Goal: Transaction & Acquisition: Purchase product/service

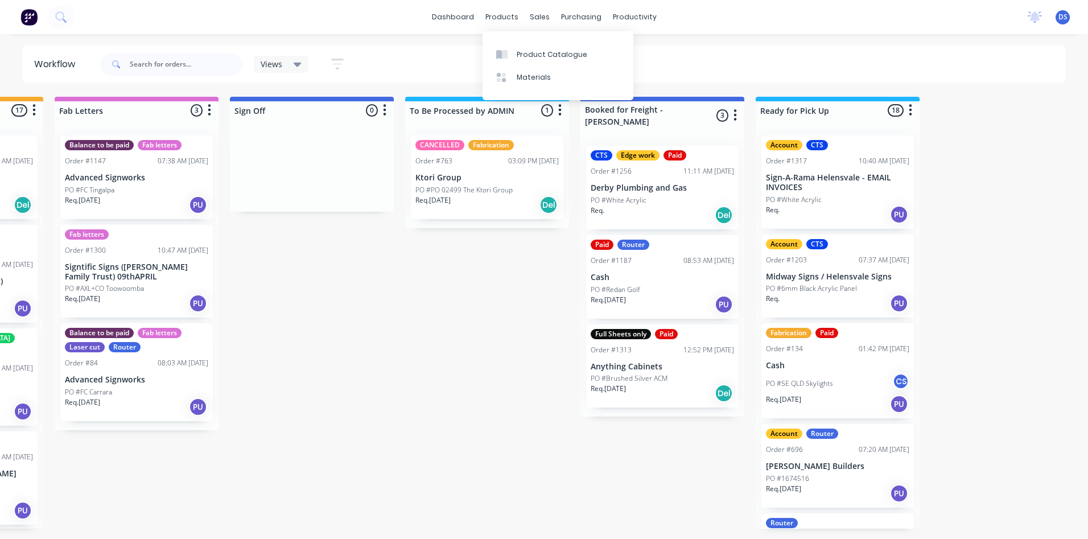
scroll to position [301, 0]
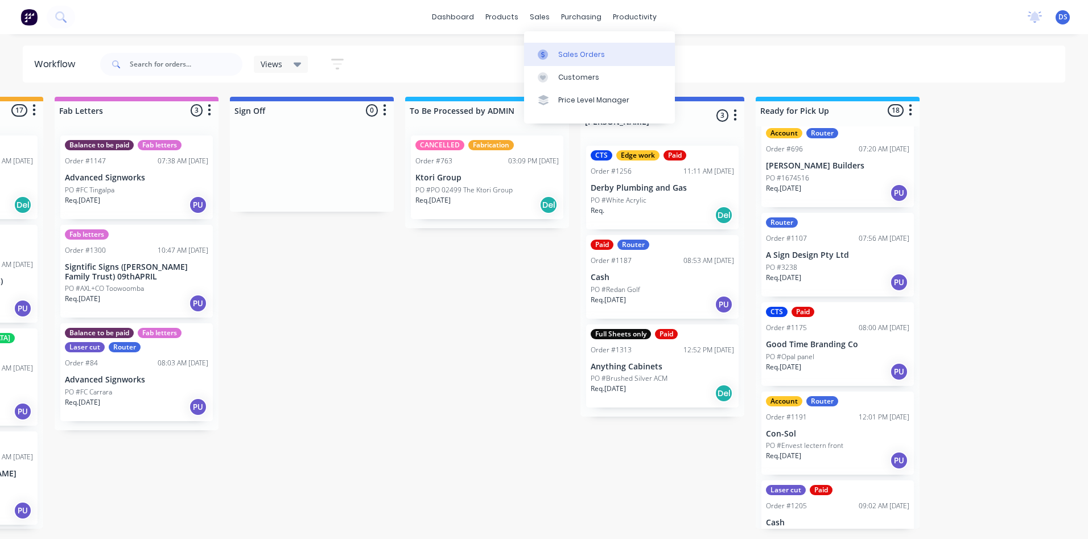
click at [570, 51] on div "Sales Orders" at bounding box center [581, 55] width 47 height 10
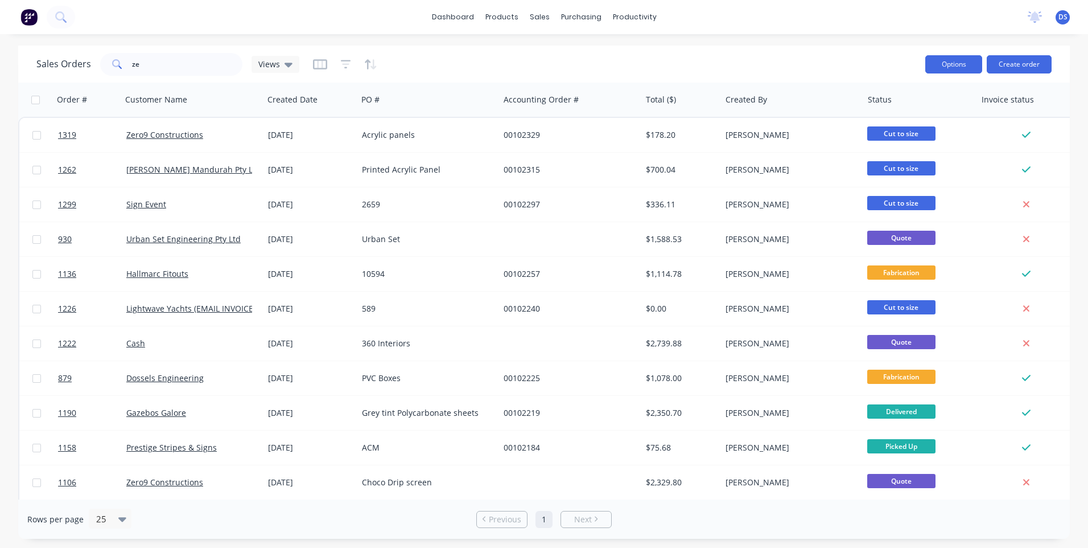
click at [959, 69] on button "Options" at bounding box center [954, 64] width 57 height 18
click at [874, 60] on div "Sales Orders ze Views" at bounding box center [476, 64] width 880 height 28
click at [1025, 64] on button "Create order" at bounding box center [1019, 64] width 65 height 18
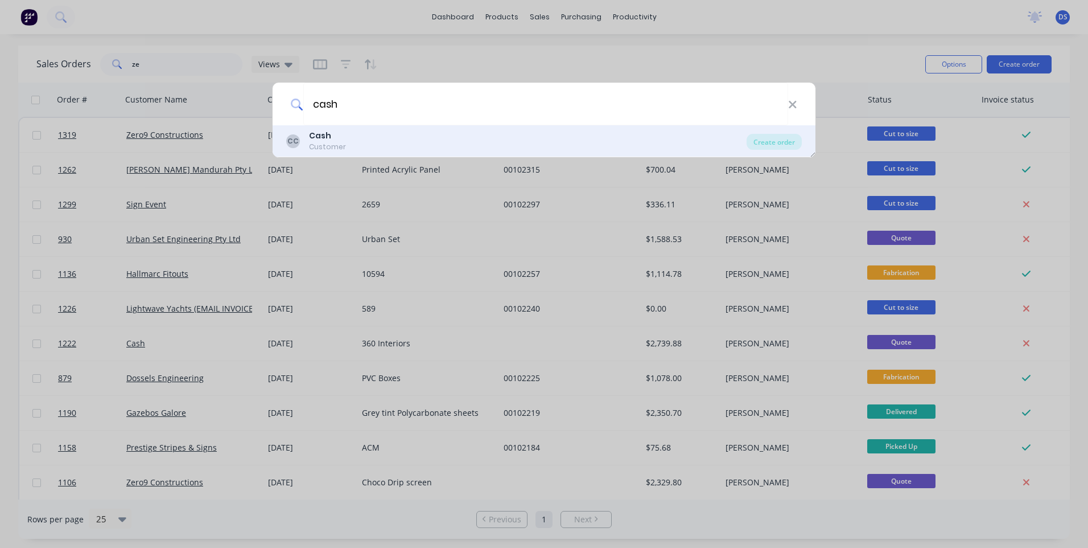
type input "cash"
drag, startPoint x: 324, startPoint y: 138, endPoint x: 327, endPoint y: 131, distance: 6.7
click at [327, 131] on b "Cash" at bounding box center [320, 135] width 22 height 11
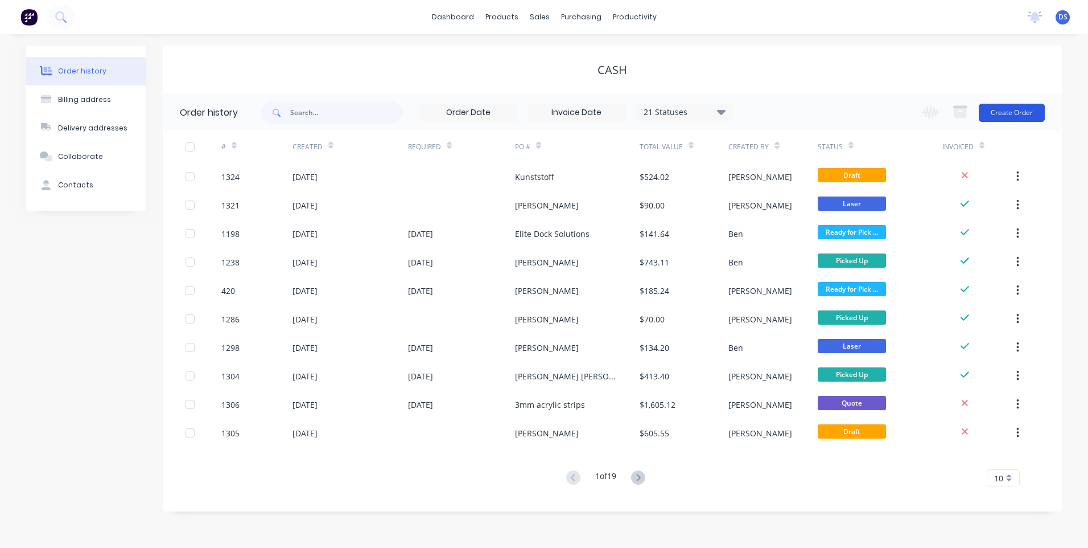
click at [1010, 116] on button "Create Order" at bounding box center [1012, 113] width 66 height 18
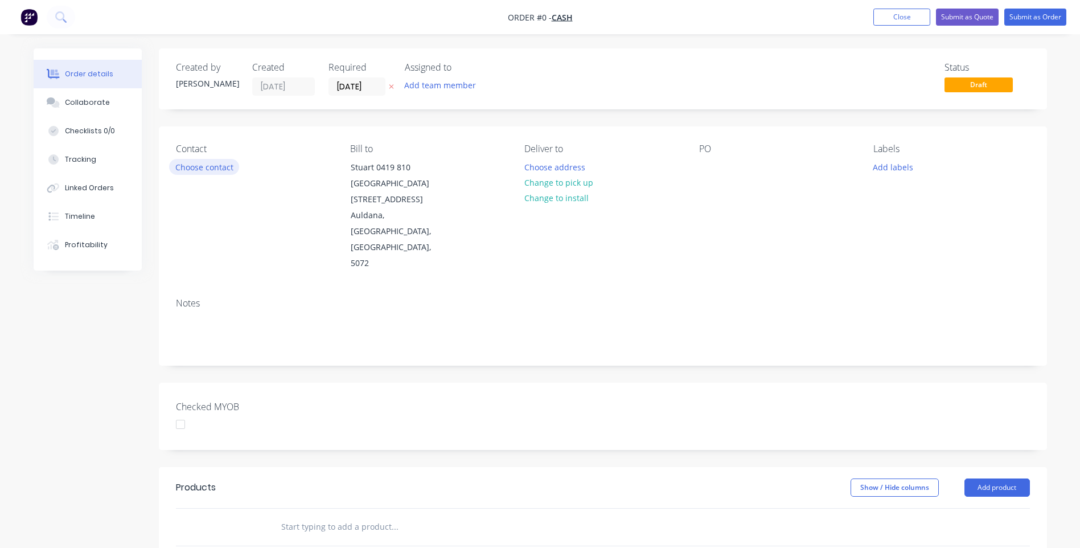
click at [191, 165] on button "Choose contact" at bounding box center [204, 166] width 70 height 15
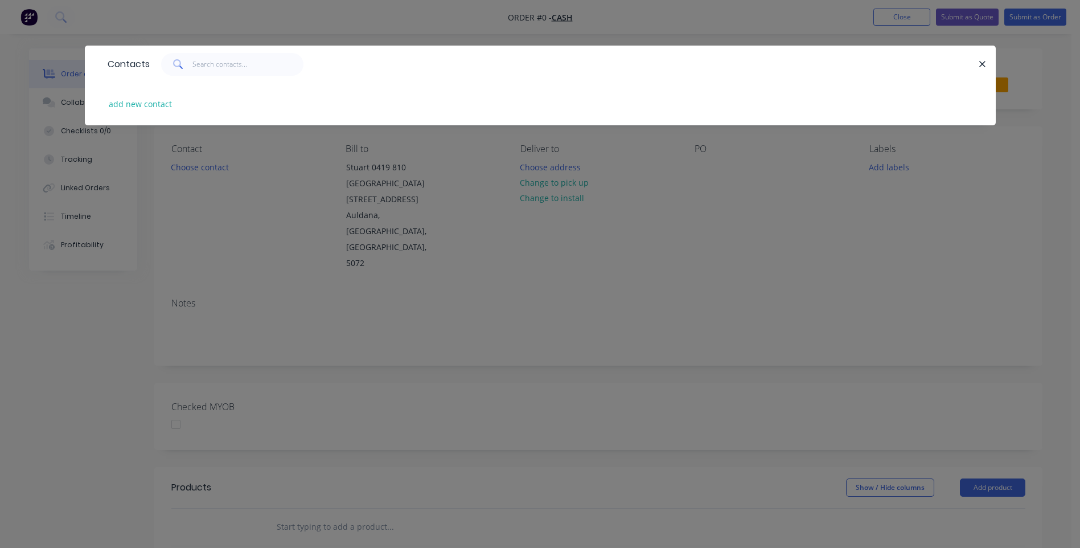
click at [149, 55] on div "Contacts" at bounding box center [126, 64] width 48 height 36
click at [115, 104] on button "add new contact" at bounding box center [140, 103] width 75 height 15
select select "AU"
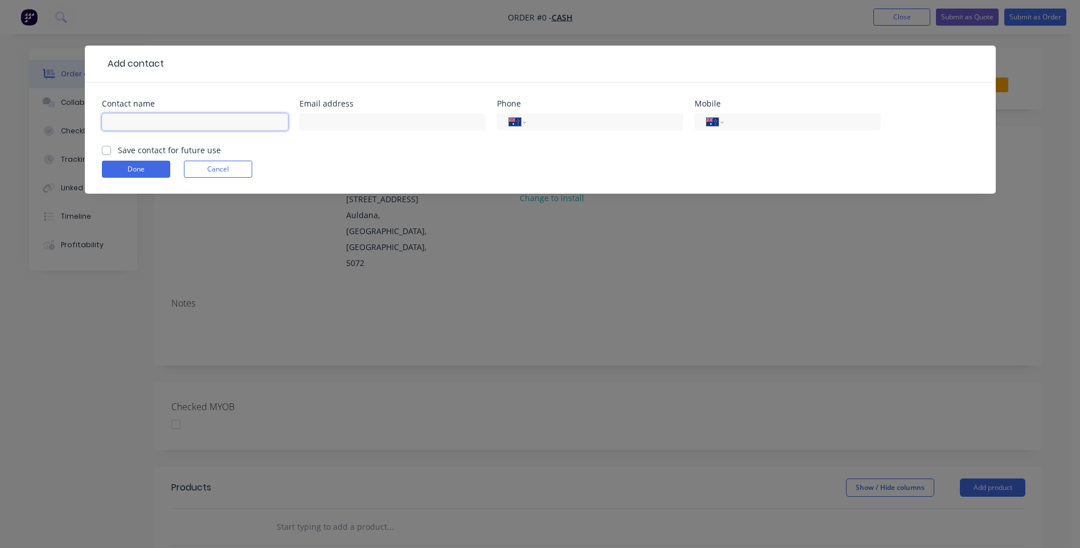
click at [170, 122] on input "text" at bounding box center [195, 121] width 186 height 17
drag, startPoint x: 150, startPoint y: 139, endPoint x: 137, endPoint y: 121, distance: 22.8
paste input "[PERSON_NAME] [PERSON_NAME][EMAIL_ADDRESS][PERSON_NAME][DOMAIN_NAME] [PHONE_NUM…"
drag, startPoint x: 282, startPoint y: 120, endPoint x: 229, endPoint y: 121, distance: 53.5
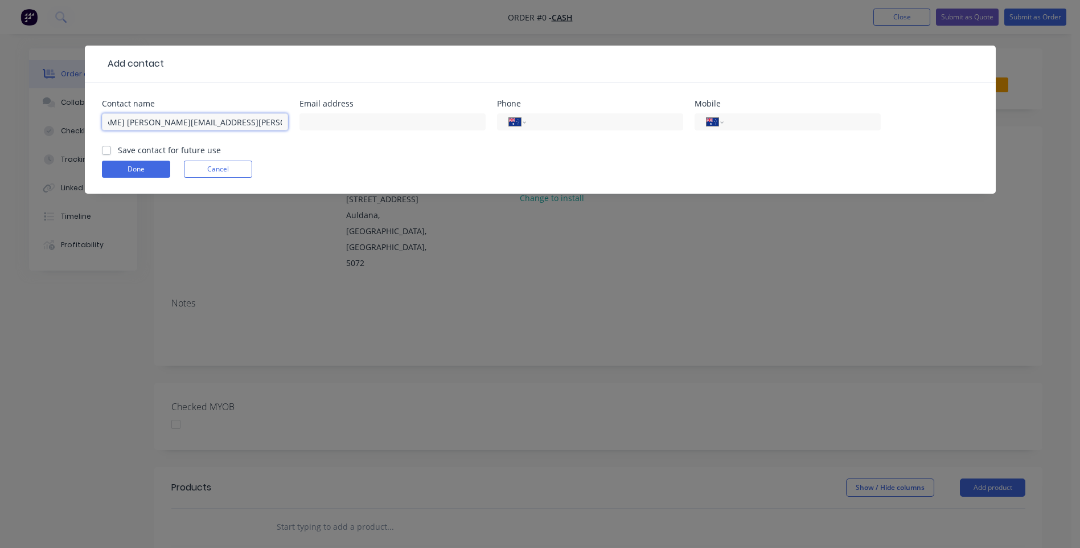
click at [229, 121] on input "[PERSON_NAME] [PERSON_NAME][EMAIL_ADDRESS][PERSON_NAME][DOMAIN_NAME] [PHONE_NUM…" at bounding box center [195, 121] width 186 height 17
type input "[PERSON_NAME] [PERSON_NAME][EMAIL_ADDRESS][PERSON_NAME][DOMAIN_NAME]"
paste input "0431 158 905"
type input "0431 158 905"
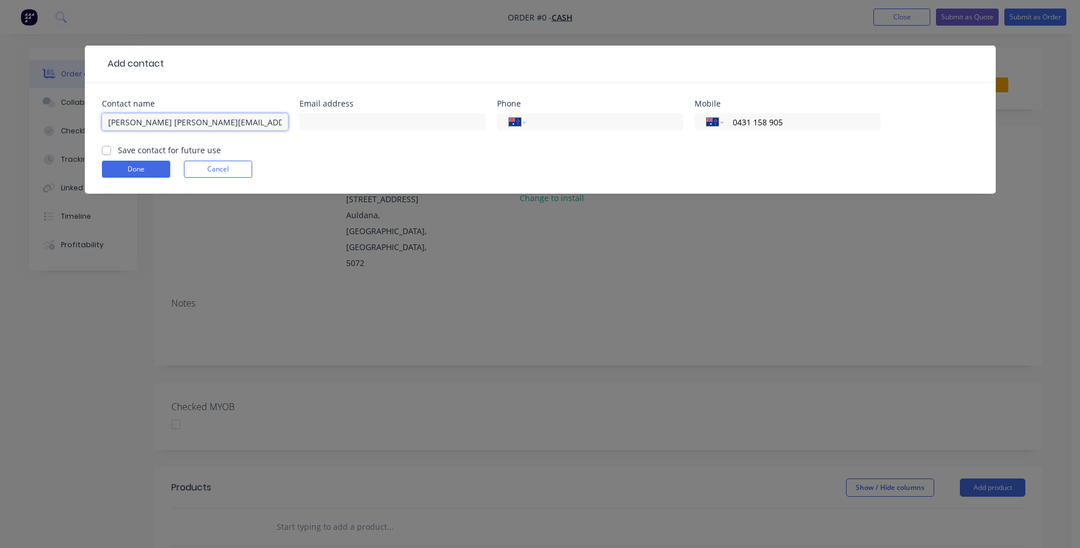
drag, startPoint x: 270, startPoint y: 122, endPoint x: 170, endPoint y: 125, distance: 100.2
click at [170, 125] on input "[PERSON_NAME] [PERSON_NAME][EMAIL_ADDRESS][PERSON_NAME][DOMAIN_NAME]" at bounding box center [195, 121] width 186 height 17
type input "[PERSON_NAME]"
paste input "[PERSON_NAME][EMAIL_ADDRESS][PERSON_NAME][DOMAIN_NAME]"
type input "[PERSON_NAME][EMAIL_ADDRESS][PERSON_NAME][DOMAIN_NAME]"
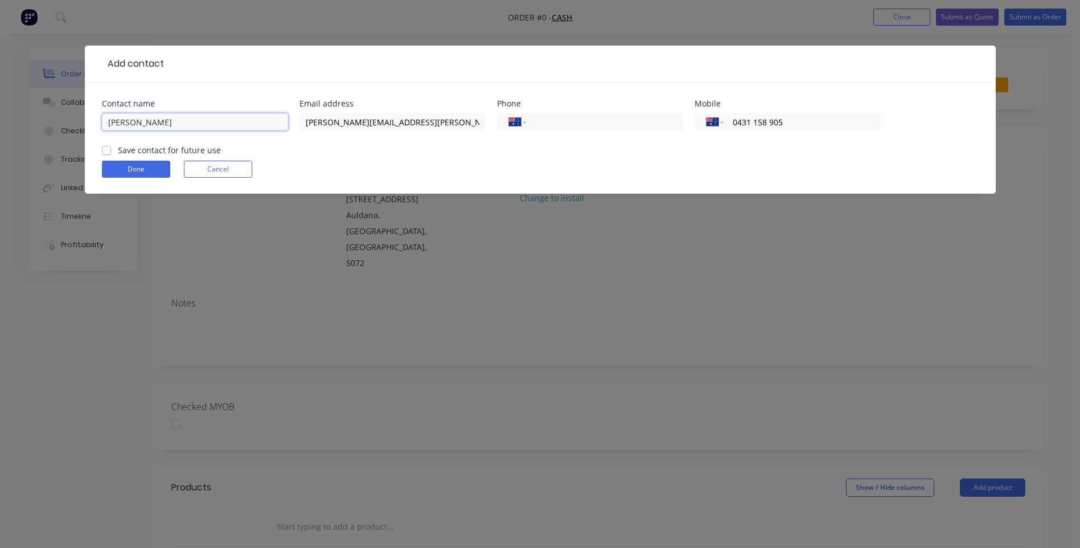
click at [182, 121] on input "[PERSON_NAME]" at bounding box center [195, 121] width 186 height 17
type input "[PERSON_NAME]"
click at [148, 171] on button "Done" at bounding box center [136, 169] width 68 height 17
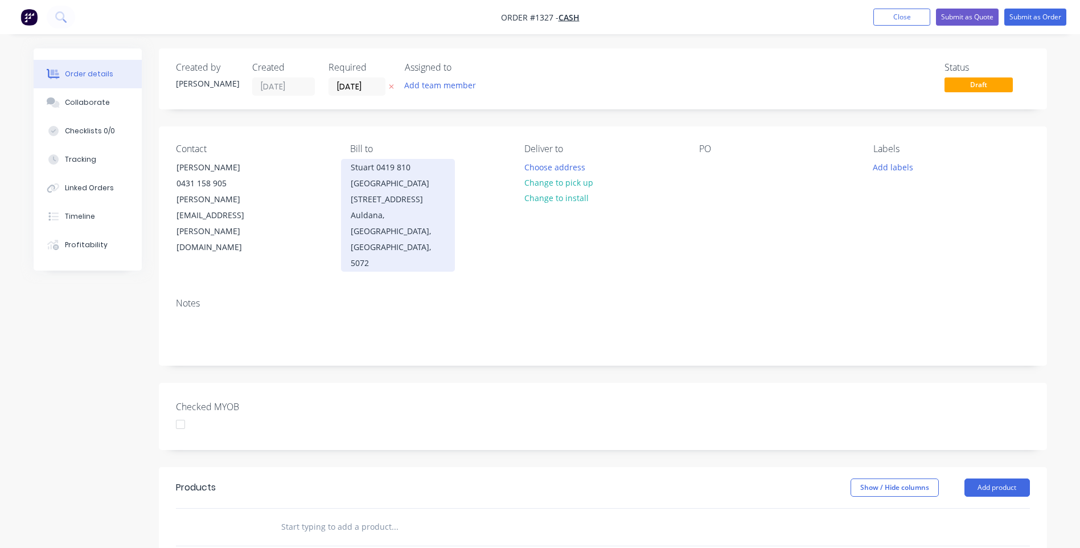
click at [372, 171] on div "Stuart 0419 810 [GEOGRAPHIC_DATA][STREET_ADDRESS]" at bounding box center [398, 183] width 94 height 48
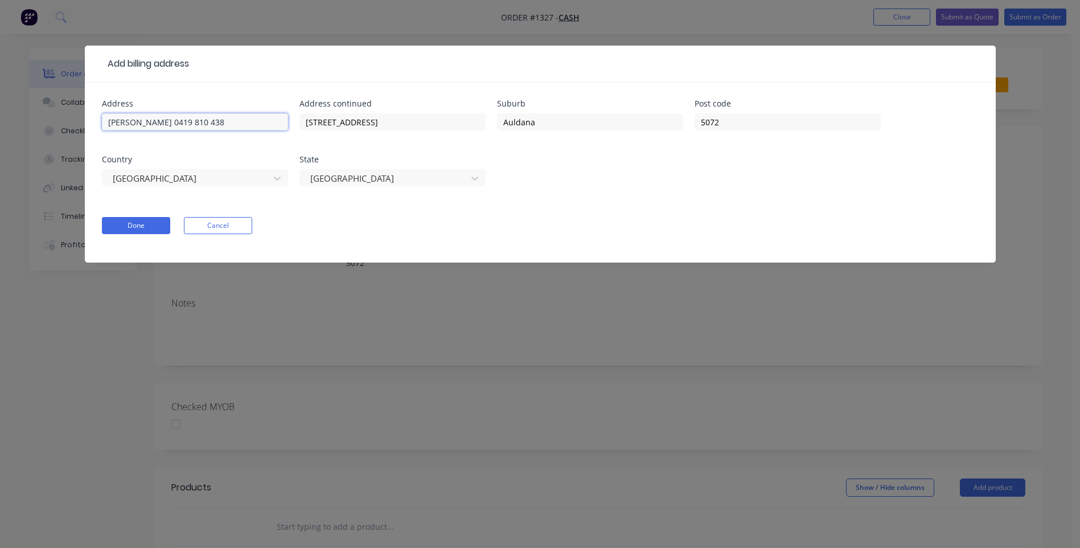
drag, startPoint x: 220, startPoint y: 123, endPoint x: 91, endPoint y: 123, distance: 129.2
click at [91, 123] on div "Address Stuart 0419 810 438 Address continued [STREET_ADDRESS] Done Cancel" at bounding box center [540, 173] width 911 height 180
drag, startPoint x: 387, startPoint y: 122, endPoint x: 282, endPoint y: 120, distance: 104.2
click at [282, 120] on div "Address Address continued [STREET_ADDRESS]" at bounding box center [540, 150] width 877 height 100
drag, startPoint x: 578, startPoint y: 122, endPoint x: 488, endPoint y: 124, distance: 90.0
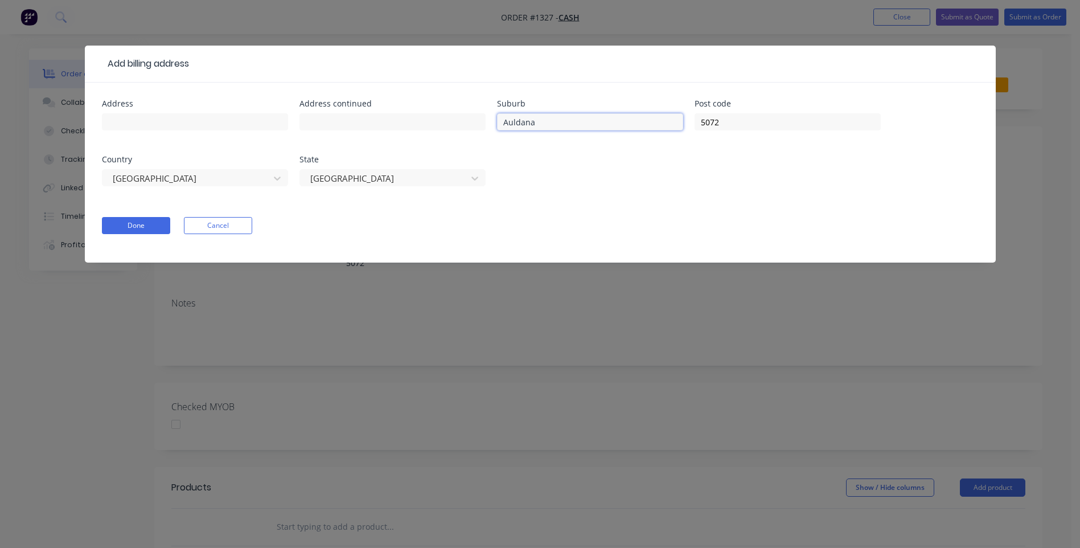
click at [488, 124] on div "Address Address continued Suburb Auldana Post code 5072 Country [GEOGRAPHIC_DAT…" at bounding box center [540, 150] width 877 height 100
drag, startPoint x: 723, startPoint y: 126, endPoint x: 688, endPoint y: 129, distance: 35.5
click at [688, 129] on div "Address Address continued Suburb Post code 5072 Country [GEOGRAPHIC_DATA] [GEOG…" at bounding box center [540, 150] width 877 height 100
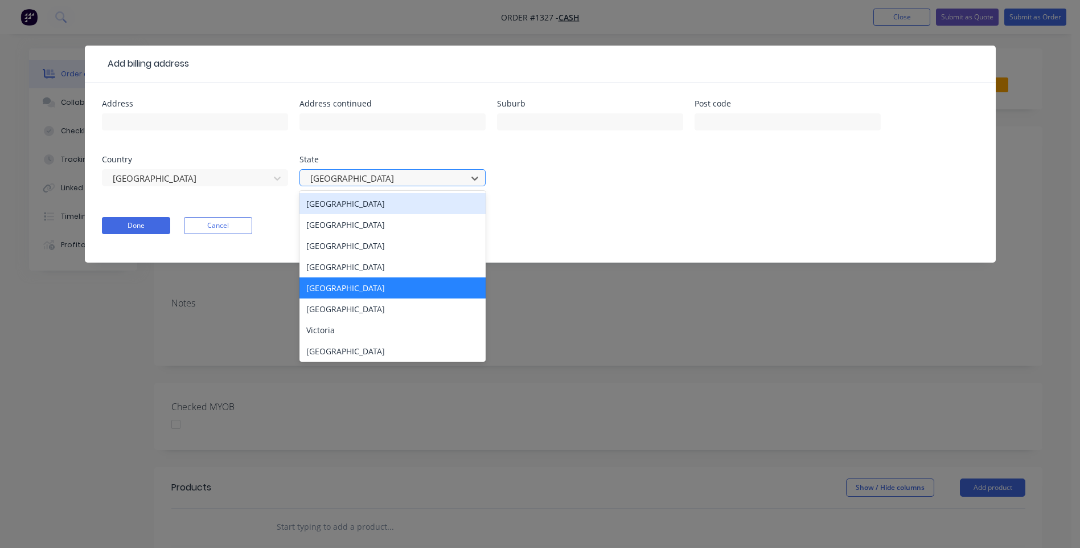
drag, startPoint x: 394, startPoint y: 175, endPoint x: 337, endPoint y: 178, distance: 57.0
click at [337, 178] on div at bounding box center [385, 178] width 152 height 14
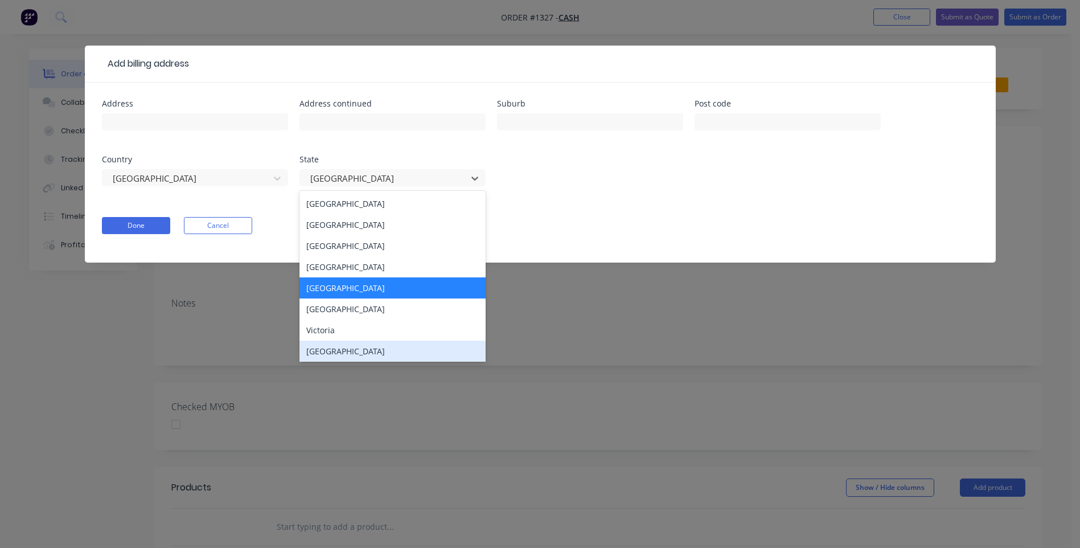
click at [345, 354] on div "[GEOGRAPHIC_DATA]" at bounding box center [392, 350] width 186 height 21
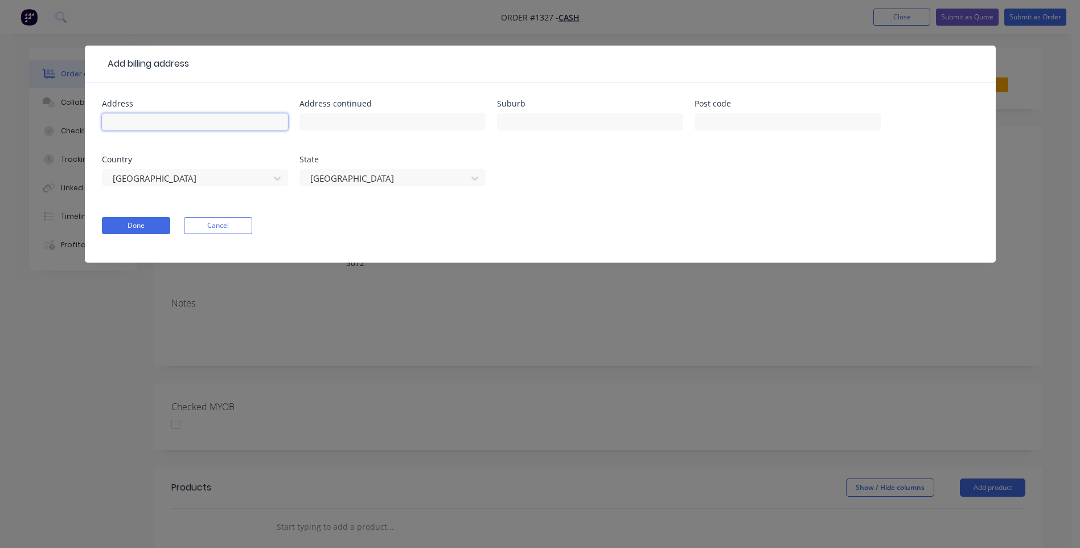
click at [166, 126] on input "text" at bounding box center [195, 121] width 186 height 17
click at [125, 53] on header "Add billing address" at bounding box center [540, 64] width 911 height 37
paste input "[PERSON_NAME] [PERSON_NAME][EMAIL_ADDRESS][PERSON_NAME][DOMAIN_NAME] [PHONE_NUM…"
drag, startPoint x: 282, startPoint y: 121, endPoint x: 123, endPoint y: 122, distance: 159.4
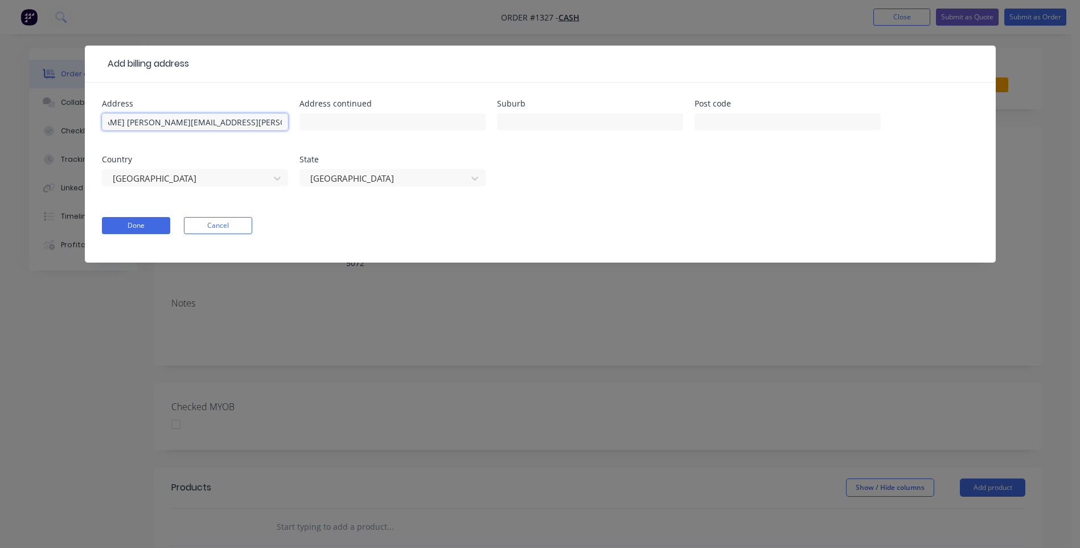
click at [123, 122] on input "[PERSON_NAME] [PERSON_NAME][EMAIL_ADDRESS][PERSON_NAME][DOMAIN_NAME] [PHONE_NUM…" at bounding box center [195, 121] width 186 height 17
type input "[PERSON_NAME]"
click at [520, 120] on input "text" at bounding box center [590, 121] width 186 height 17
type input "[GEOGRAPHIC_DATA]"
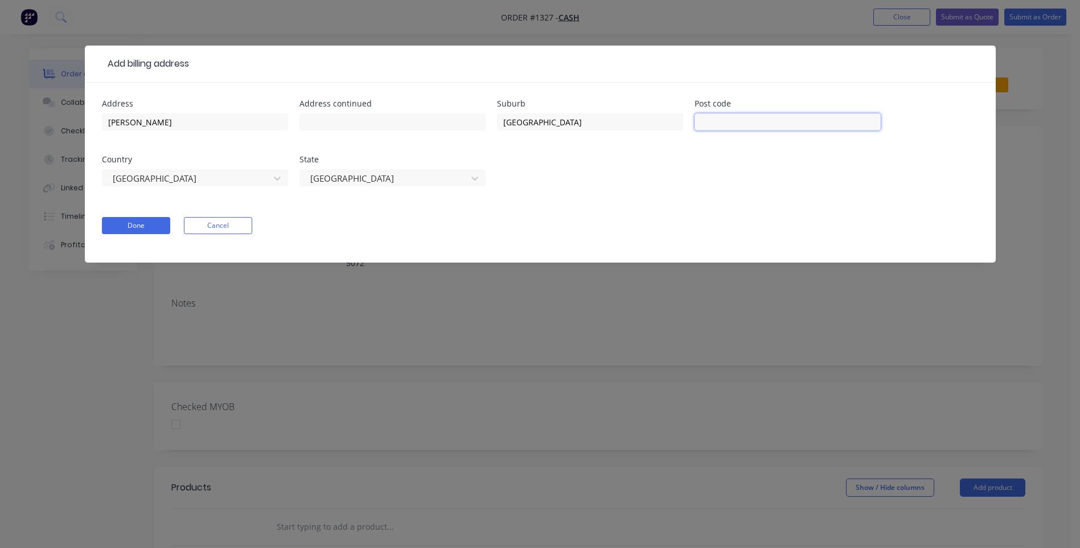
click at [729, 128] on input "text" at bounding box center [787, 121] width 186 height 17
type input "6155"
drag, startPoint x: 560, startPoint y: 117, endPoint x: 468, endPoint y: 117, distance: 91.7
click at [468, 117] on div "Address [PERSON_NAME] Address continued Suburb [GEOGRAPHIC_DATA] Post code 6155…" at bounding box center [540, 150] width 877 height 100
type input "Canning Vale"
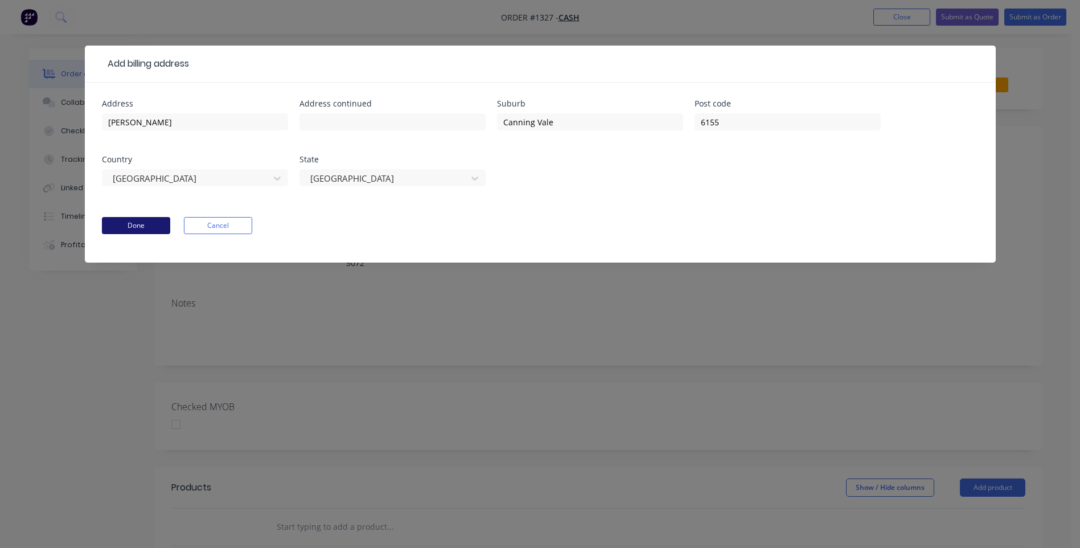
click at [157, 228] on button "Done" at bounding box center [136, 225] width 68 height 17
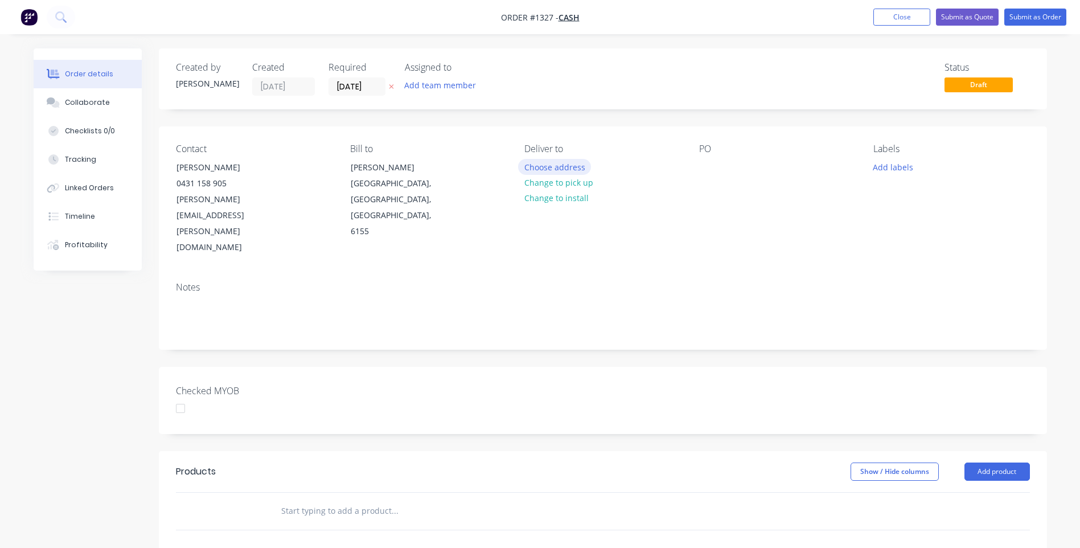
click at [582, 167] on button "Choose address" at bounding box center [554, 166] width 73 height 15
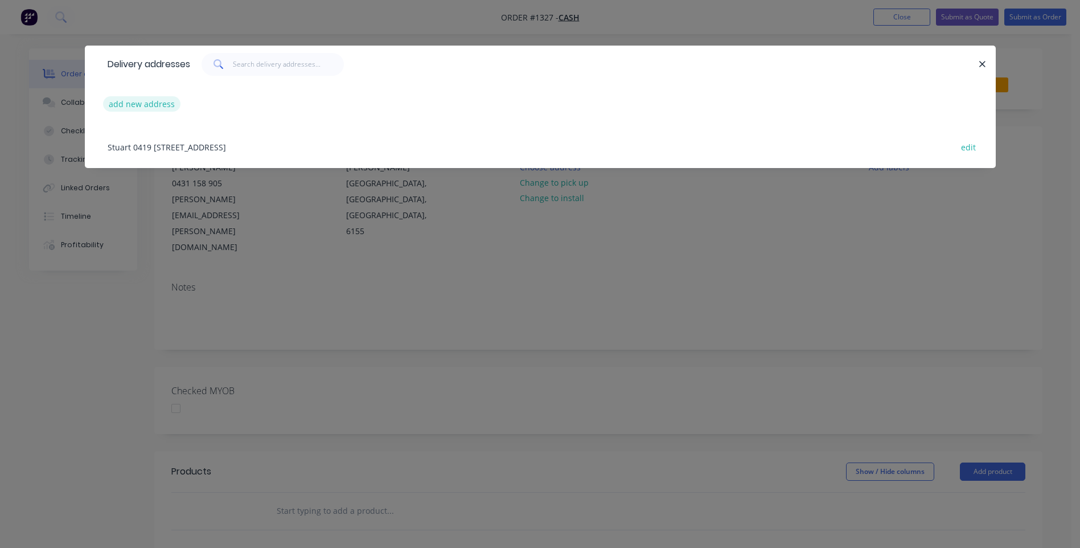
click at [147, 104] on button "add new address" at bounding box center [142, 103] width 78 height 15
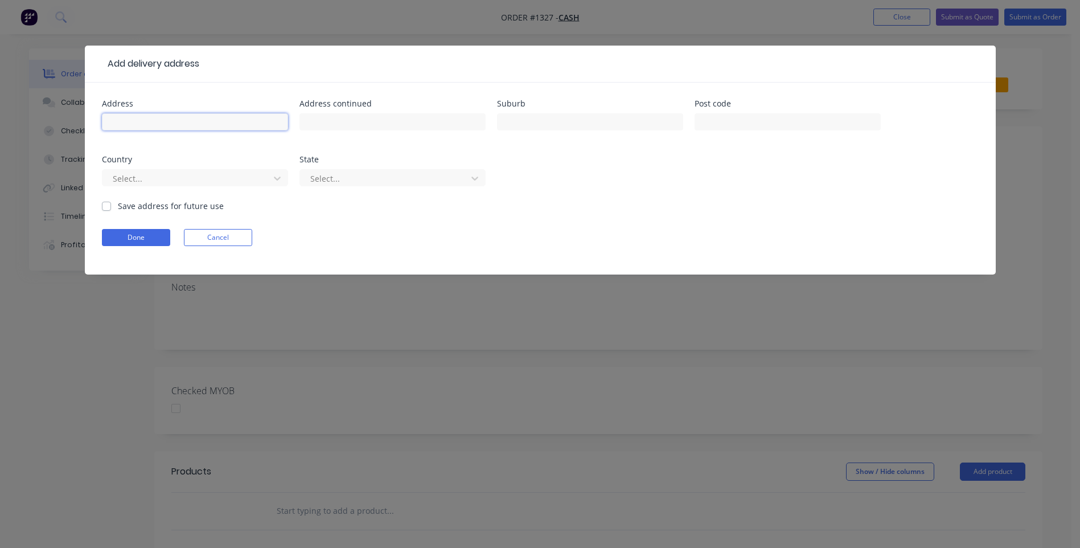
paste input "[PERSON_NAME] [PERSON_NAME][EMAIL_ADDRESS][PERSON_NAME][DOMAIN_NAME] [PHONE_NUM…"
drag, startPoint x: 285, startPoint y: 121, endPoint x: 147, endPoint y: 124, distance: 137.2
click at [147, 124] on input "[PERSON_NAME] [PERSON_NAME][EMAIL_ADDRESS][PERSON_NAME][DOMAIN_NAME] [PHONE_NUM…" at bounding box center [195, 121] width 186 height 17
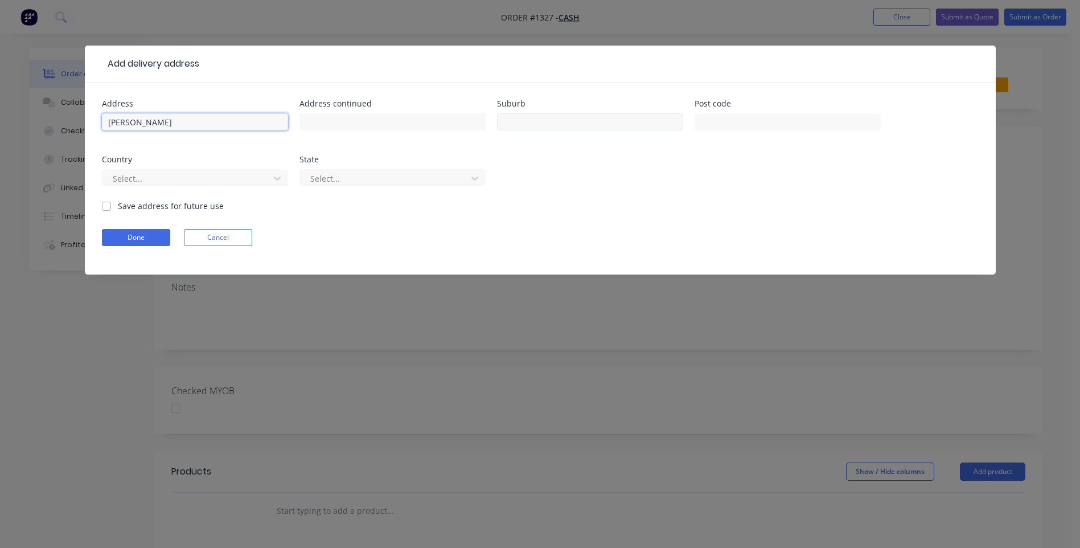
type input "[PERSON_NAME]"
click at [543, 115] on input "text" at bounding box center [590, 121] width 186 height 17
type input "Canning Vale"
click at [780, 117] on input "text" at bounding box center [787, 121] width 186 height 17
type input "6155"
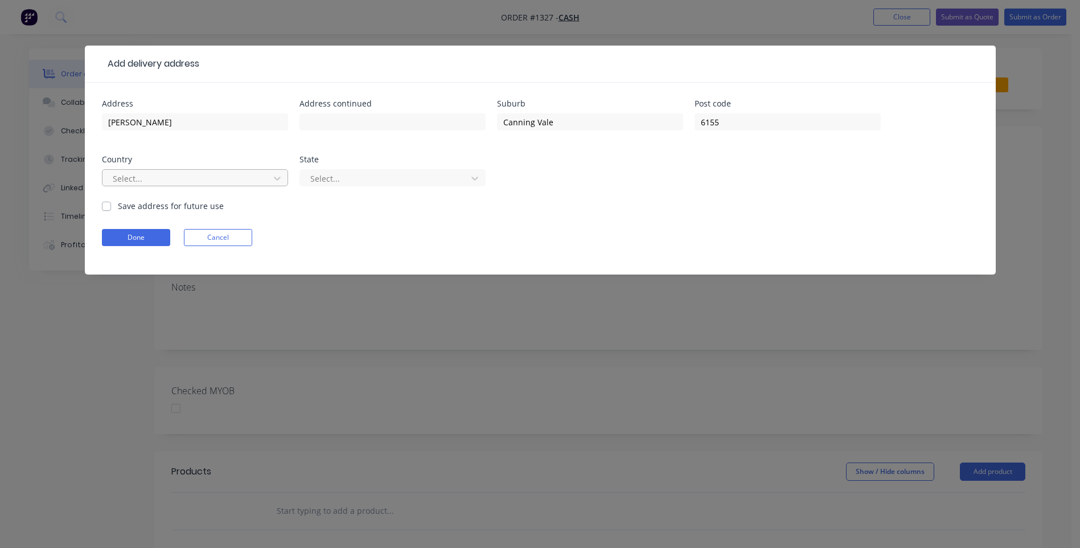
click at [161, 179] on div at bounding box center [188, 178] width 152 height 14
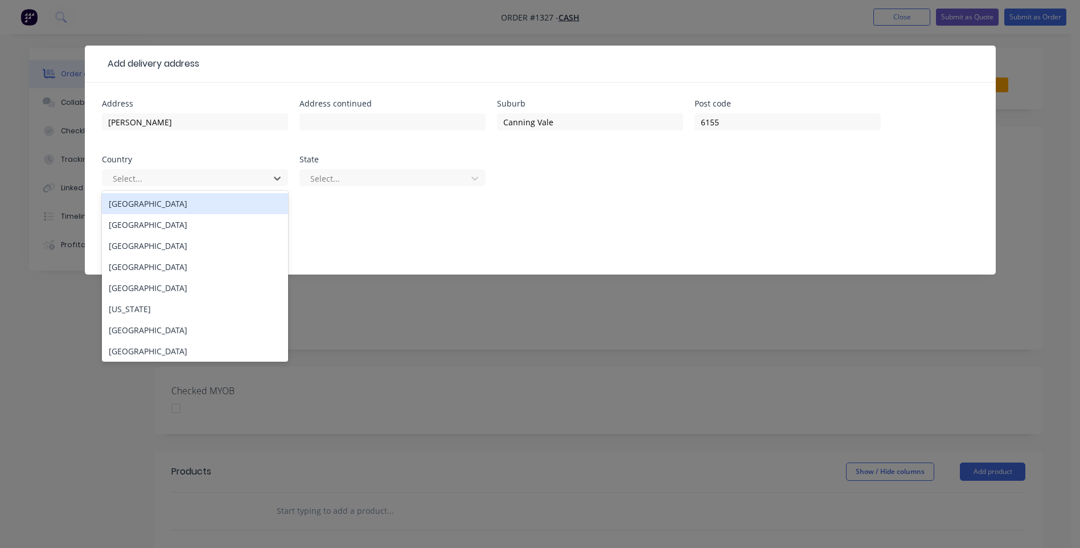
click at [147, 208] on div "[GEOGRAPHIC_DATA]" at bounding box center [195, 203] width 186 height 21
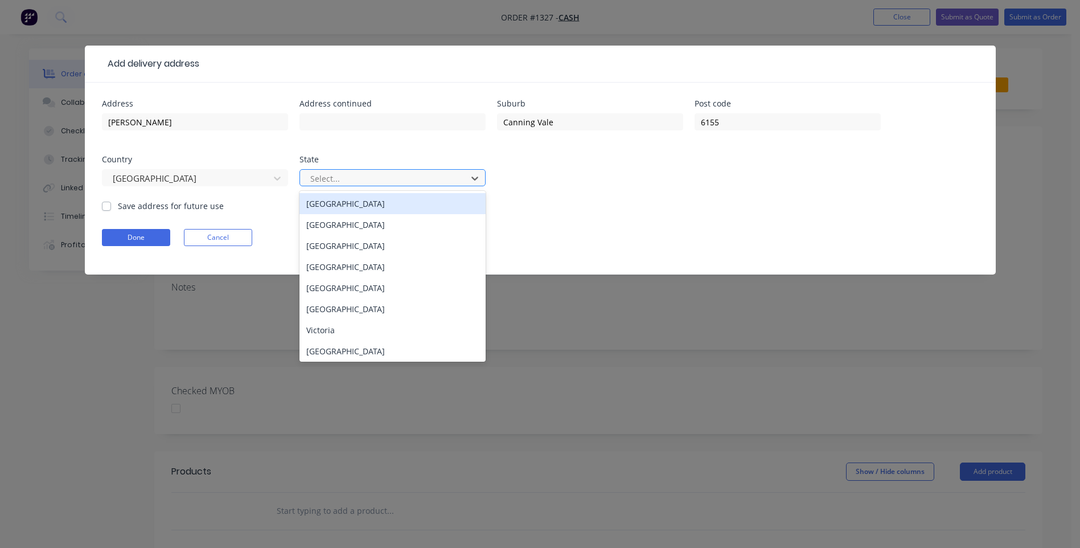
click at [386, 179] on div at bounding box center [385, 178] width 152 height 14
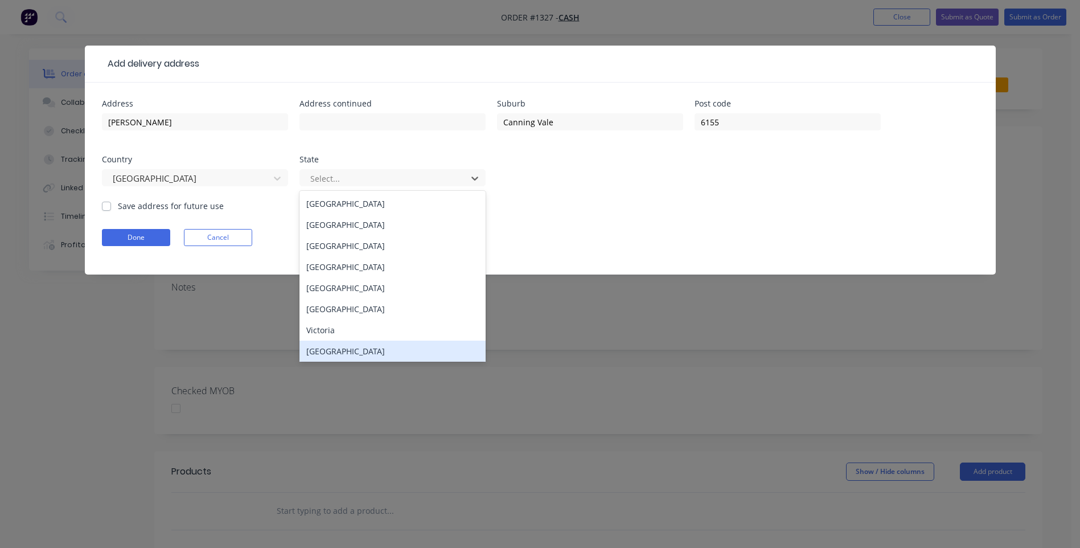
click at [323, 352] on div "[GEOGRAPHIC_DATA]" at bounding box center [392, 350] width 186 height 21
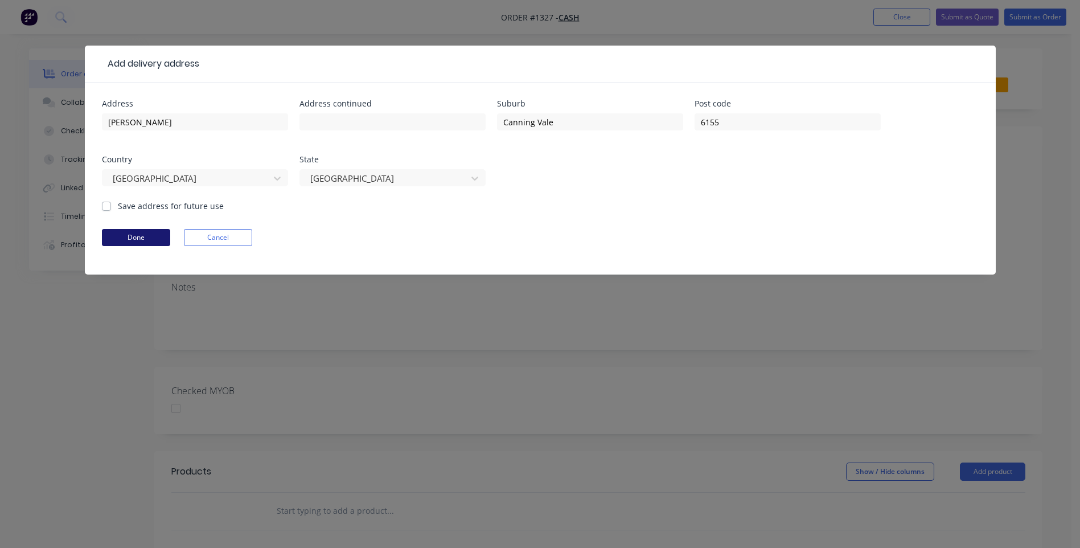
click at [146, 237] on button "Done" at bounding box center [136, 237] width 68 height 17
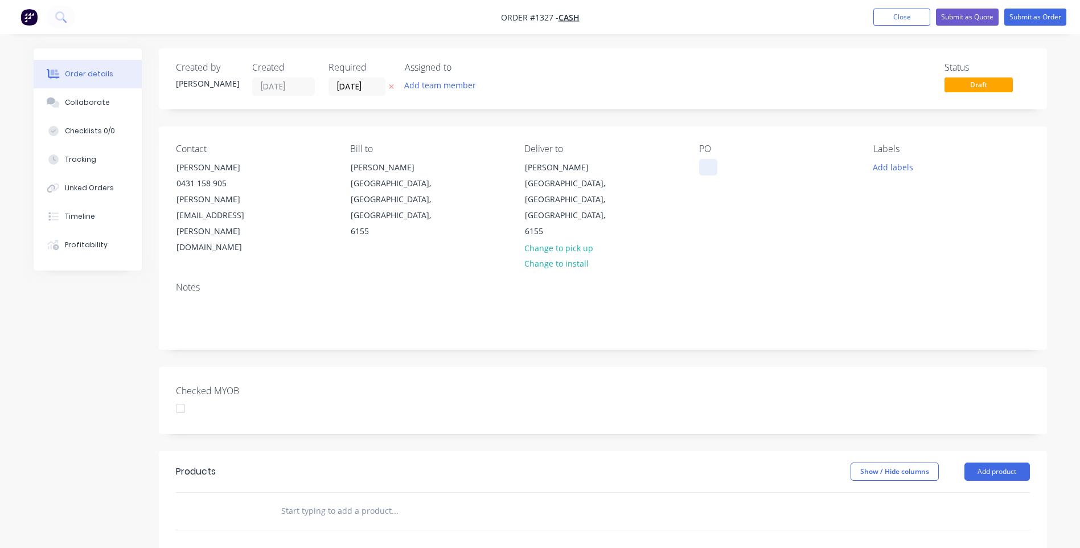
click at [703, 168] on div at bounding box center [708, 167] width 18 height 17
paste div
click at [884, 168] on button "Add labels" at bounding box center [893, 166] width 52 height 15
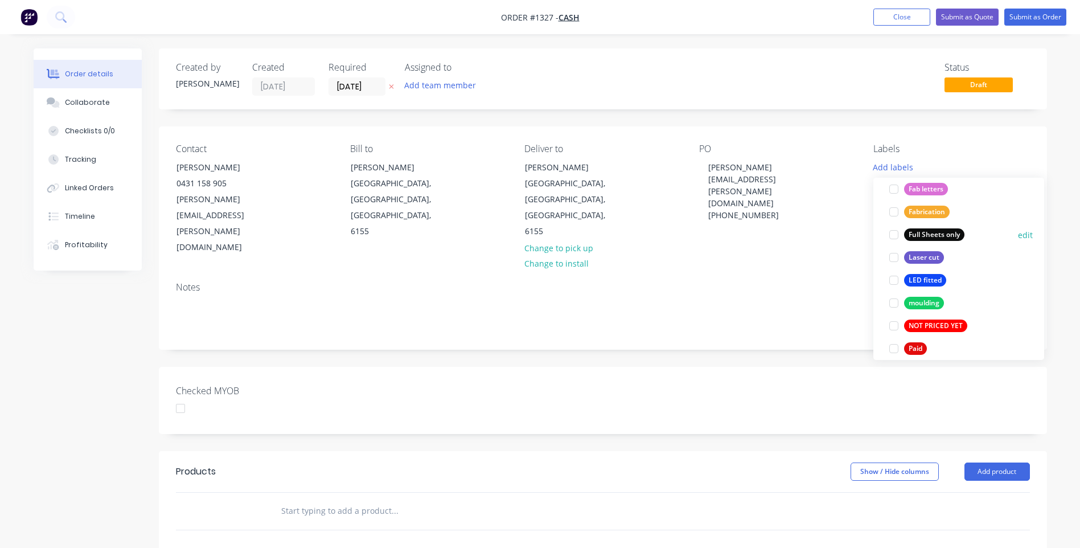
click at [921, 238] on div "Full Sheets only" at bounding box center [934, 234] width 60 height 13
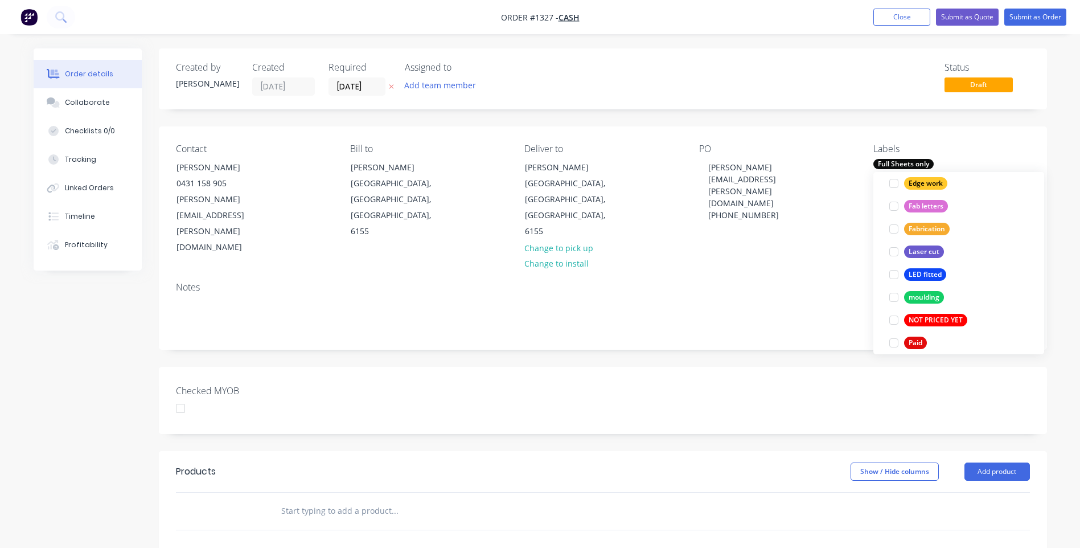
scroll to position [34, 0]
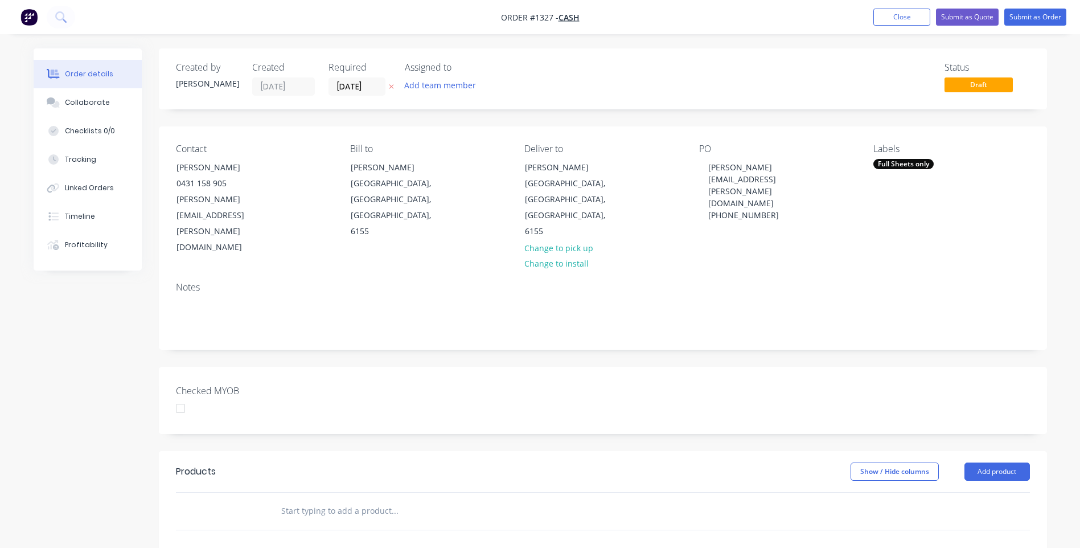
click at [776, 282] on div "Notes" at bounding box center [603, 287] width 854 height 11
click at [389, 87] on icon at bounding box center [391, 86] width 5 height 7
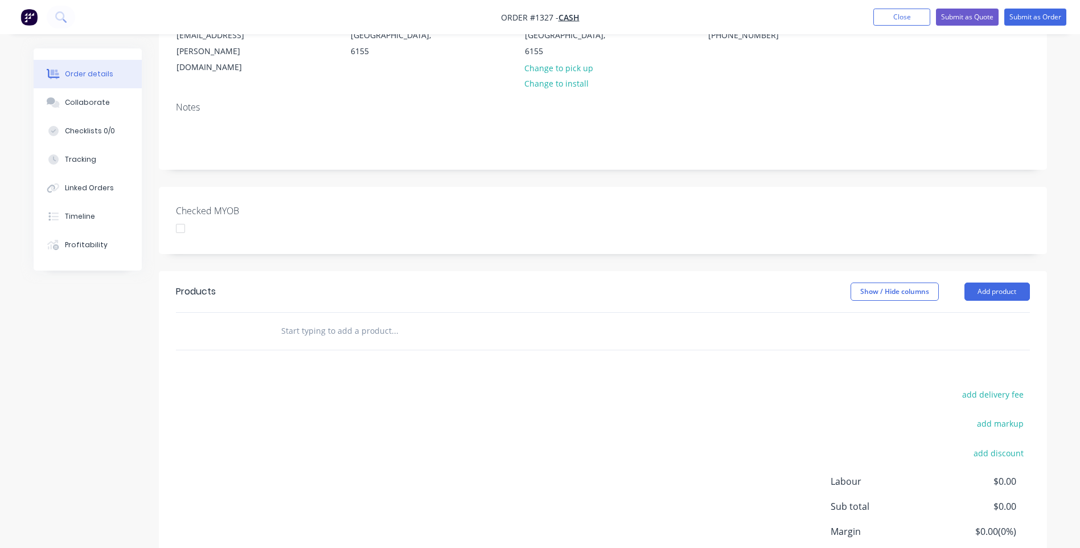
scroll to position [228, 0]
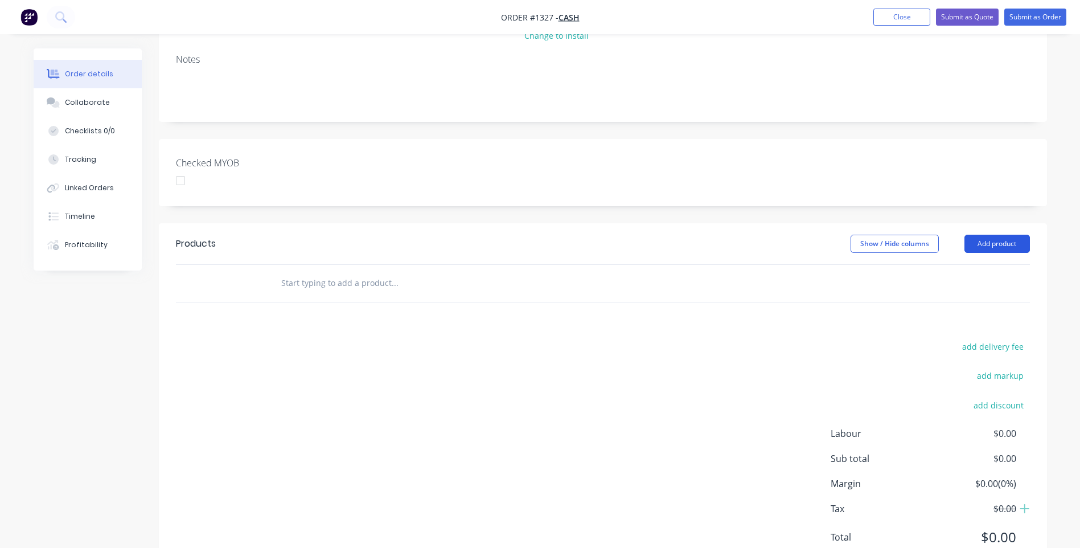
click at [998, 235] on button "Add product" at bounding box center [996, 244] width 65 height 18
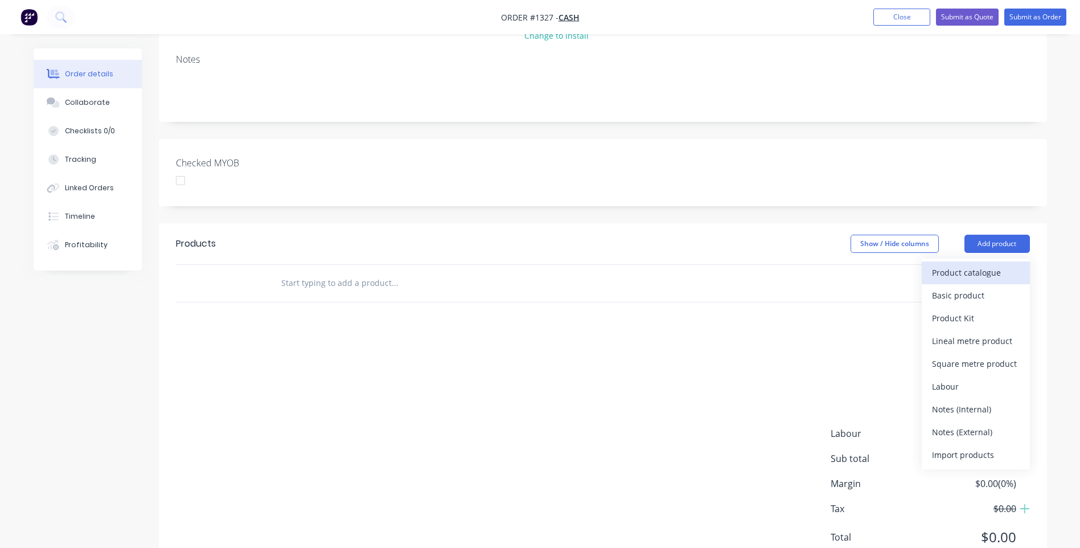
click at [971, 264] on div "Product catalogue" at bounding box center [976, 272] width 88 height 17
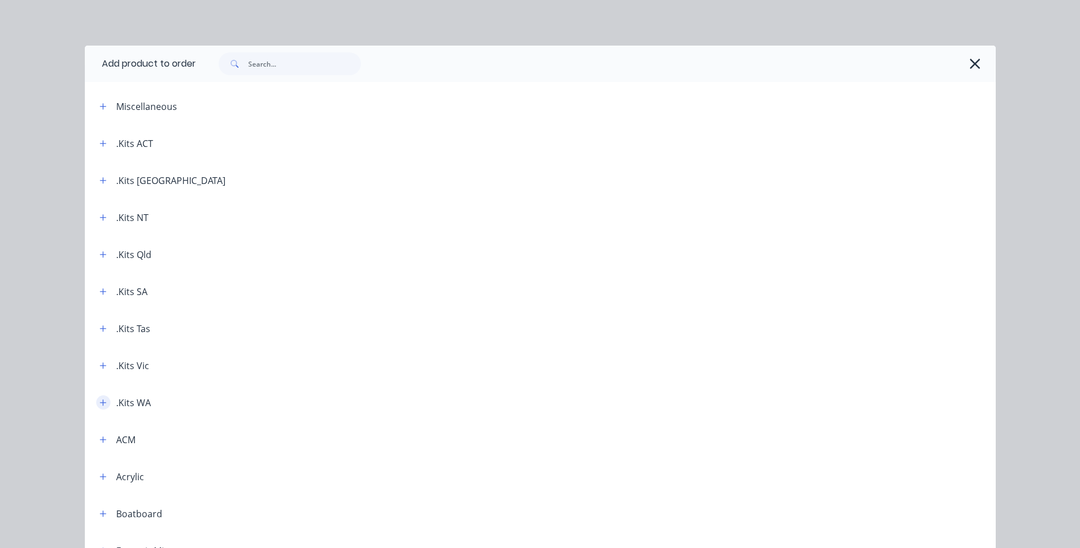
click at [98, 406] on button "button" at bounding box center [103, 402] width 14 height 14
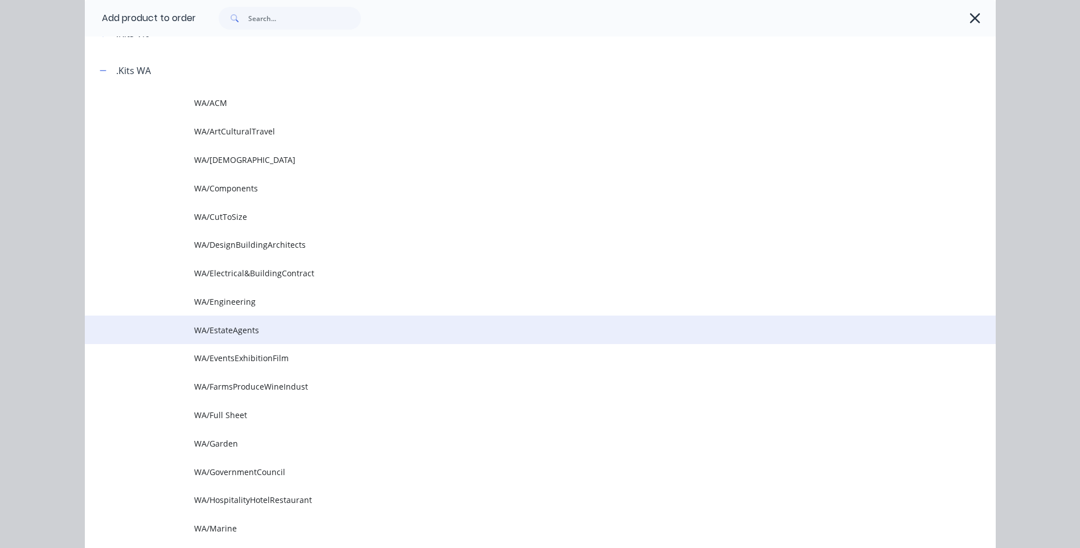
scroll to position [342, 0]
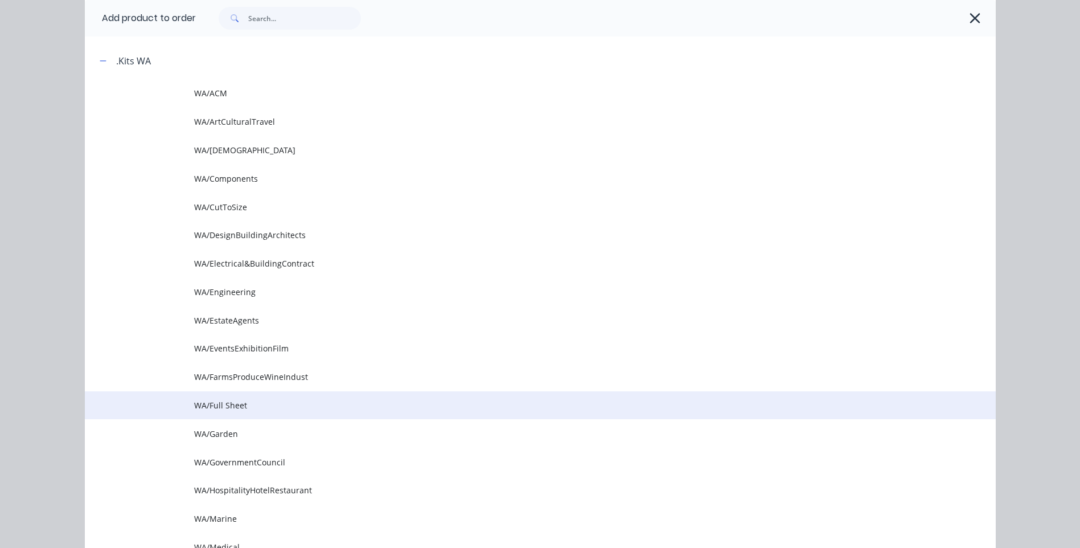
click at [232, 406] on span "WA/Full Sheet" at bounding box center [514, 405] width 641 height 12
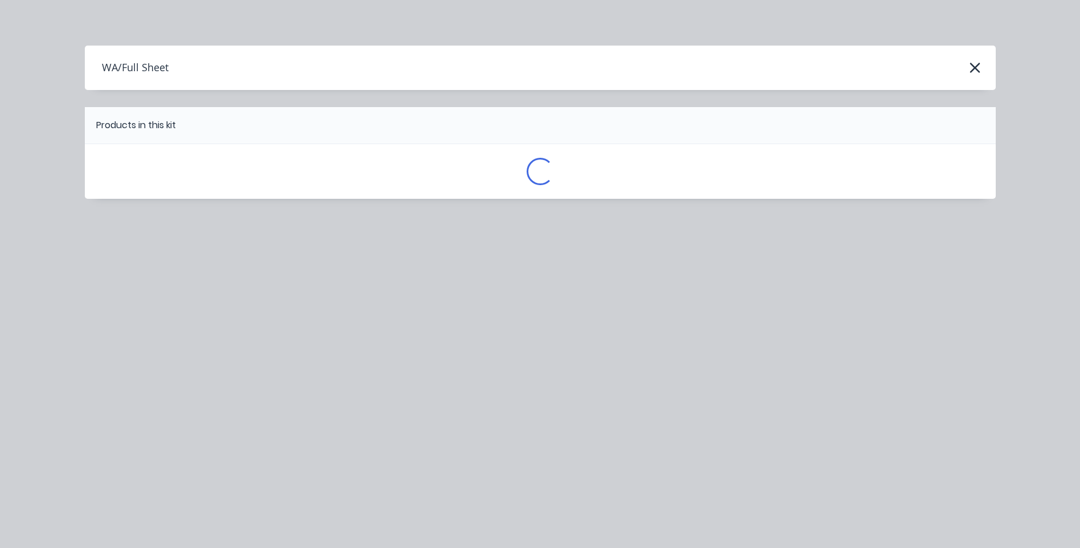
scroll to position [0, 0]
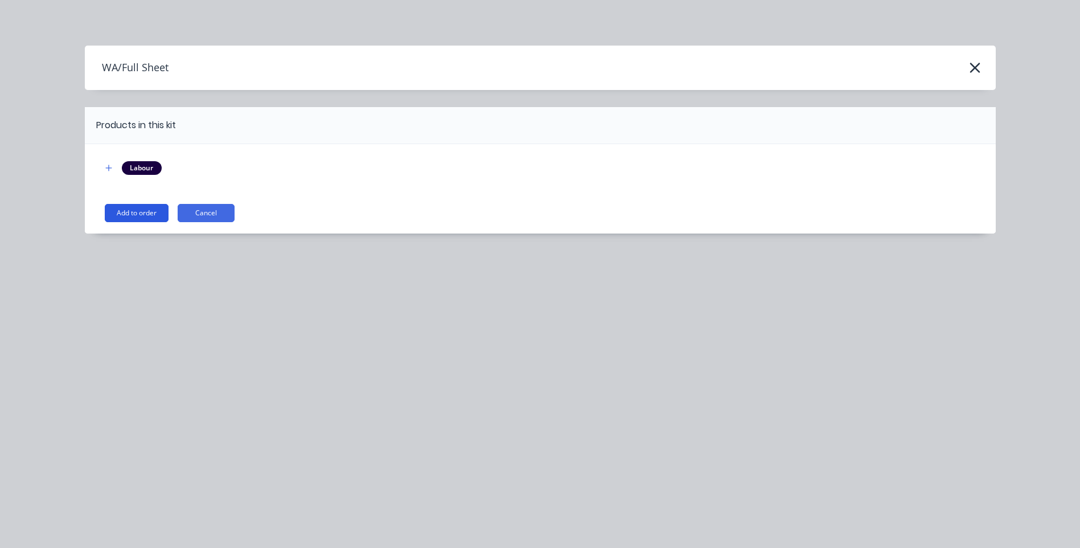
click at [151, 212] on button "Add to order" at bounding box center [137, 213] width 64 height 18
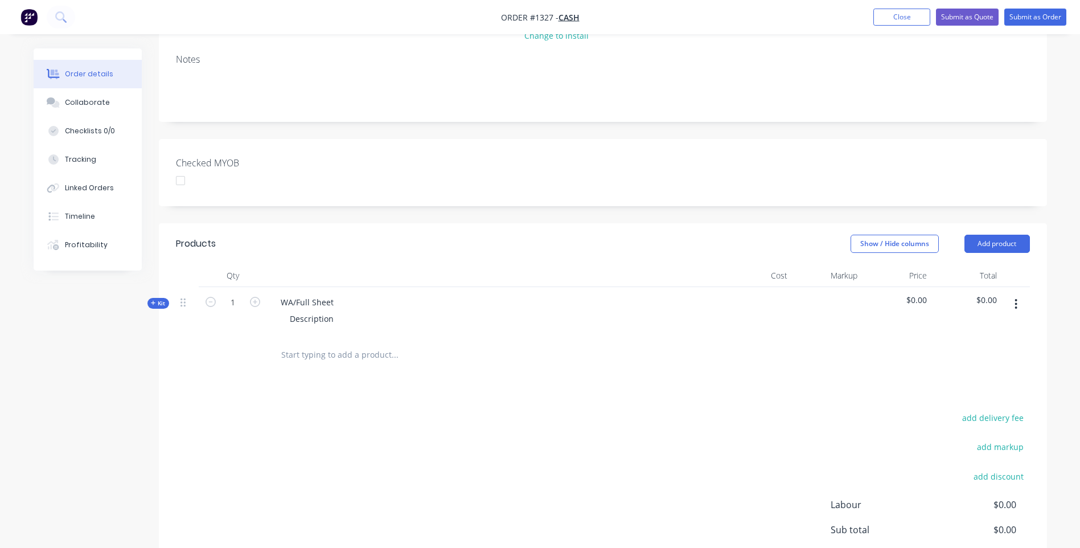
click at [154, 300] on icon at bounding box center [153, 303] width 5 height 6
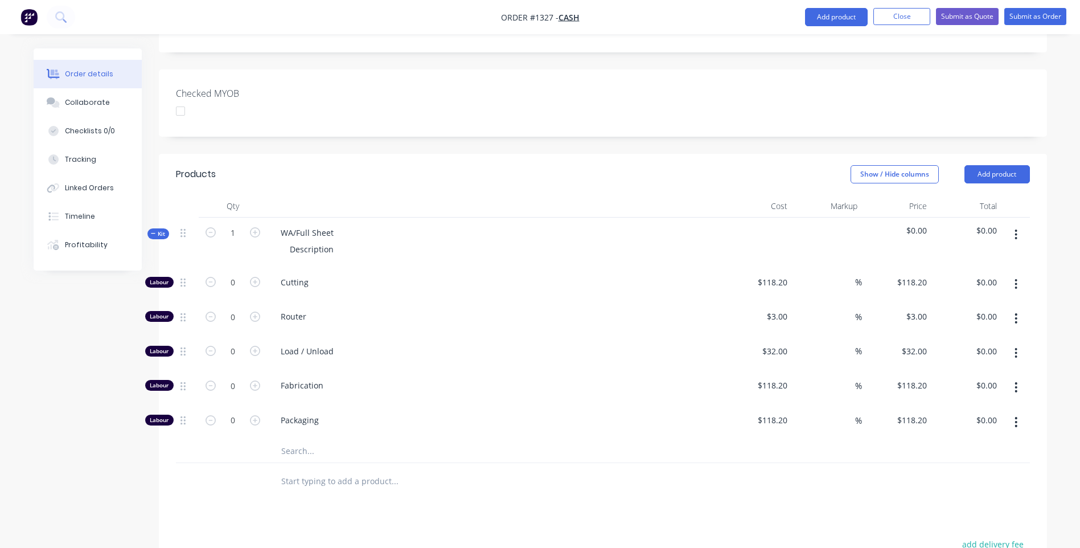
scroll to position [495, 0]
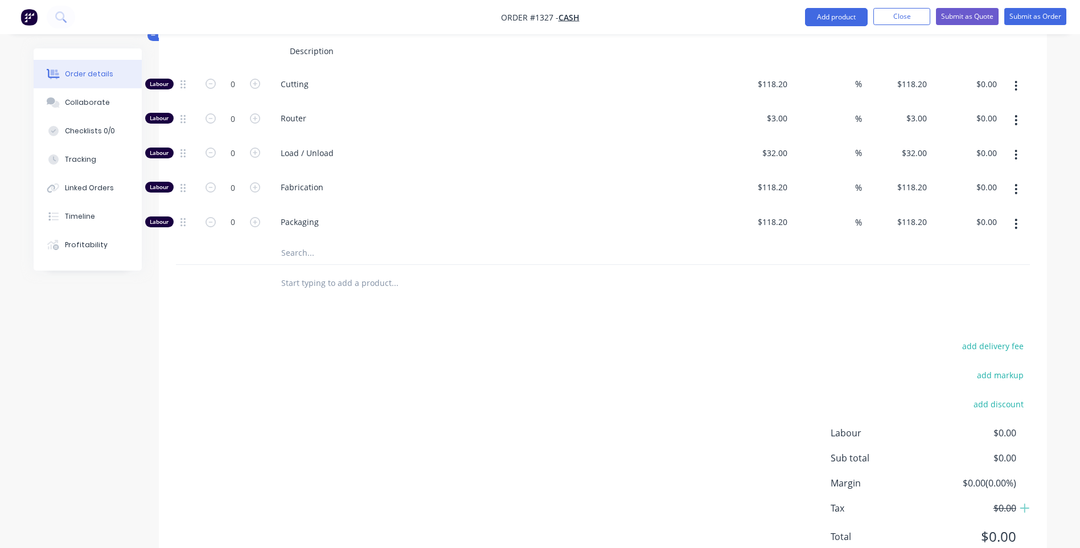
click at [299, 241] on input "text" at bounding box center [395, 252] width 228 height 23
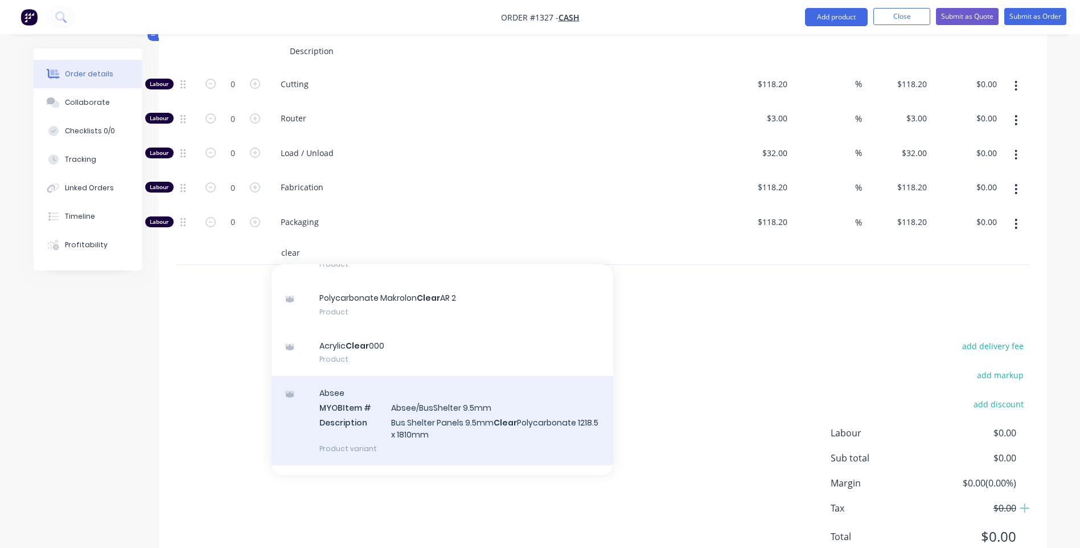
scroll to position [228, 0]
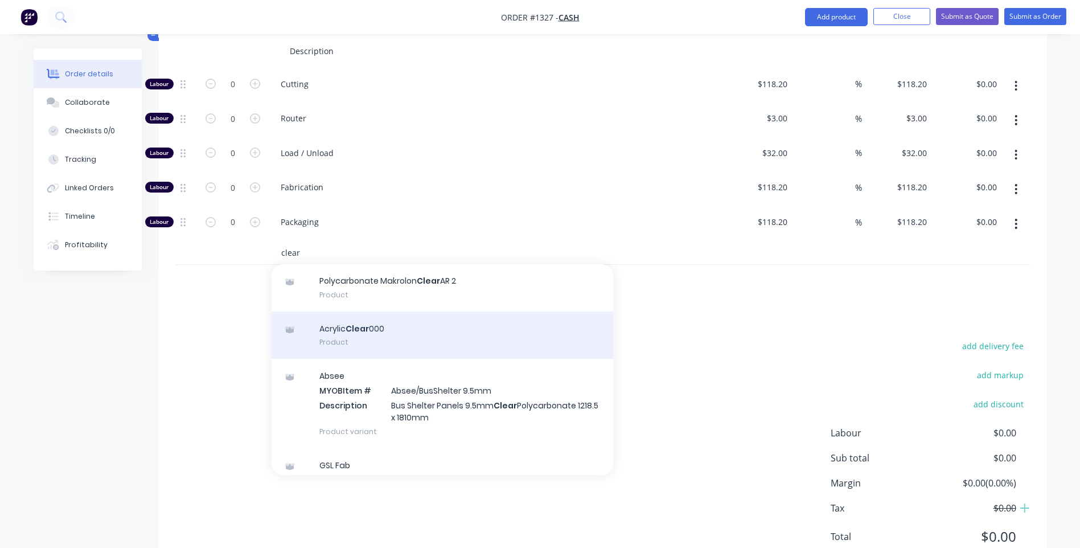
type input "clear"
click at [330, 311] on div "Acrylic Clear 000 Product" at bounding box center [443, 335] width 342 height 48
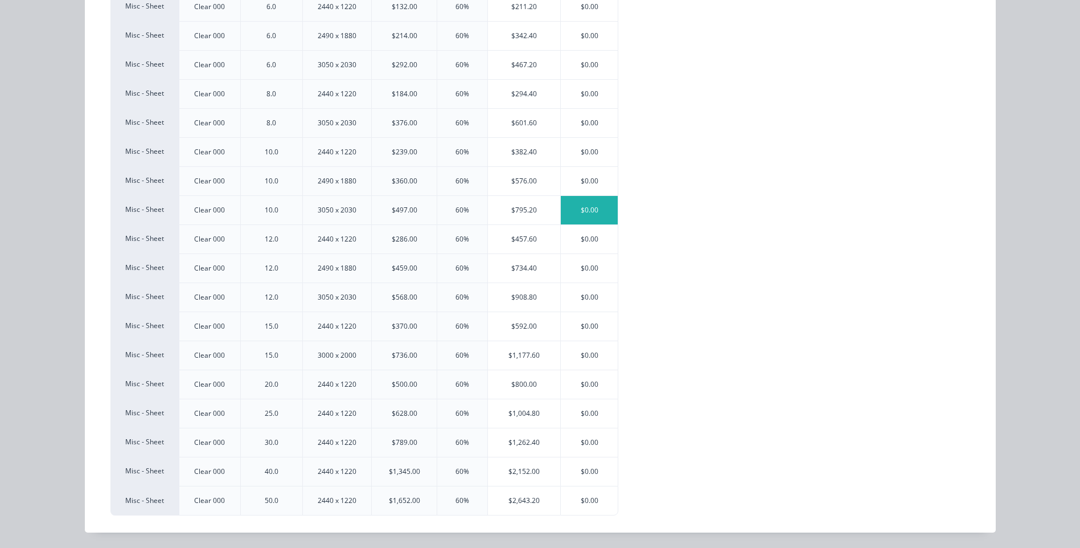
scroll to position [414, 0]
click at [519, 505] on div "$2,643.20" at bounding box center [524, 500] width 72 height 28
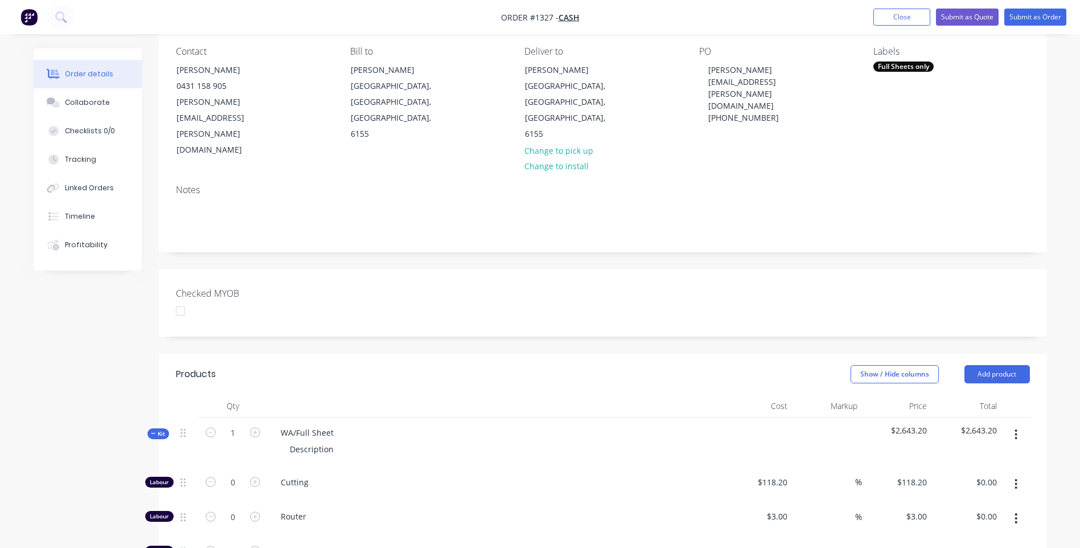
scroll to position [97, 0]
click at [255, 428] on icon "button" at bounding box center [255, 433] width 10 height 10
type input "2"
type input "$5,286.40"
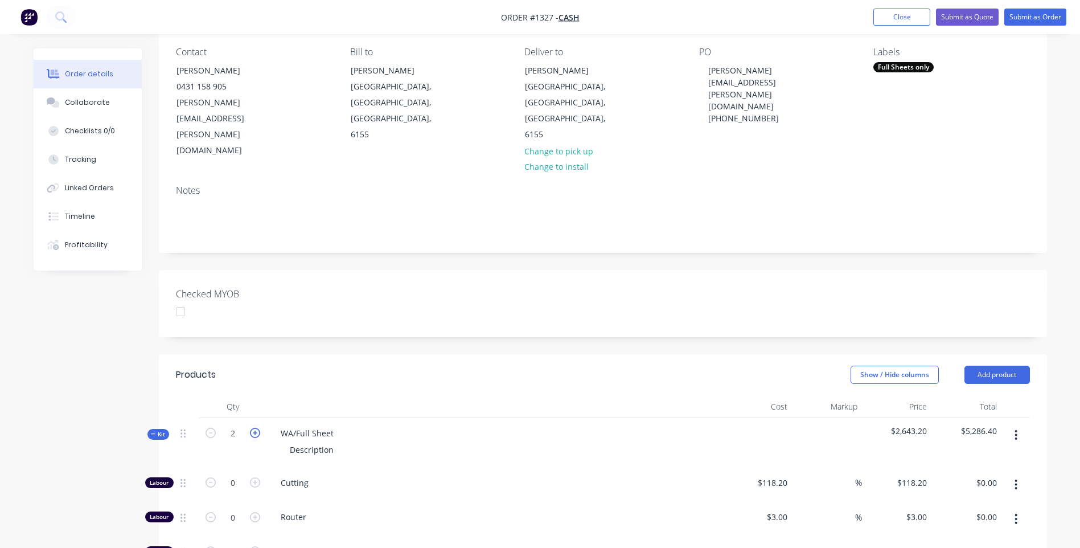
click at [255, 428] on icon "button" at bounding box center [255, 433] width 10 height 10
type input "3"
type input "$7,929.60"
click at [255, 428] on icon "button" at bounding box center [255, 433] width 10 height 10
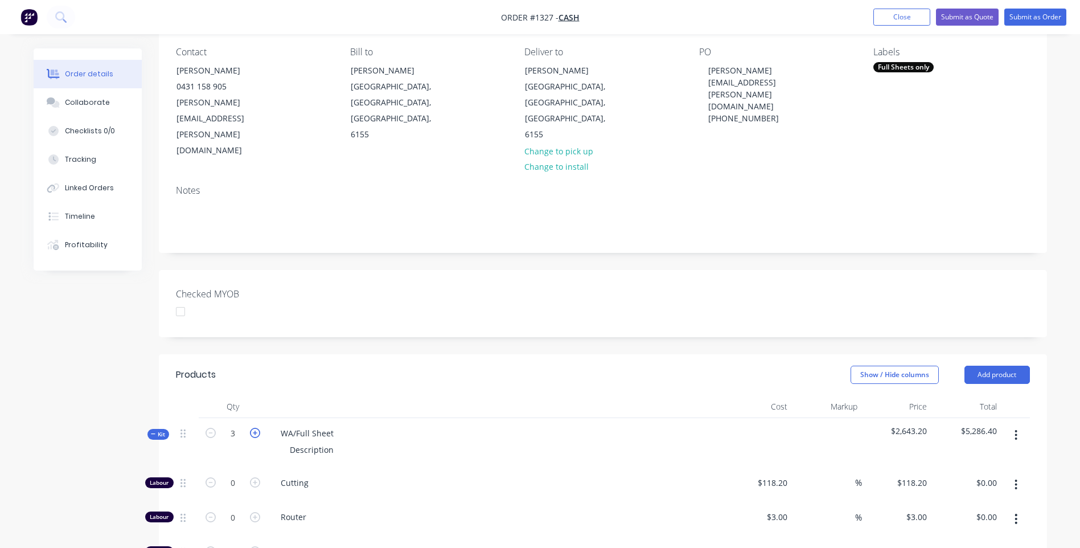
type input "4"
type input "$10,572.80"
click at [255, 428] on icon "button" at bounding box center [255, 433] width 10 height 10
type input "5"
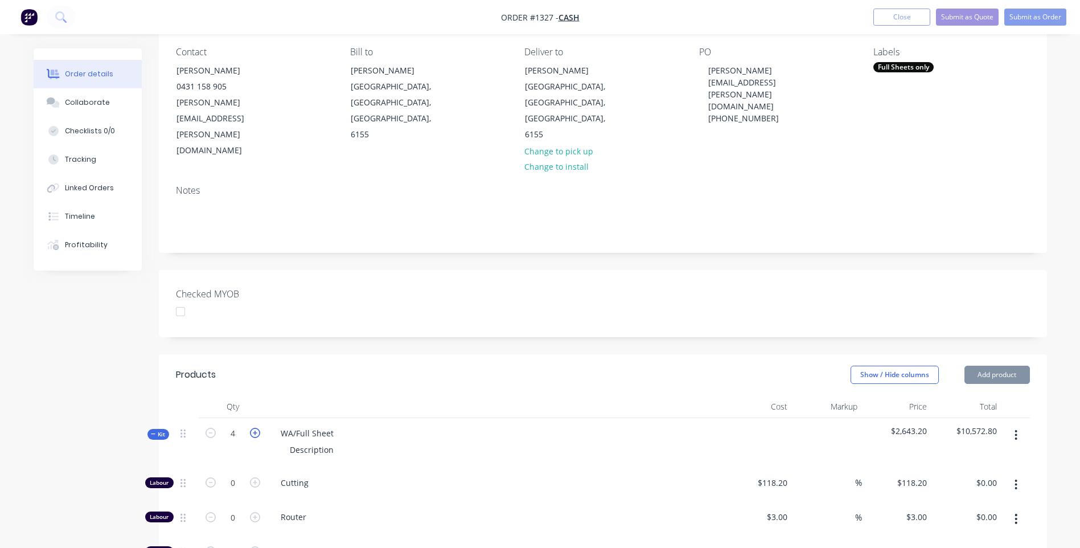
type input "5"
type input "$13,216.00"
click at [255, 428] on icon "button" at bounding box center [255, 433] width 10 height 10
type input "6"
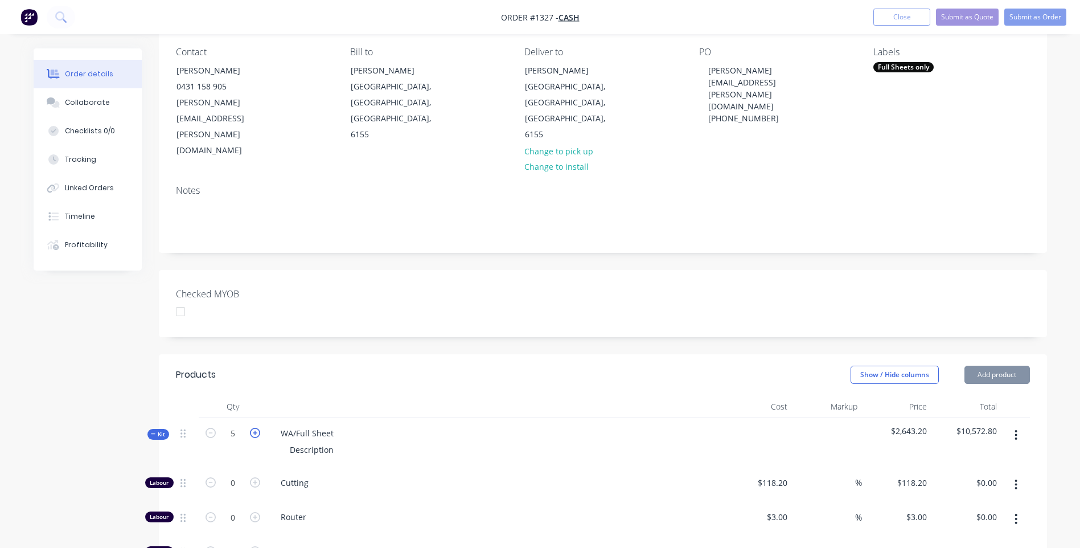
type input "$15,859.20"
click at [428, 418] on div "WA/Full Sheet Description" at bounding box center [494, 443] width 455 height 50
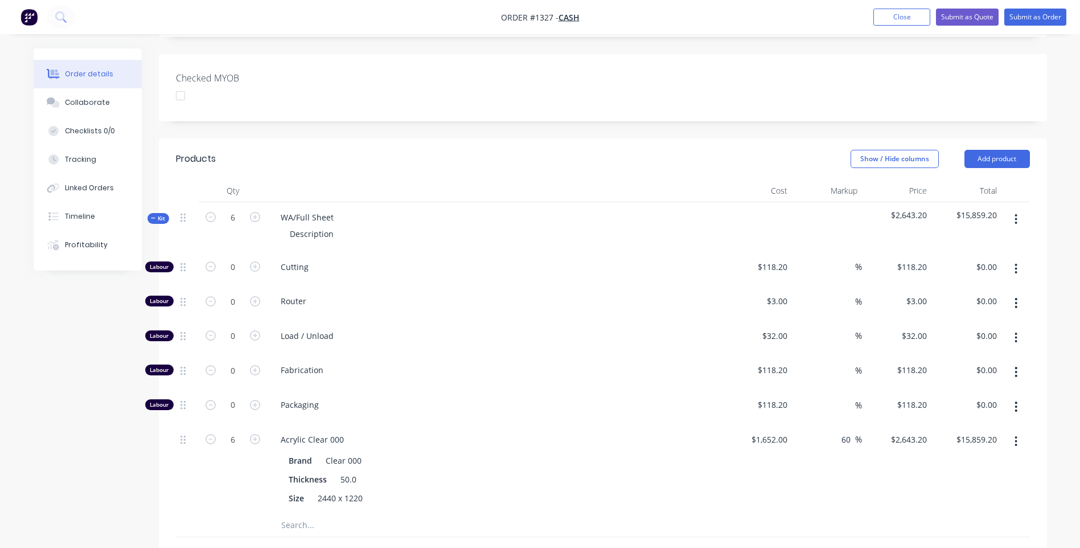
scroll to position [324, 0]
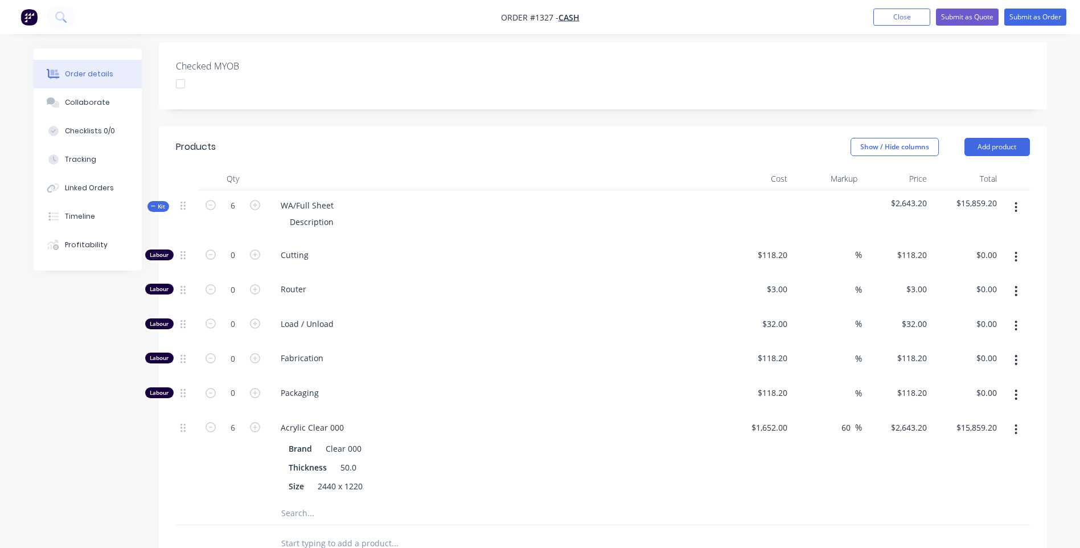
click at [297, 502] on input "text" at bounding box center [395, 513] width 228 height 23
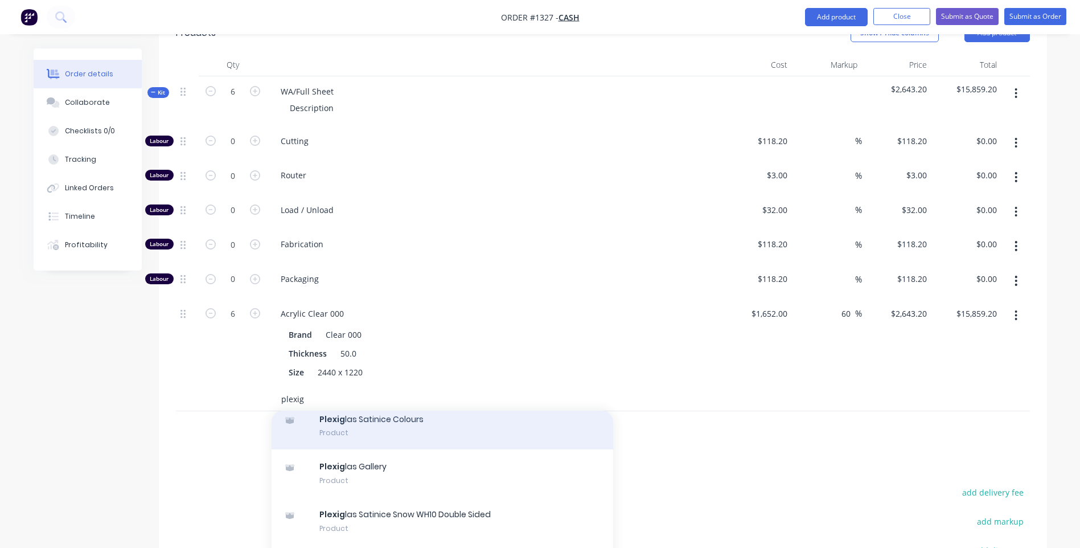
scroll to position [114, 0]
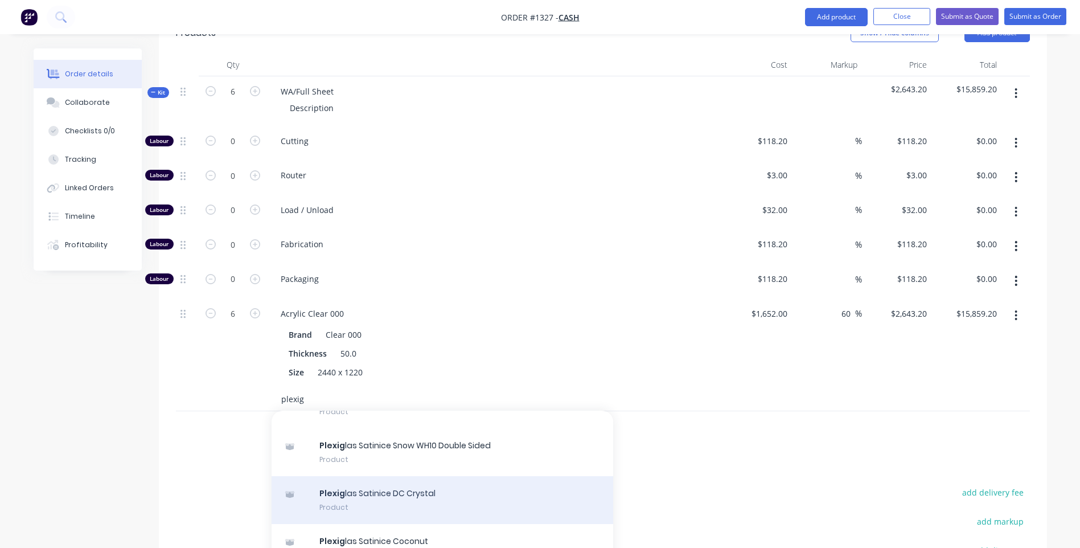
type input "plexig"
click at [415, 476] on div "Plexig las Satinice DC Crystal Product" at bounding box center [443, 500] width 342 height 48
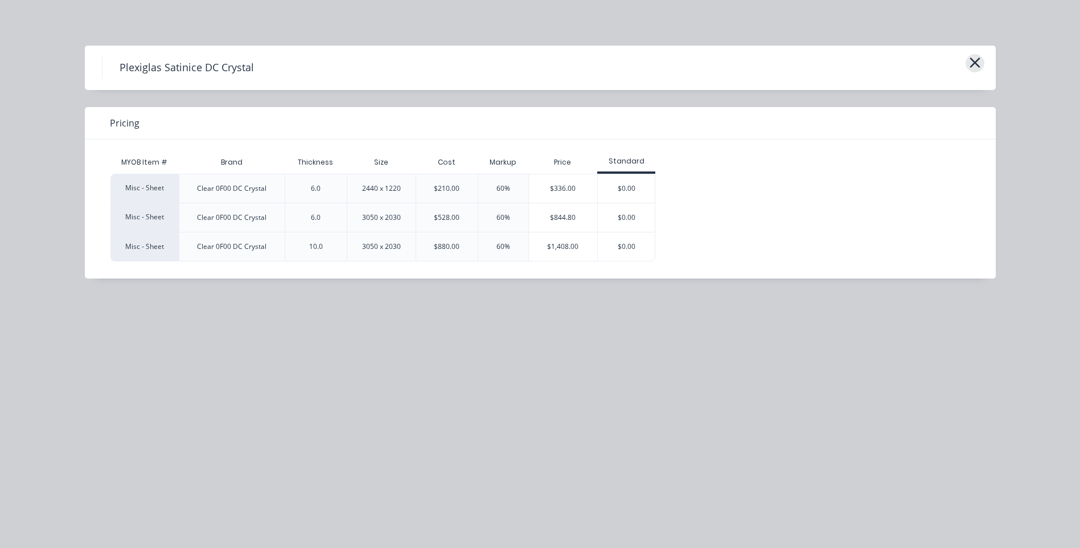
click at [978, 64] on icon "button" at bounding box center [975, 63] width 12 height 16
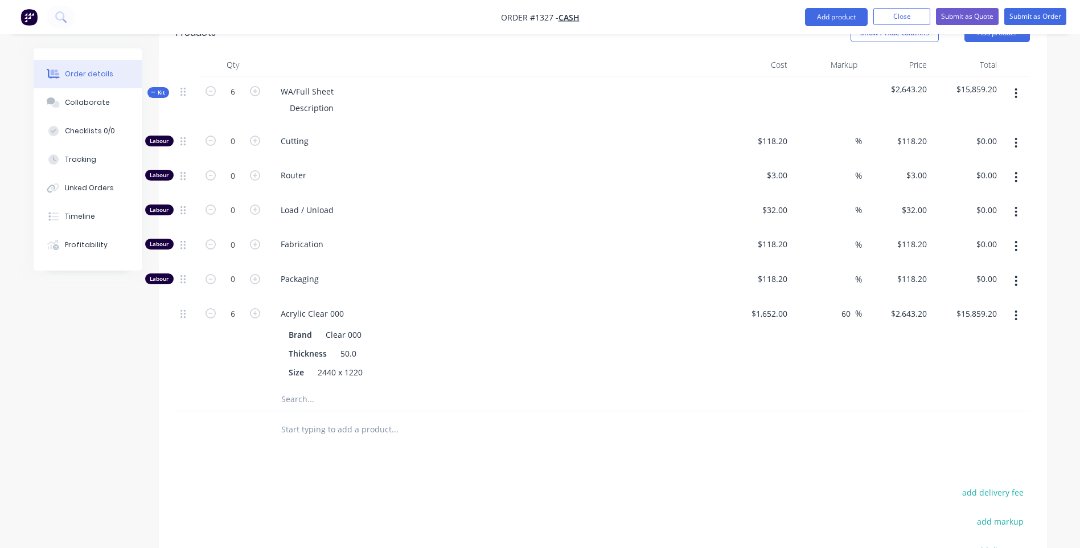
click at [312, 388] on input "text" at bounding box center [395, 399] width 228 height 23
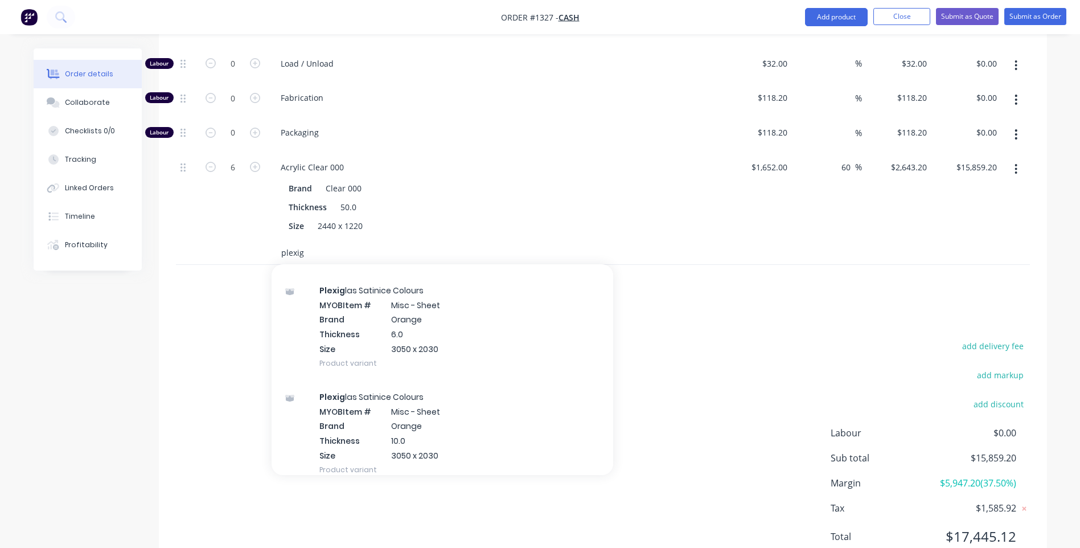
scroll to position [4050, 0]
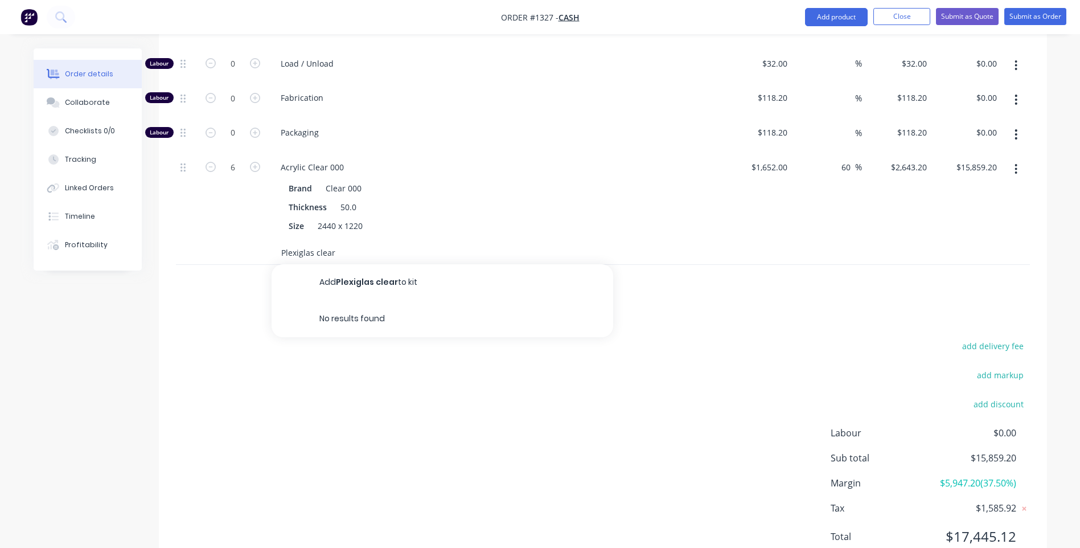
click at [338, 241] on input "Plexiglas clear" at bounding box center [395, 252] width 228 height 23
click at [318, 241] on input "Plexiglas clear Acrylic" at bounding box center [395, 252] width 228 height 23
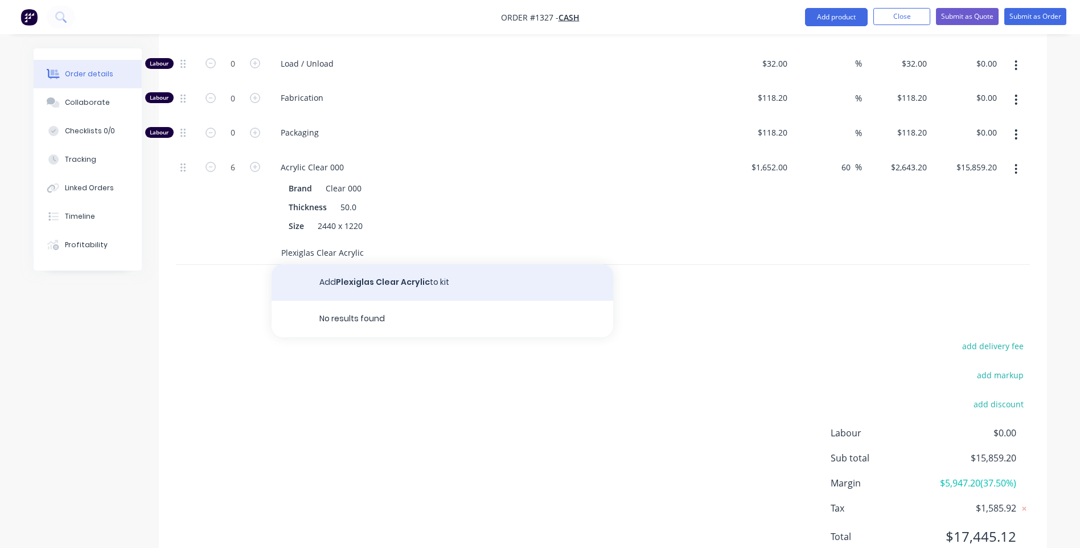
type input "Plexiglas Clear Acrylic"
click at [384, 264] on button "Add Plexiglas Clear Acrylic to kit" at bounding box center [443, 282] width 342 height 36
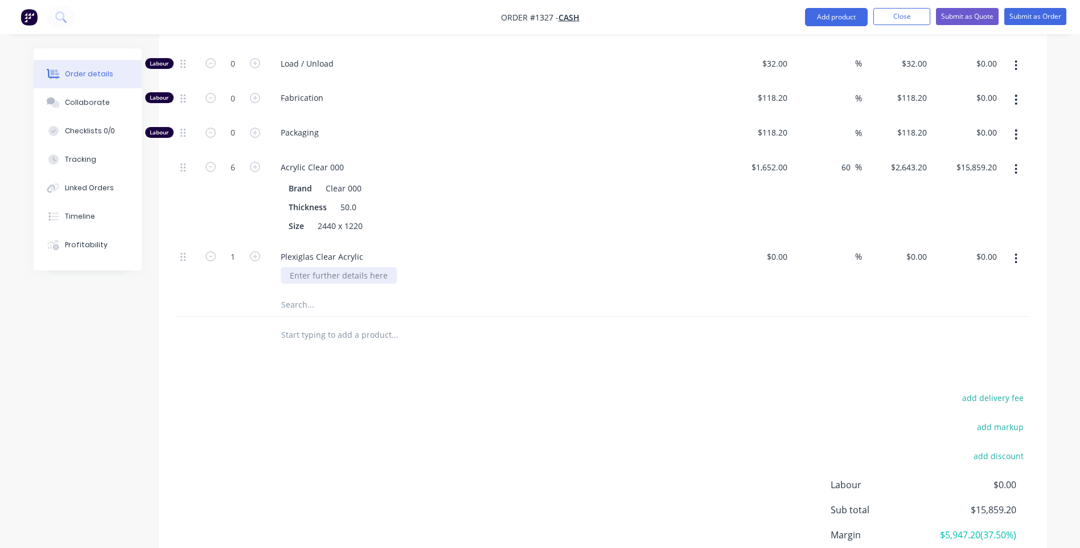
click at [362, 267] on div at bounding box center [339, 275] width 116 height 17
click at [408, 340] on div "Products Show / Hide columns Add product Qty Cost Markup Price Total Kit 6 WA/F…" at bounding box center [603, 246] width 888 height 761
click at [257, 251] on icon "button" at bounding box center [255, 256] width 10 height 10
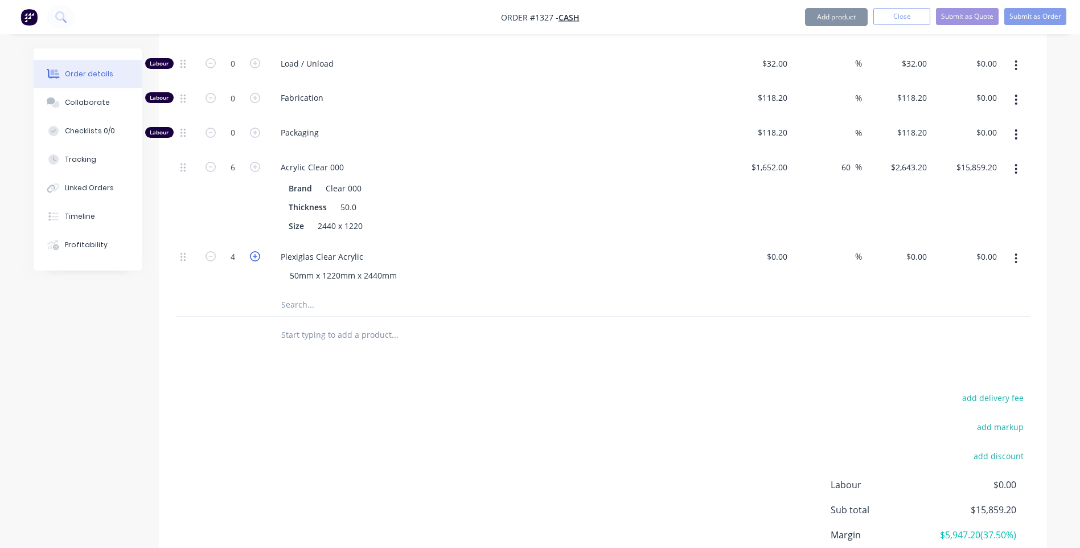
click at [257, 251] on icon "button" at bounding box center [255, 256] width 10 height 10
type input "6"
click at [785, 248] on input at bounding box center [779, 256] width 26 height 17
type input "$2,255.00"
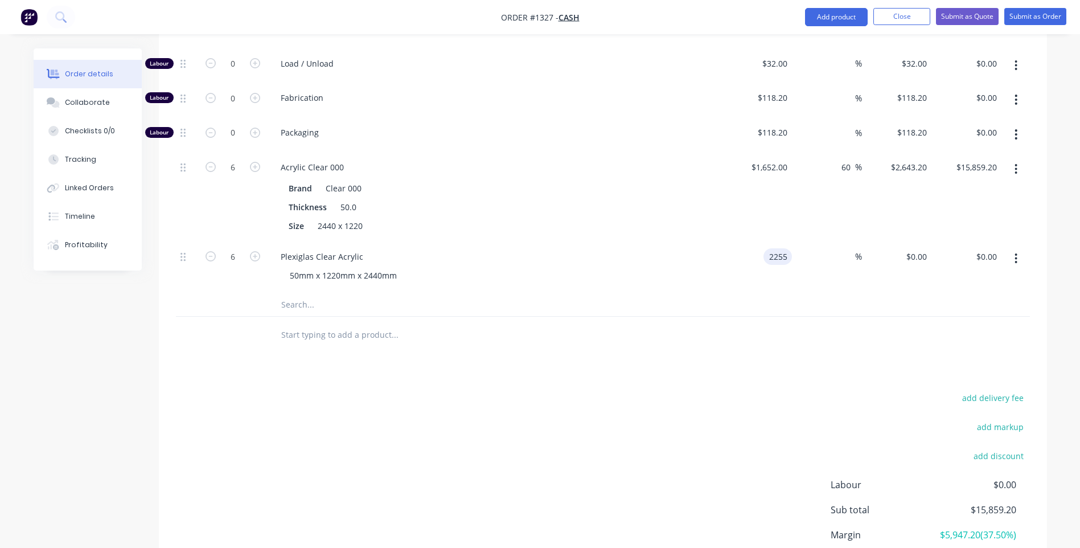
type input "$2,255.00"
type input "$13,530.00"
click at [714, 248] on div "Plexiglas Clear Acrylic" at bounding box center [495, 256] width 446 height 17
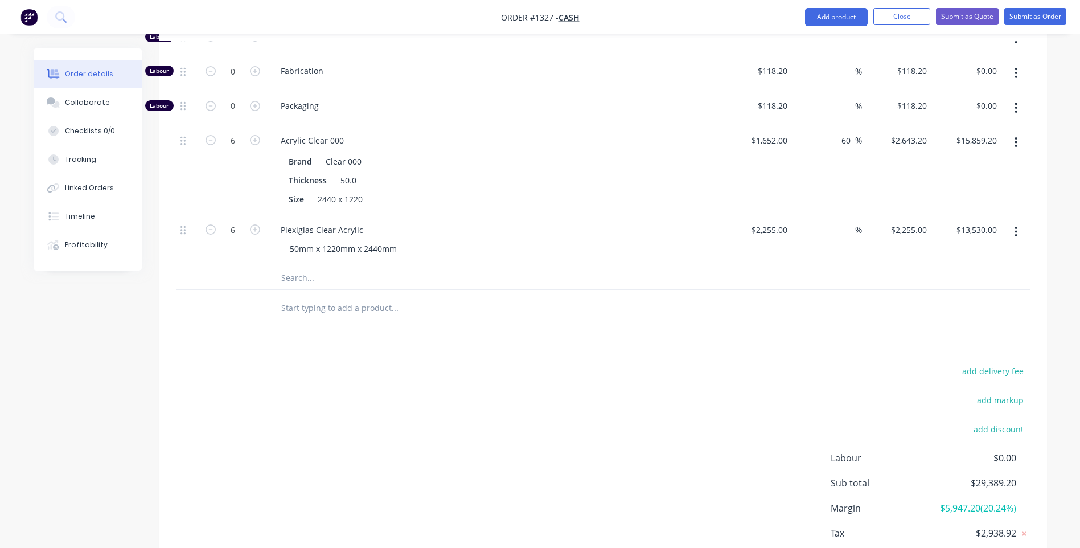
scroll to position [636, 0]
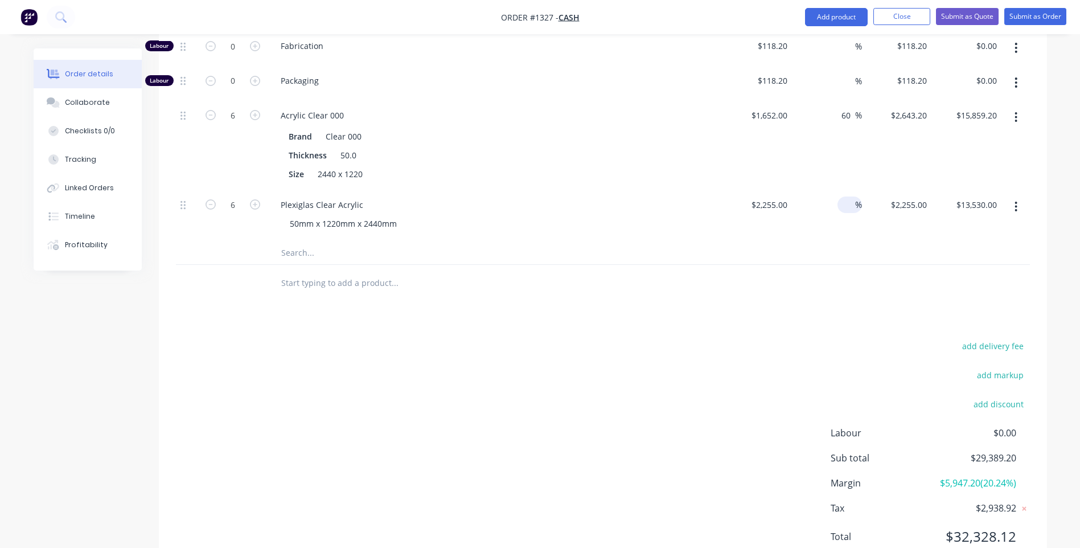
click at [859, 198] on span "%" at bounding box center [858, 204] width 7 height 13
type input "35"
type input "$3,044.25"
type input "$18,265.50"
click at [783, 265] on div at bounding box center [603, 283] width 854 height 37
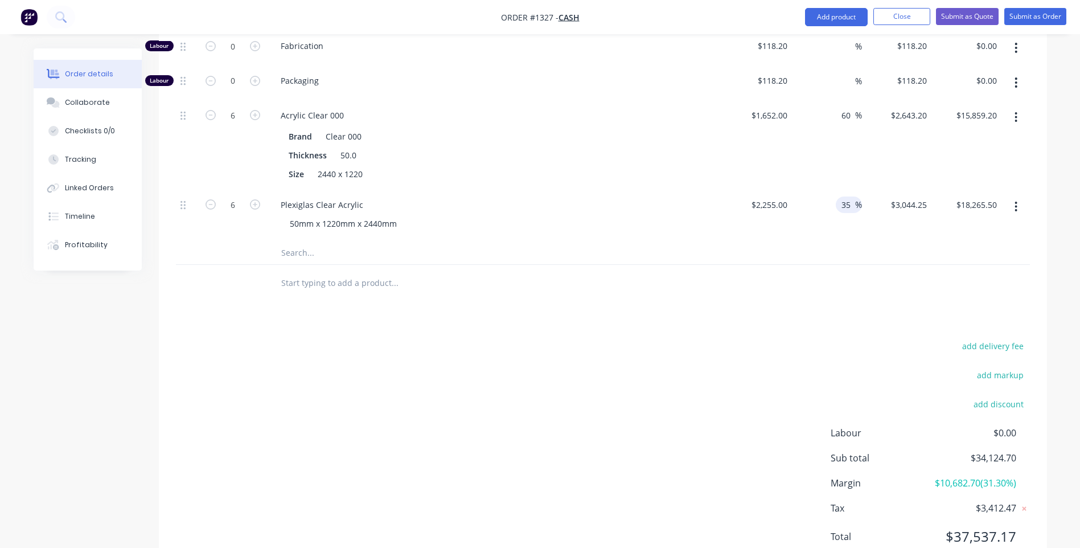
click at [847, 196] on input "35" at bounding box center [847, 204] width 15 height 17
type input "30"
type input "$2,931.50"
type input "$17,589.00"
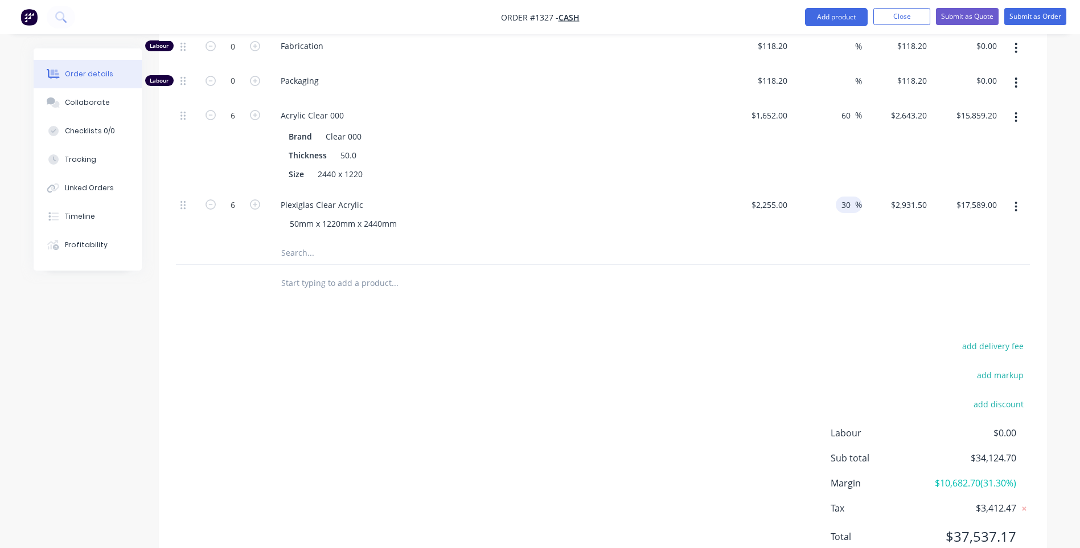
click at [804, 284] on div "Products Show / Hide columns Add product Qty Cost Markup Price Total Kit 6 WA/F…" at bounding box center [603, 194] width 888 height 761
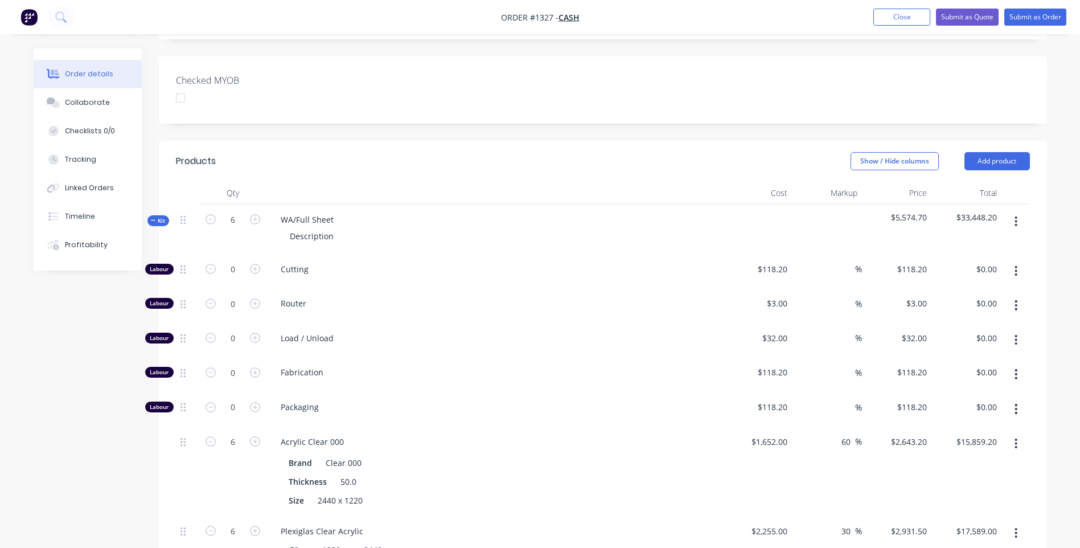
scroll to position [295, 0]
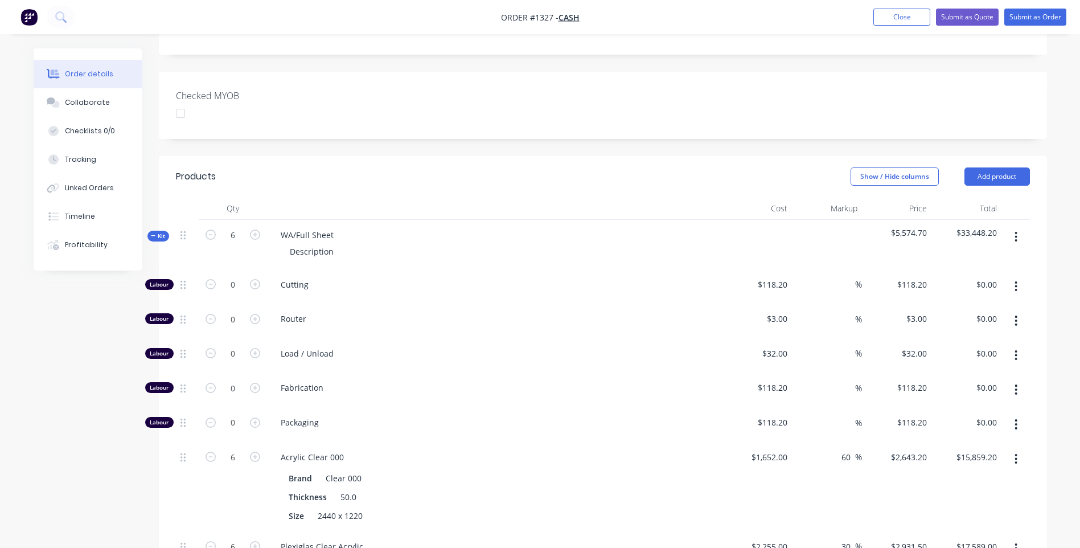
click at [1017, 453] on icon "button" at bounding box center [1015, 459] width 3 height 13
click at [952, 526] on div "Delete" at bounding box center [976, 534] width 88 height 17
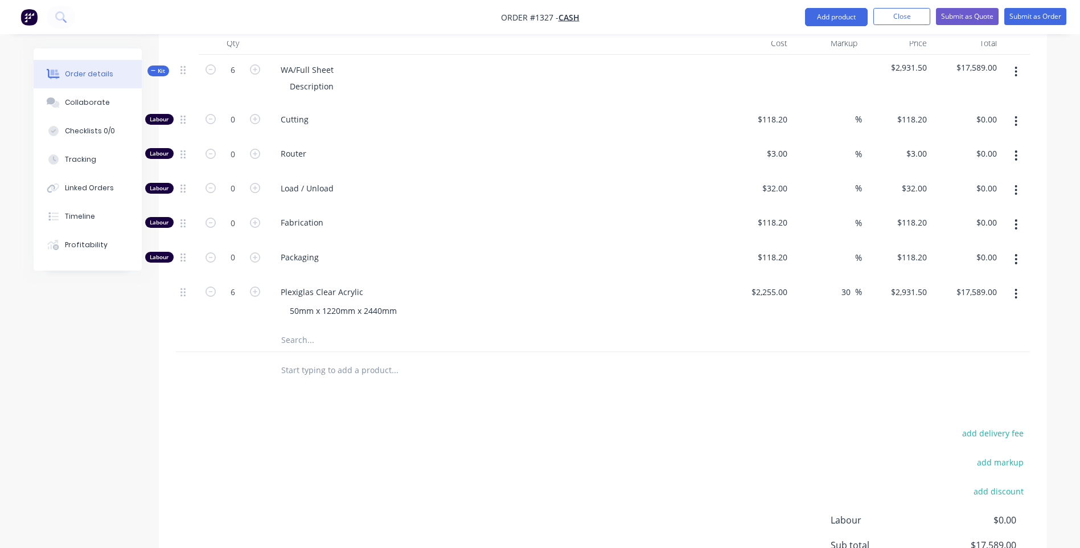
scroll to position [376, 0]
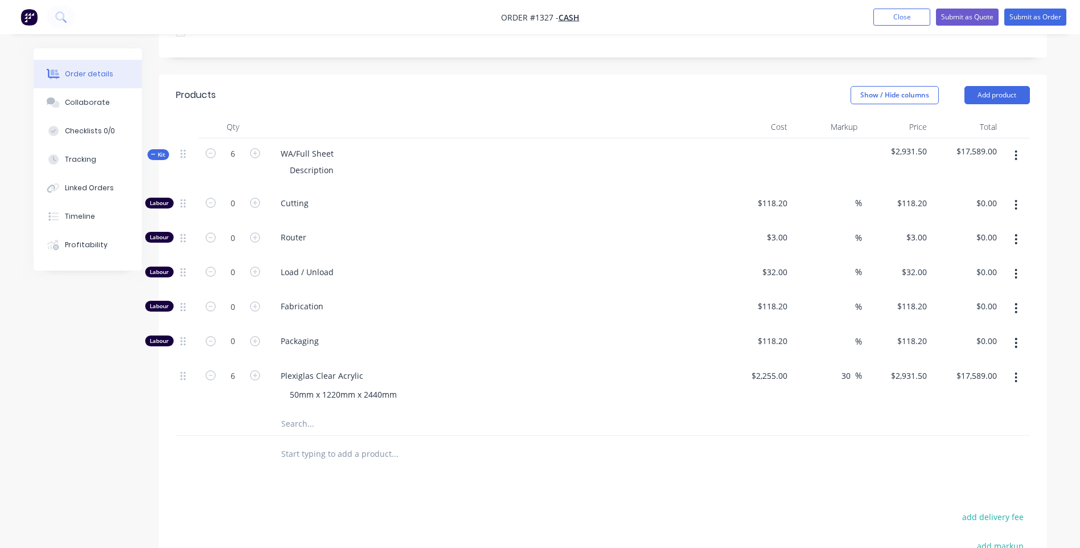
click at [290, 412] on input "text" at bounding box center [395, 423] width 228 height 23
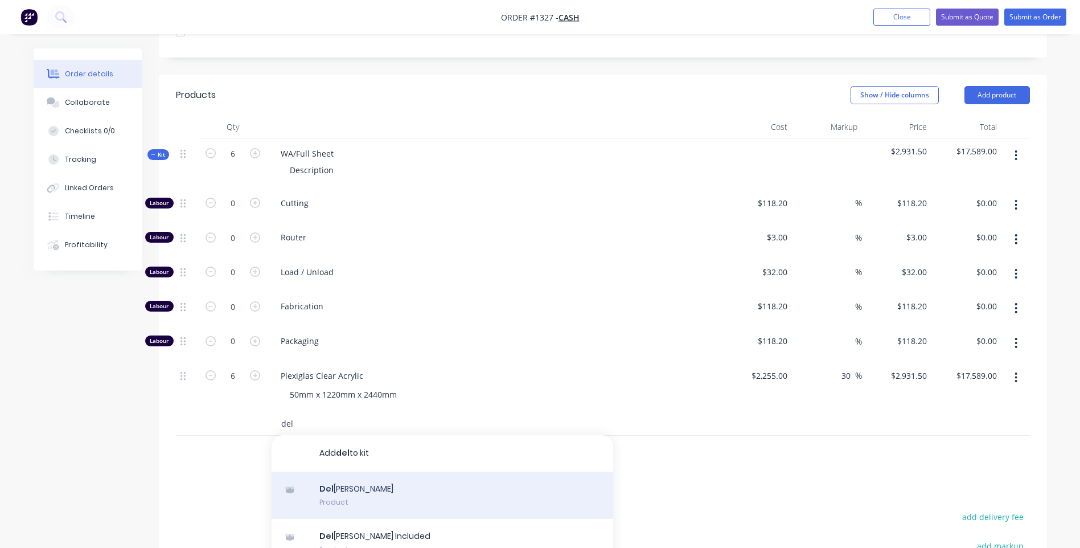
type input "del"
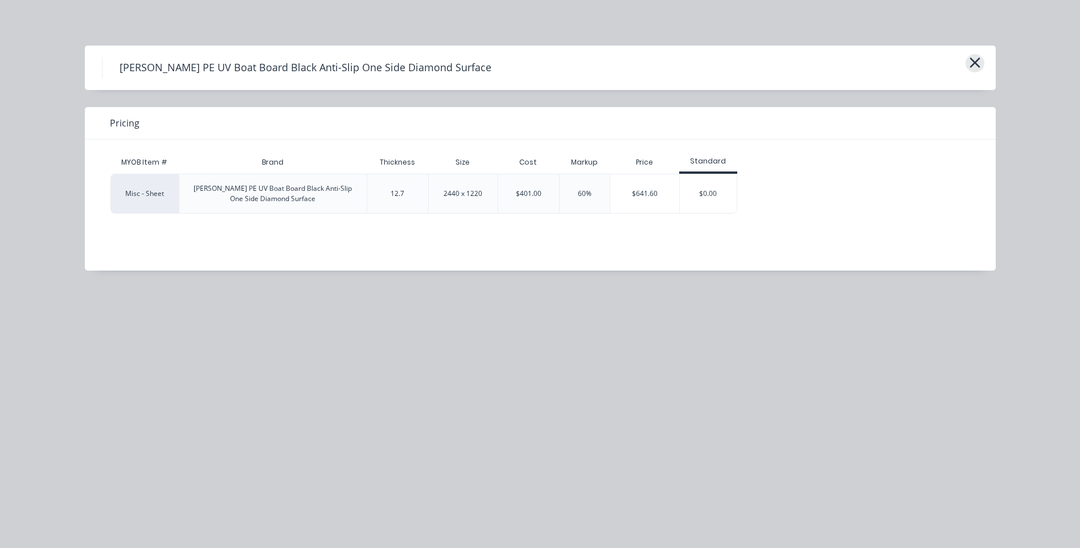
click at [974, 63] on icon "button" at bounding box center [974, 62] width 10 height 10
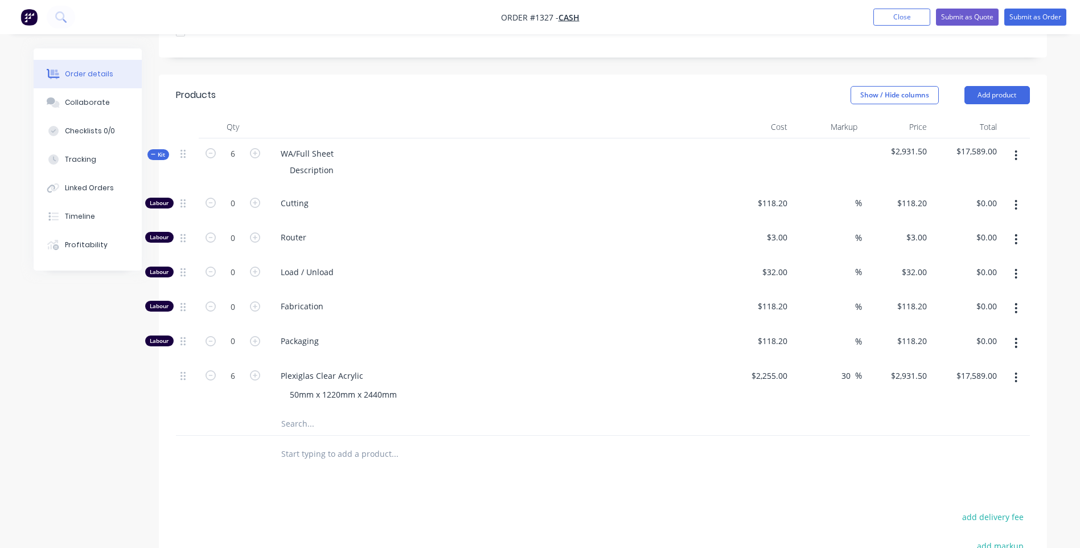
click at [315, 412] on input "text" at bounding box center [395, 423] width 228 height 23
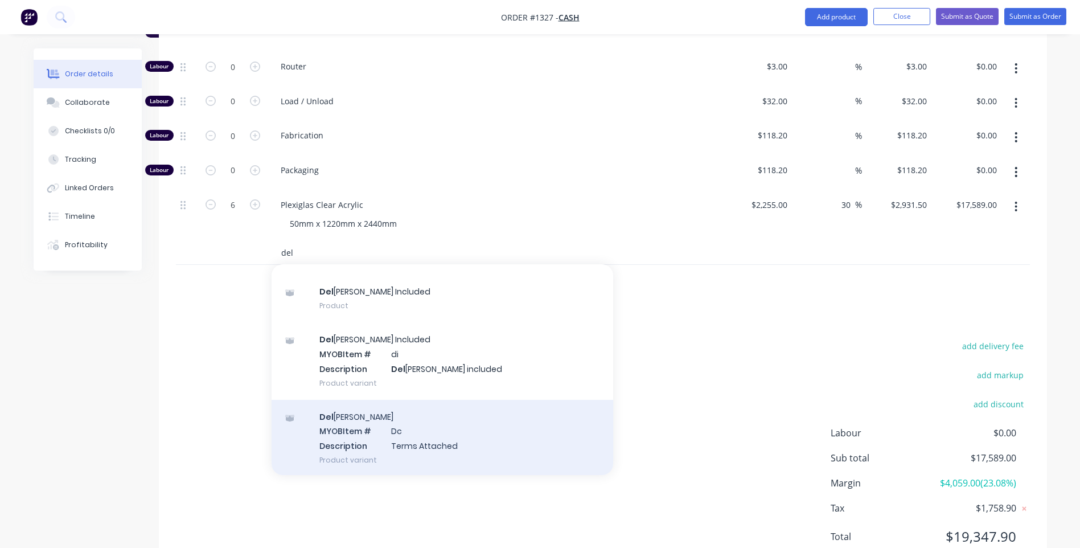
scroll to position [75, 0]
type input "del"
click at [394, 398] on div "Del [PERSON_NAME] MYOB Item # Dc Description Terms Attached Product variant" at bounding box center [443, 436] width 342 height 77
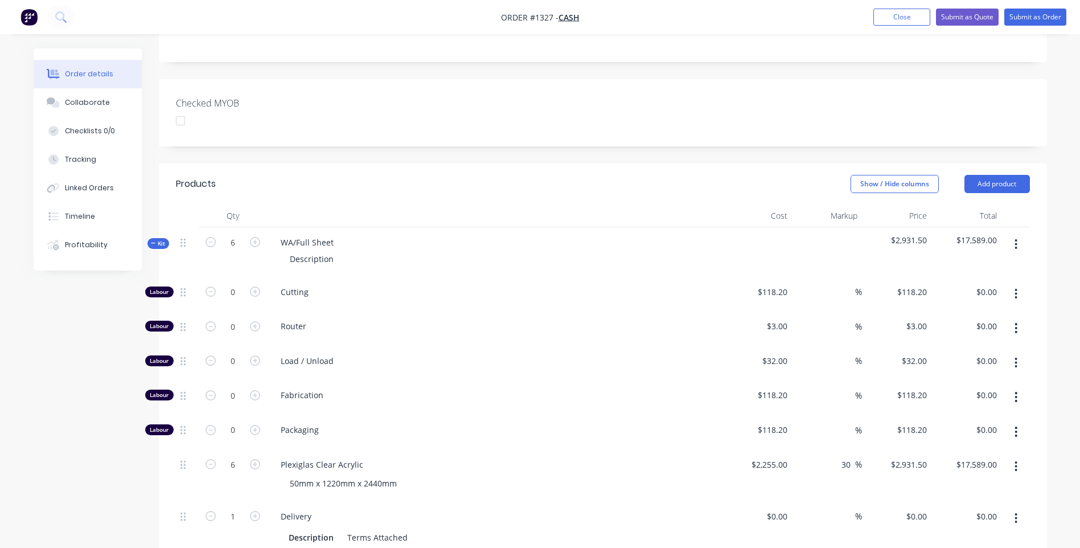
scroll to position [262, 0]
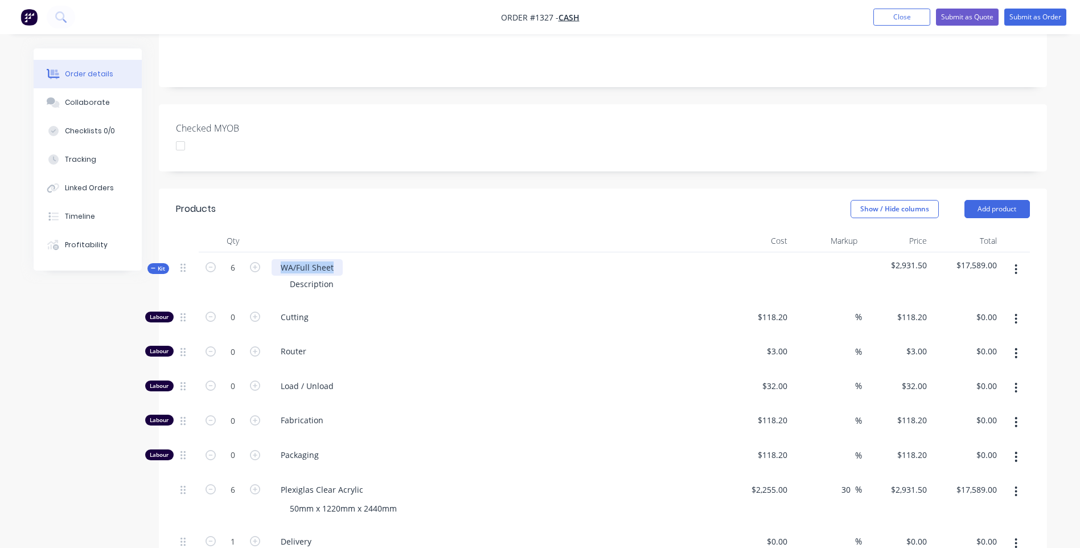
drag, startPoint x: 332, startPoint y: 225, endPoint x: 264, endPoint y: 220, distance: 68.5
click at [264, 252] on div "Kit 6 WA/Full Sheet Description $2,931.50 $17,589.00" at bounding box center [603, 277] width 854 height 50
click at [280, 259] on div "Plexiglas Clear Acrylic" at bounding box center [322, 267] width 101 height 17
click at [392, 259] on div "50mm Plexiglas Clear Acrylic" at bounding box center [335, 267] width 127 height 17
drag, startPoint x: 338, startPoint y: 241, endPoint x: 287, endPoint y: 242, distance: 51.2
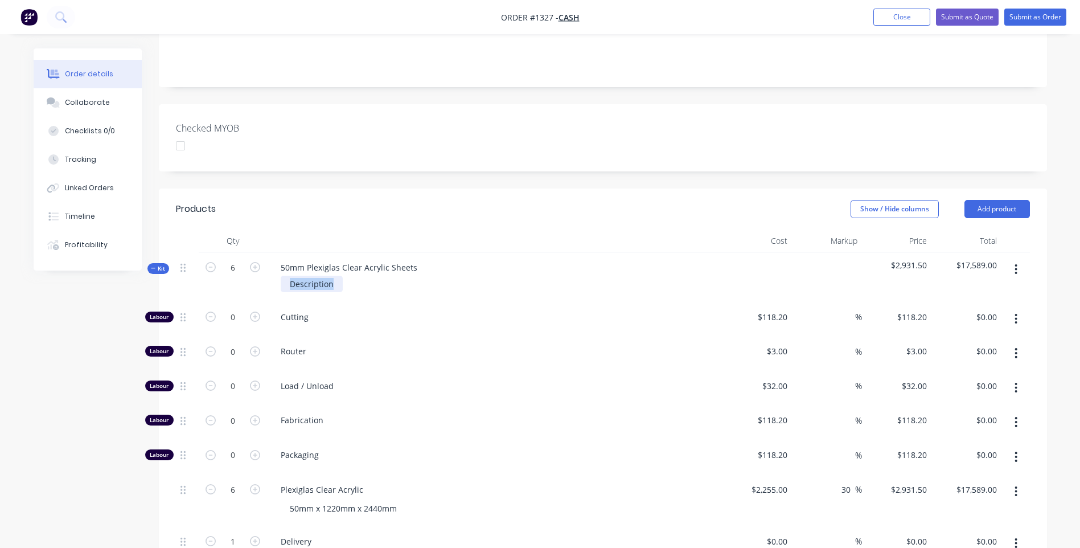
click at [287, 276] on div "Description" at bounding box center [312, 284] width 62 height 17
click at [410, 302] on div "Cutting" at bounding box center [494, 319] width 455 height 35
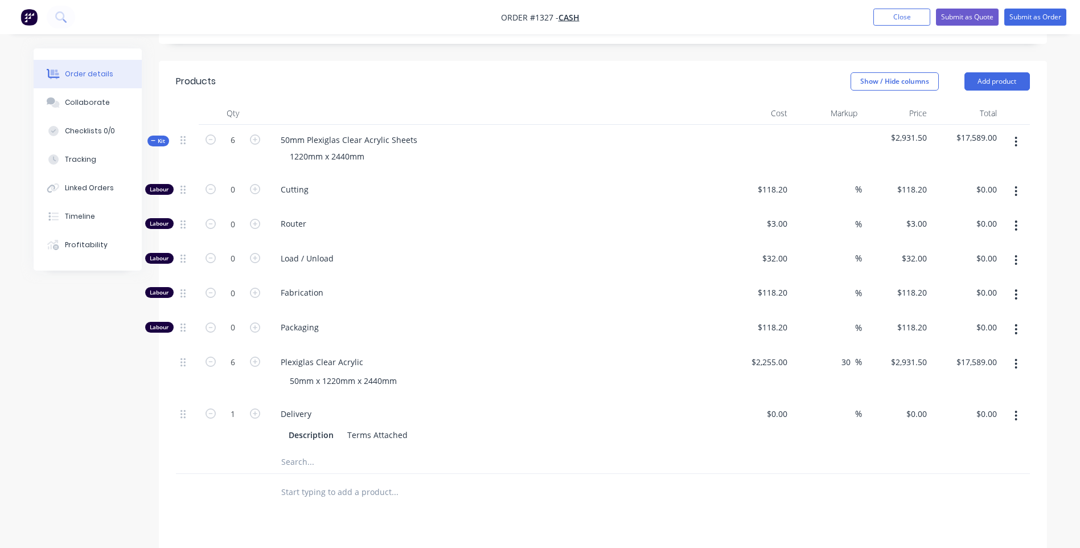
scroll to position [398, 0]
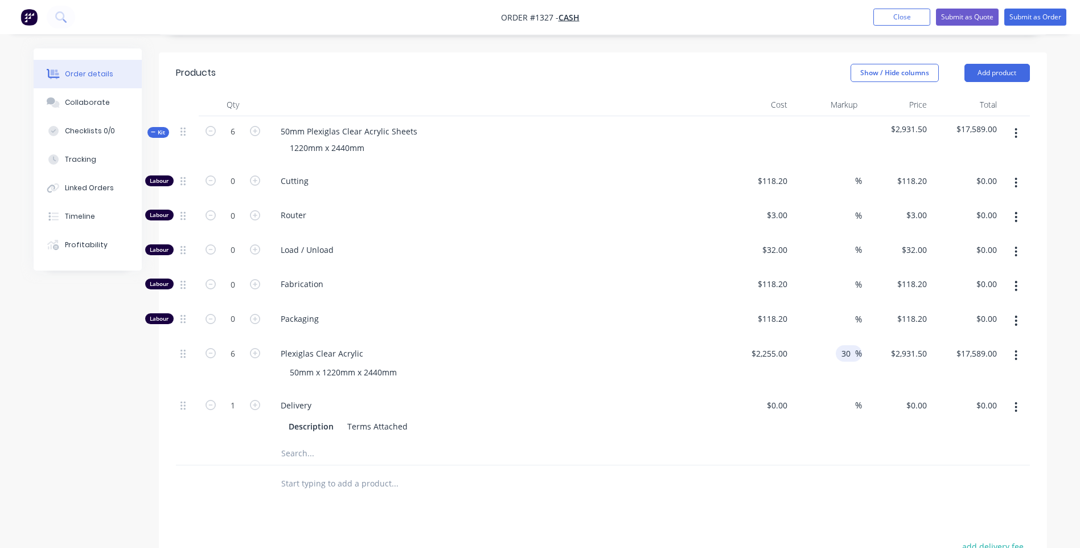
click at [845, 345] on input "30" at bounding box center [847, 353] width 15 height 17
click at [848, 345] on input "360" at bounding box center [845, 353] width 19 height 17
type input "60"
type input "$3,608.00"
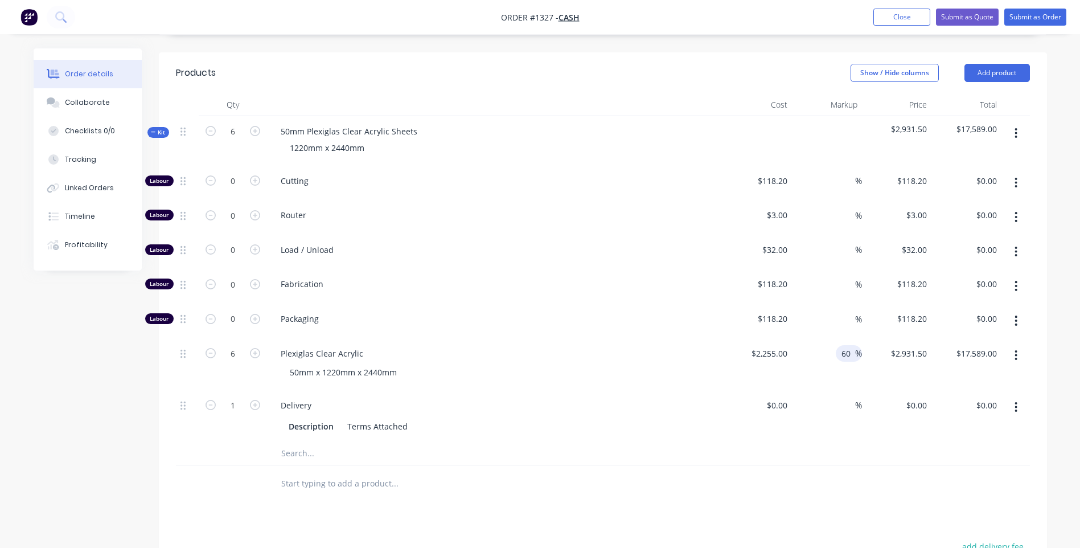
type input "$21,648.00"
click at [774, 338] on div "$2,255.00 $2,255.00" at bounding box center [757, 364] width 70 height 52
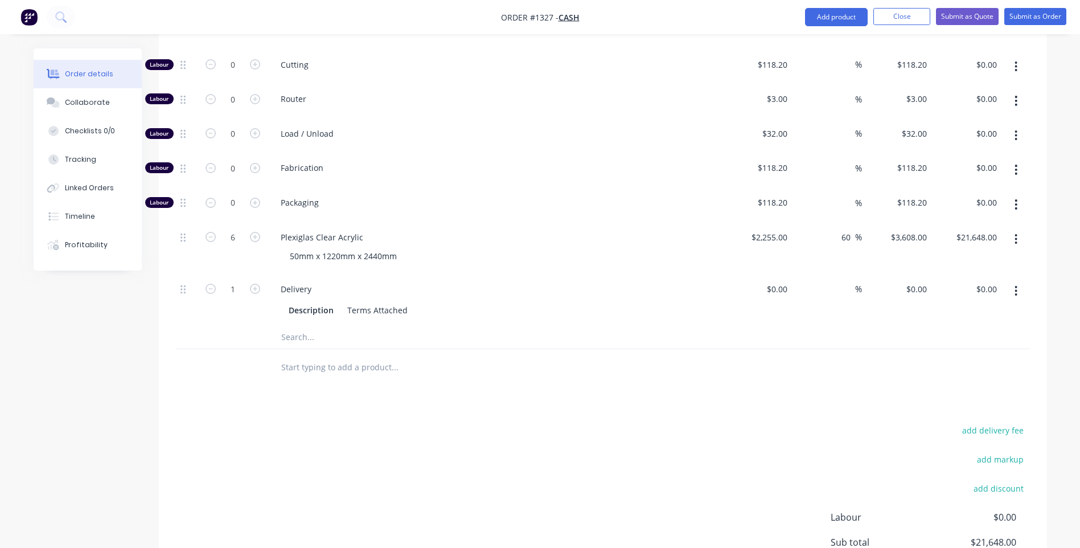
scroll to position [542, 0]
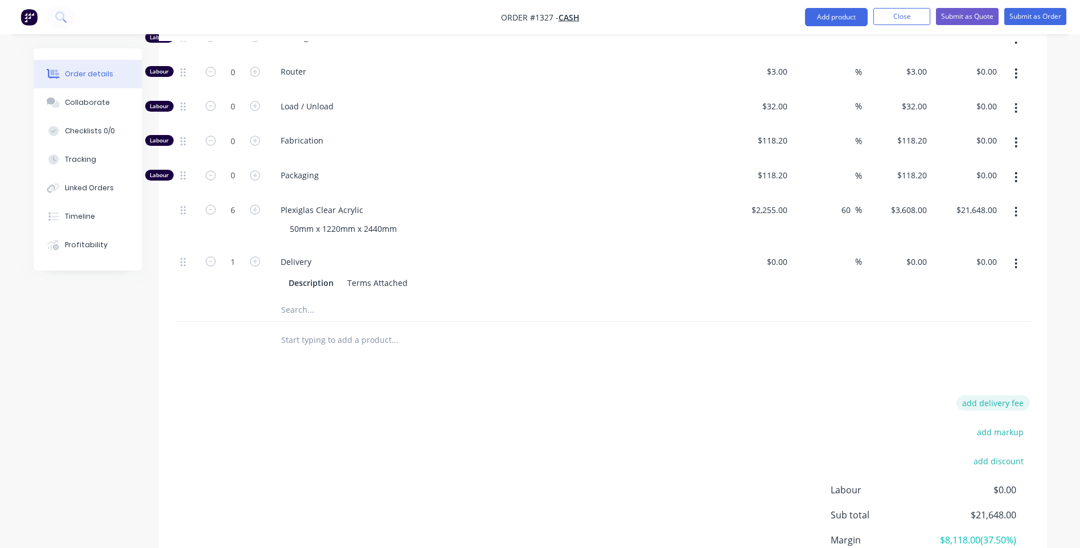
click at [1005, 395] on button "add delivery fee" at bounding box center [992, 402] width 73 height 15
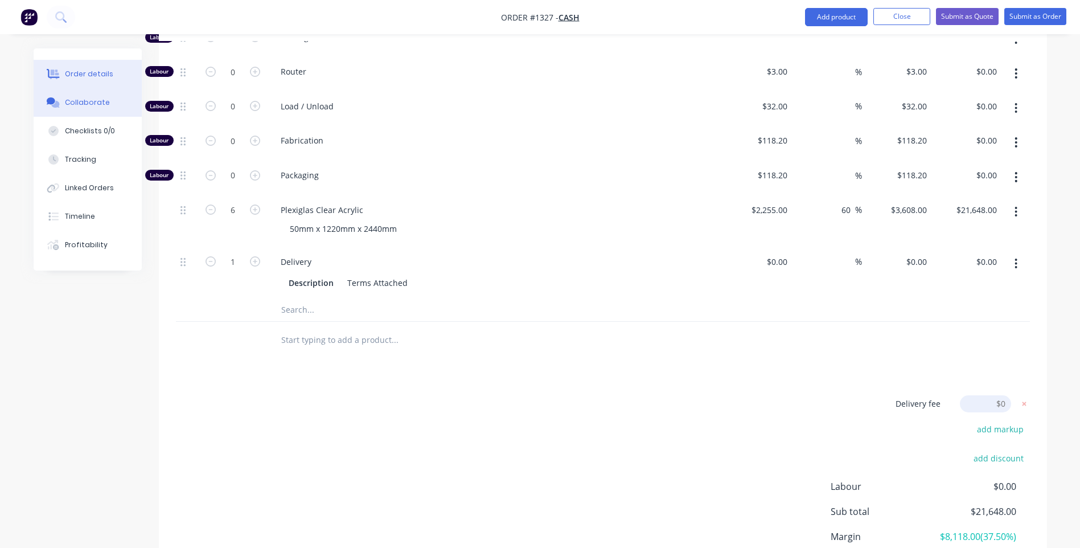
click at [87, 103] on div "Collaborate" at bounding box center [87, 102] width 45 height 10
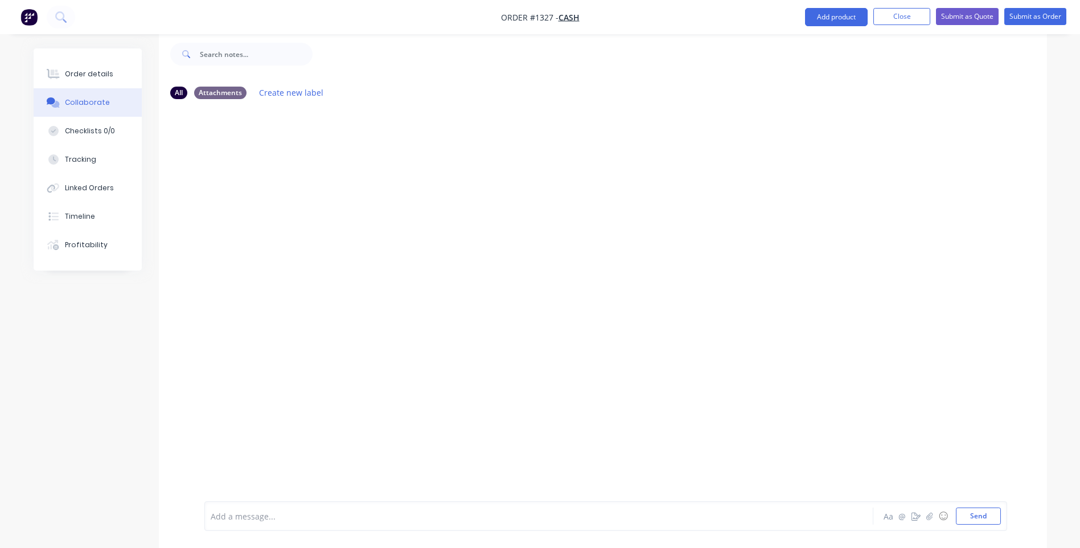
scroll to position [17, 0]
click at [280, 516] on div at bounding box center [507, 516] width 592 height 12
click at [985, 512] on button "Send" at bounding box center [978, 515] width 45 height 17
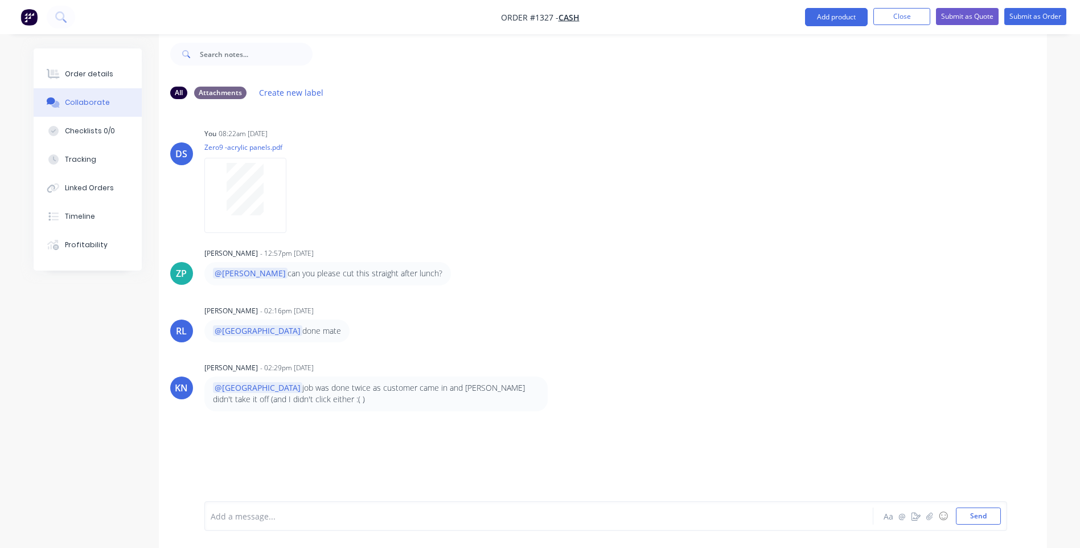
scroll to position [0, 0]
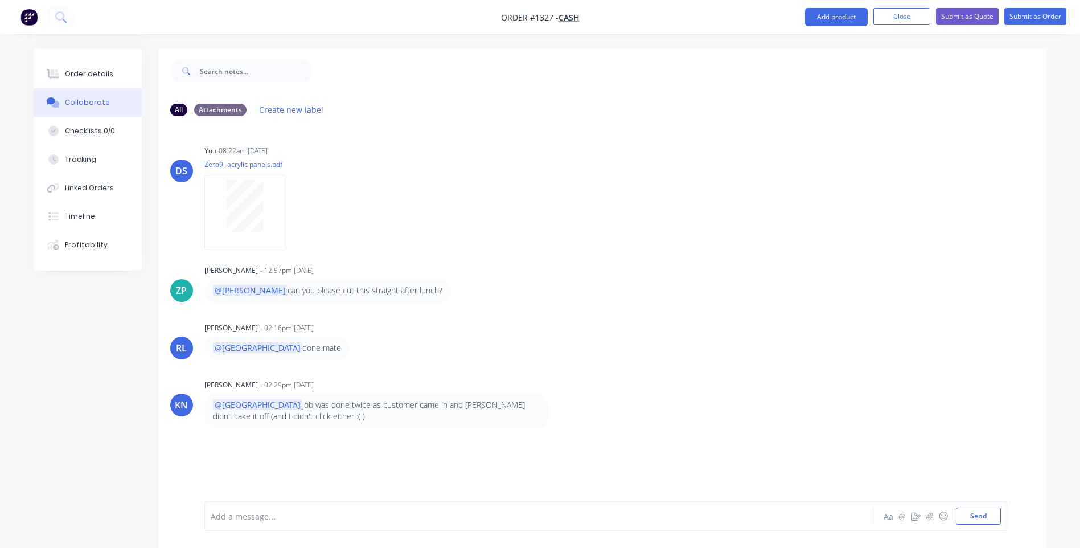
click at [357, 457] on div "DS You 08:22am [DATE] Zero9 -acrylic panels.pdf Labels Download Delete ZP [PERS…" at bounding box center [603, 313] width 888 height 376
click at [882, 18] on button "Close" at bounding box center [901, 16] width 57 height 17
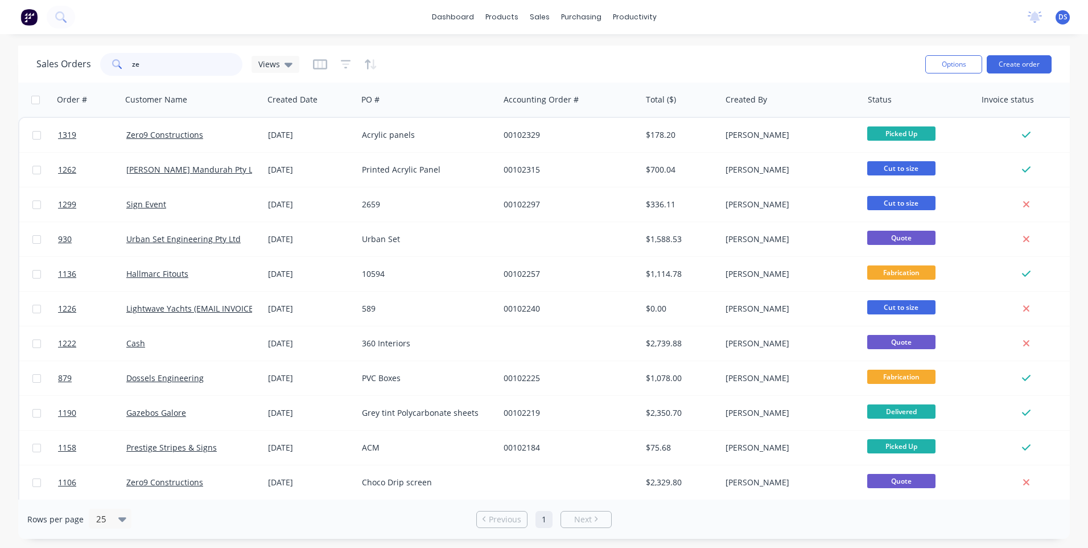
drag, startPoint x: 155, startPoint y: 63, endPoint x: 125, endPoint y: 67, distance: 30.4
click at [125, 67] on div "ze" at bounding box center [171, 64] width 142 height 23
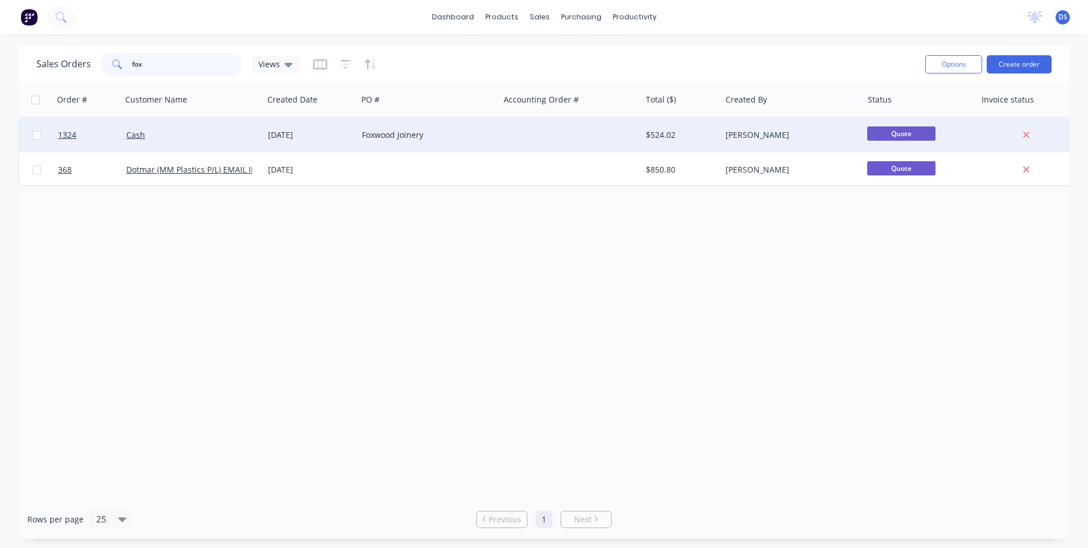
type input "fox"
click at [374, 139] on div "Foxwood Joinery" at bounding box center [425, 134] width 126 height 11
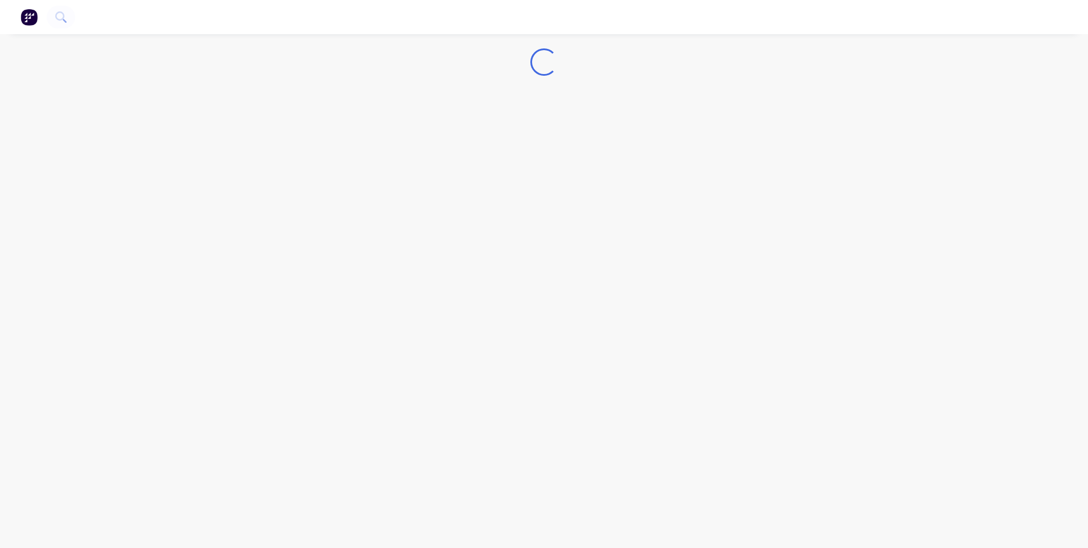
click at [374, 139] on div "Loading..." at bounding box center [544, 274] width 1088 height 548
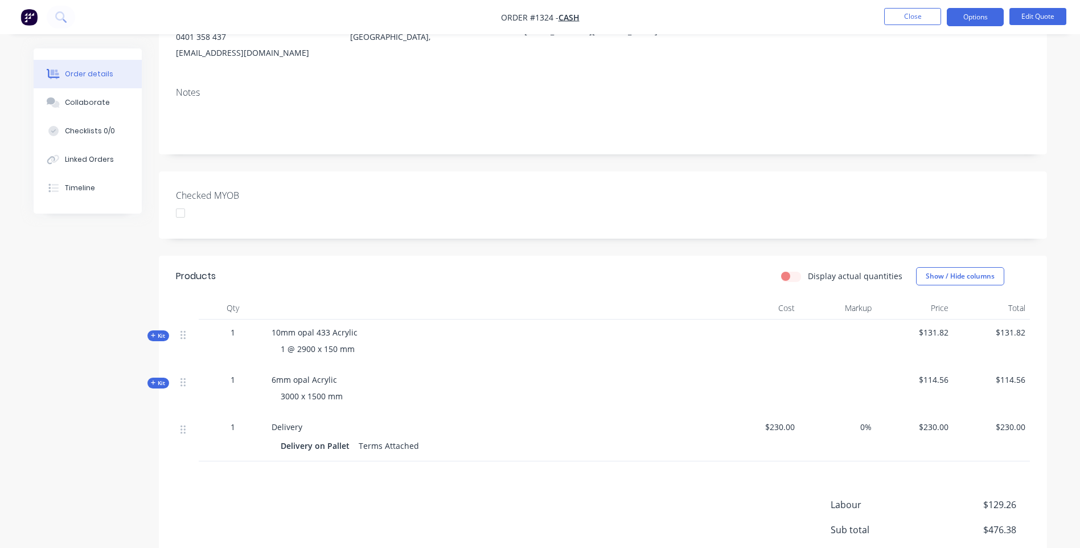
scroll to position [171, 0]
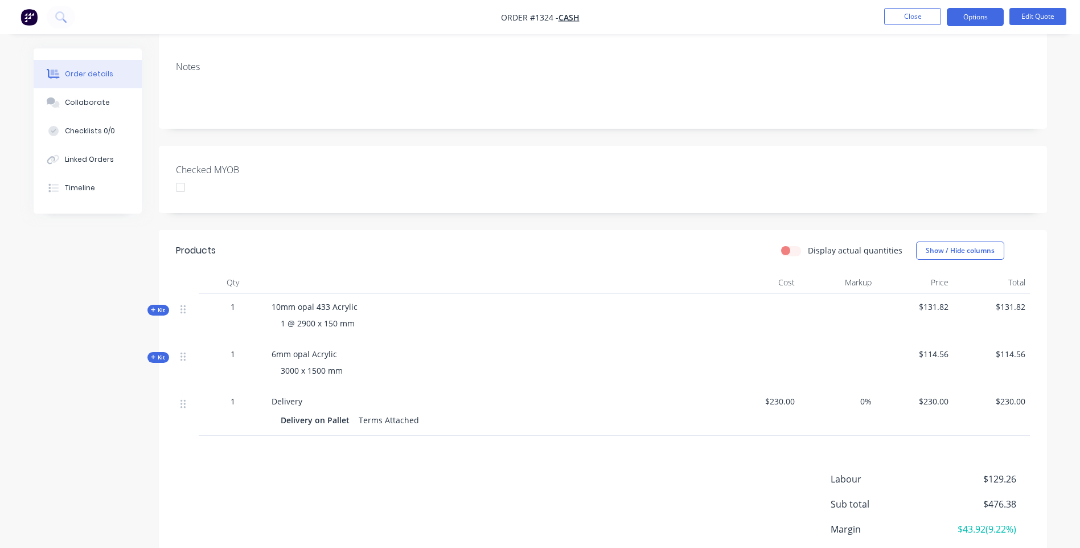
click at [152, 355] on icon at bounding box center [153, 357] width 5 height 6
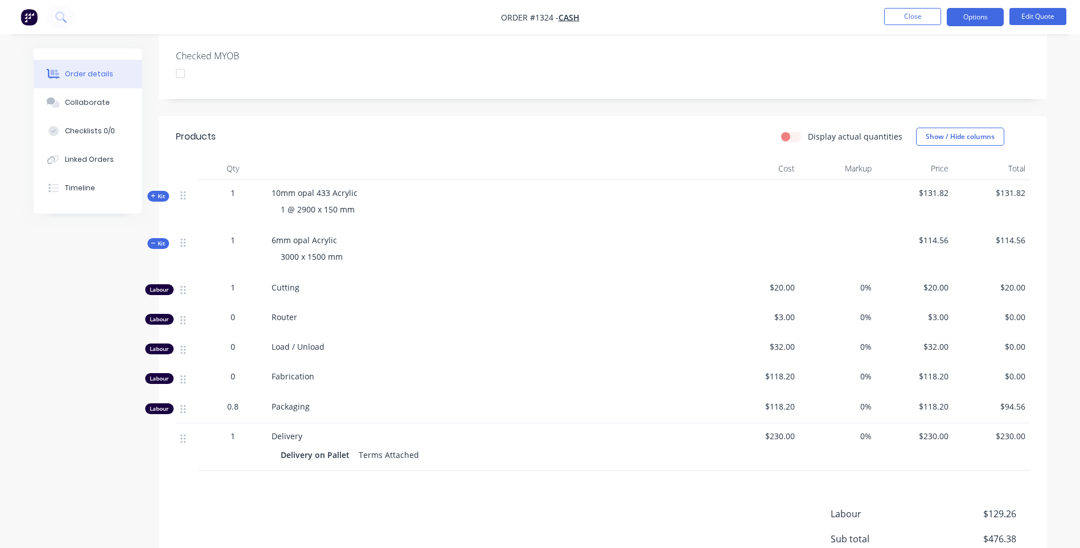
scroll to position [342, 0]
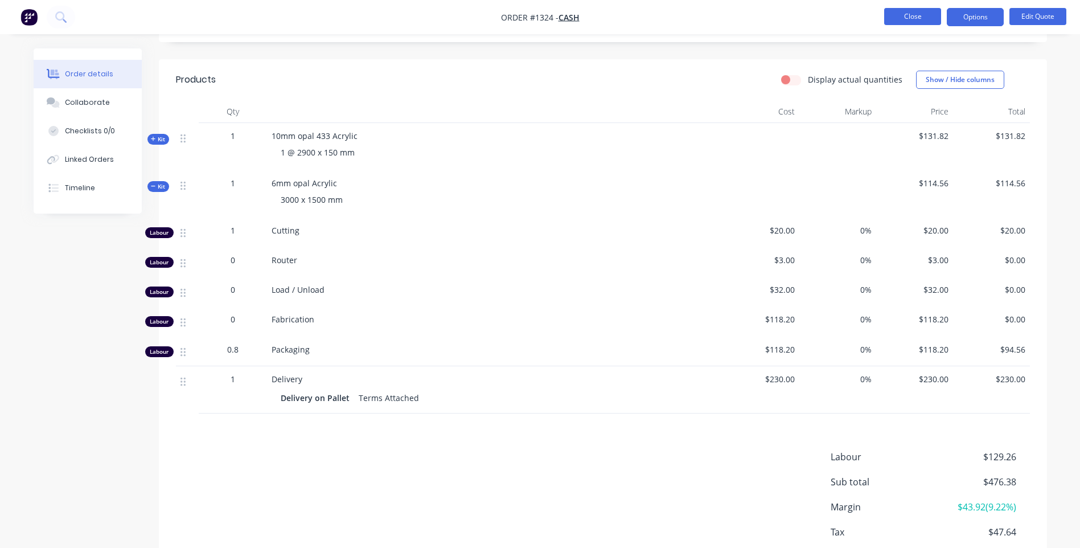
click at [906, 16] on button "Close" at bounding box center [912, 16] width 57 height 17
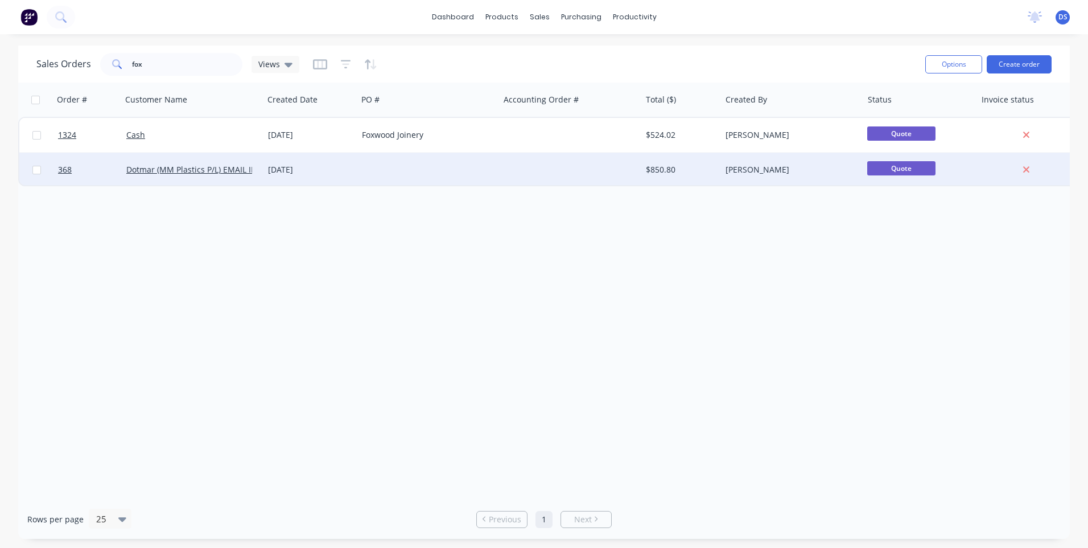
click at [451, 175] on div at bounding box center [428, 170] width 142 height 34
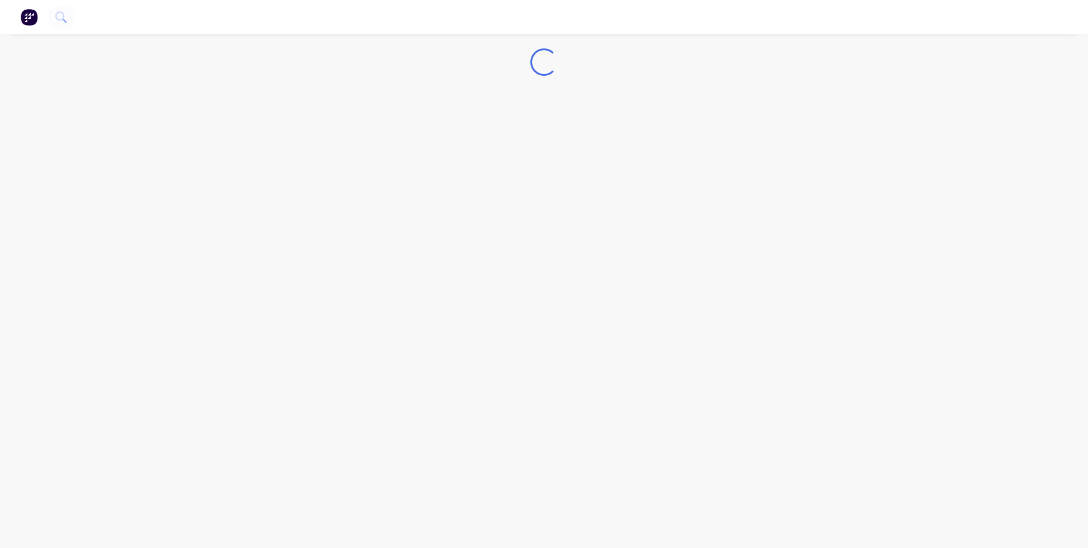
click at [451, 175] on div "Loading..." at bounding box center [544, 274] width 1088 height 548
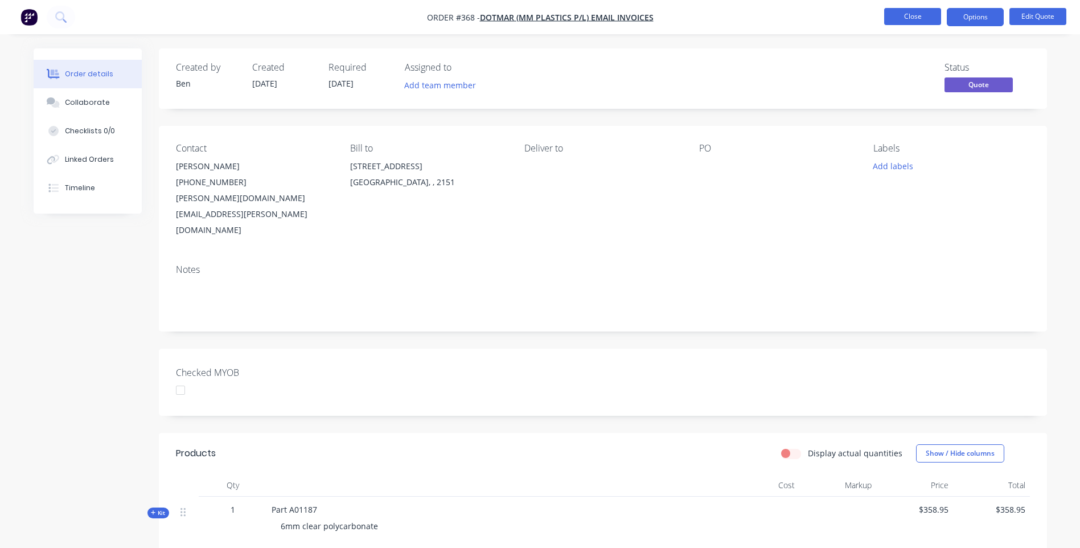
click at [914, 19] on button "Close" at bounding box center [912, 16] width 57 height 17
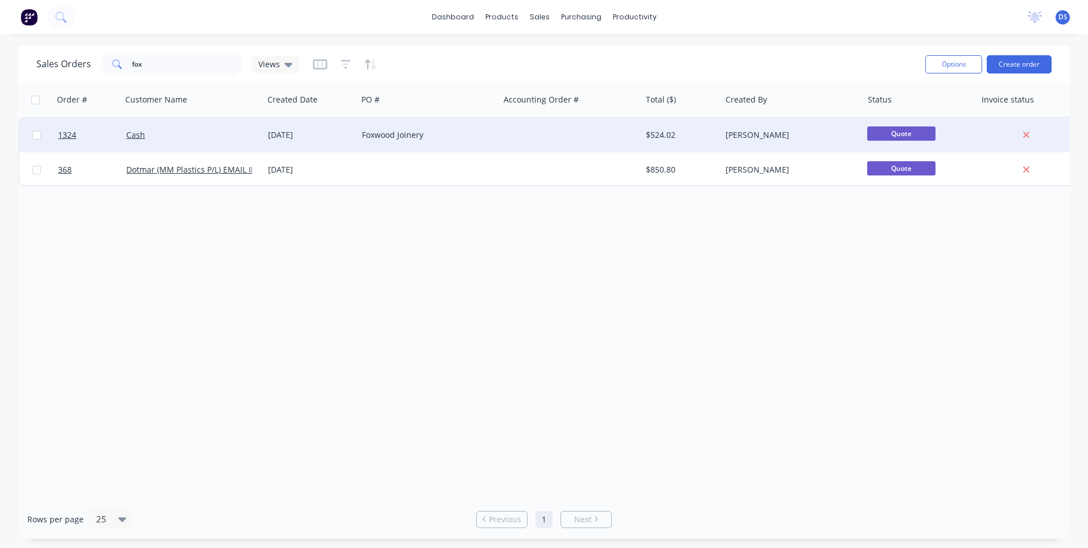
click at [386, 132] on div "Foxwood Joinery" at bounding box center [425, 134] width 126 height 11
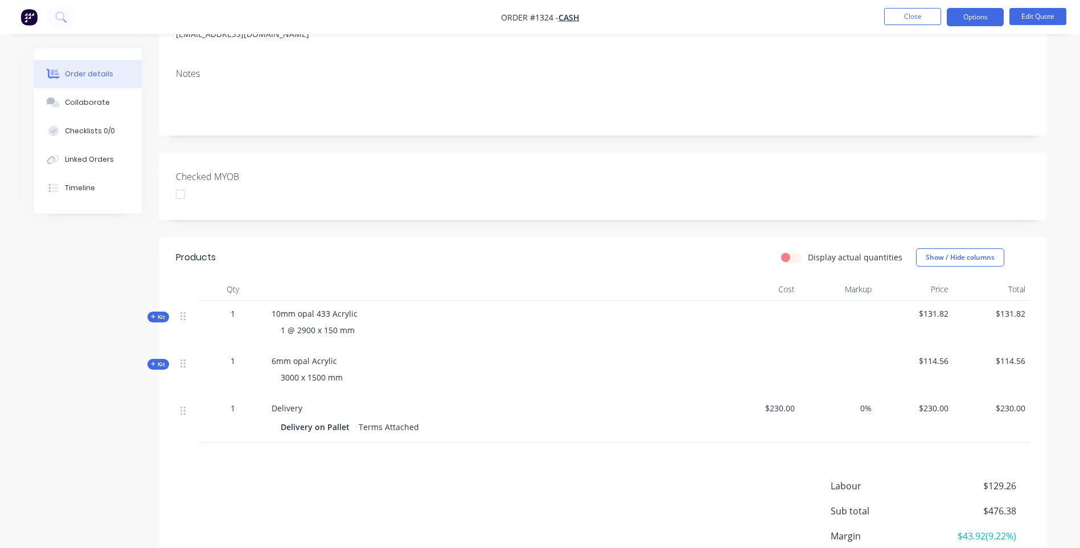
scroll to position [171, 0]
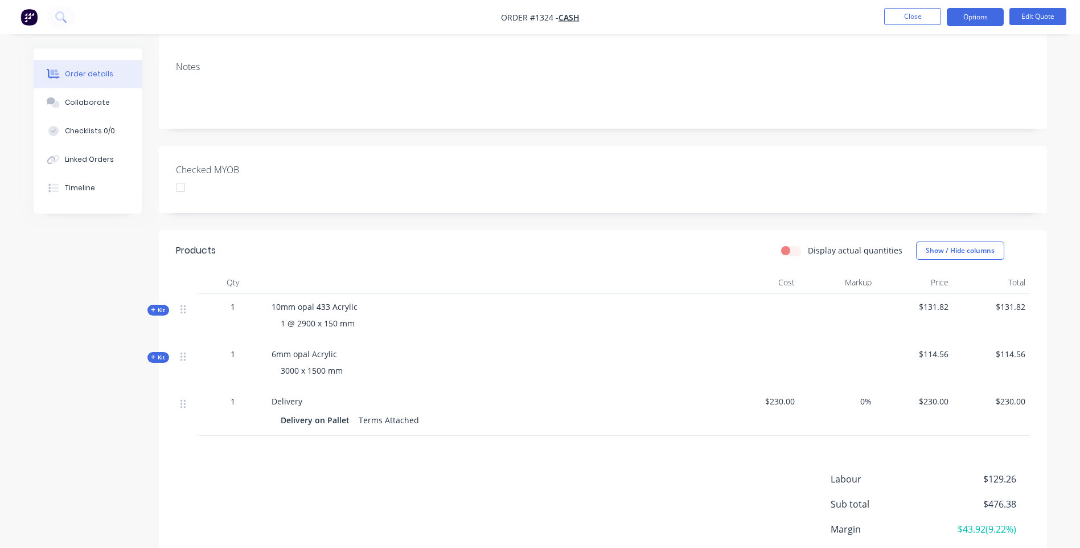
click at [153, 359] on icon at bounding box center [153, 357] width 5 height 5
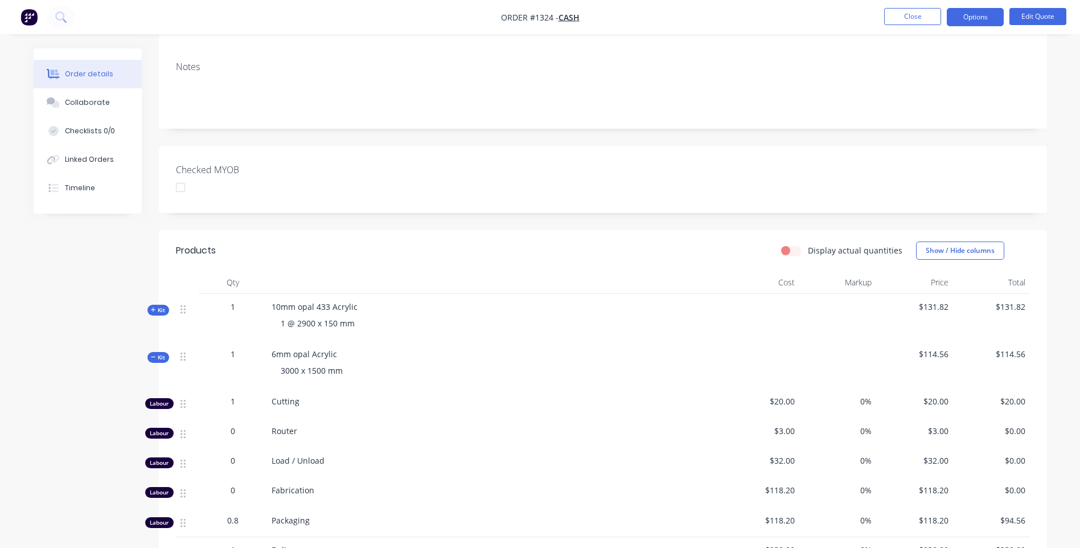
click at [154, 311] on icon at bounding box center [153, 310] width 5 height 6
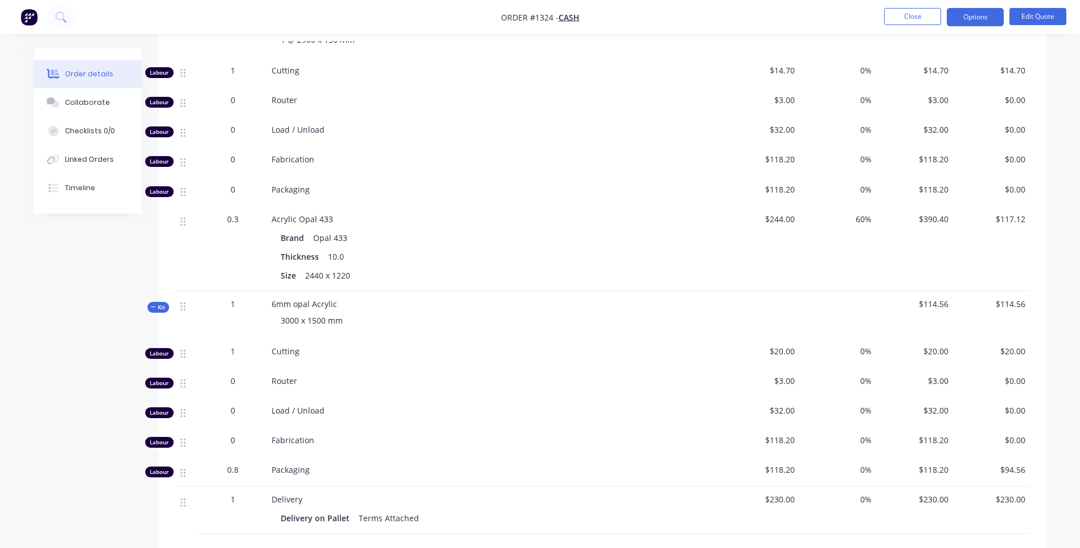
scroll to position [455, 0]
click at [325, 318] on span "3000 x 1500 mm" at bounding box center [312, 319] width 62 height 11
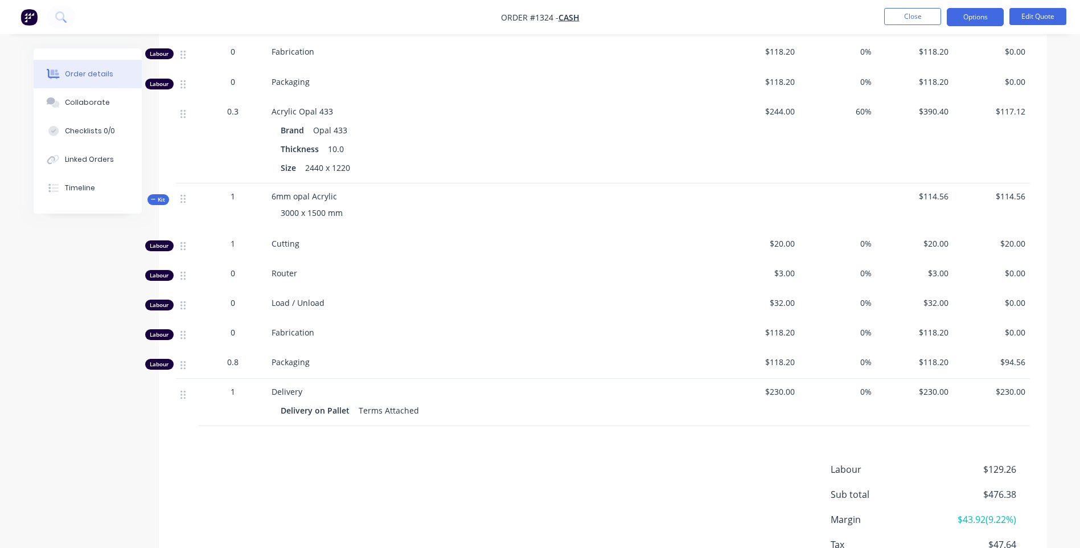
scroll to position [569, 0]
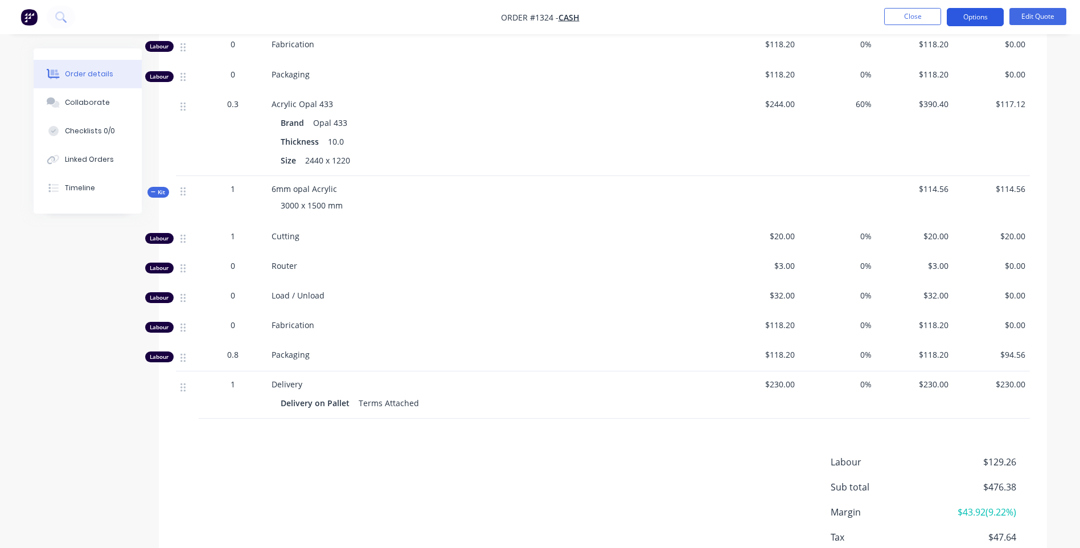
click at [961, 20] on button "Options" at bounding box center [975, 17] width 57 height 18
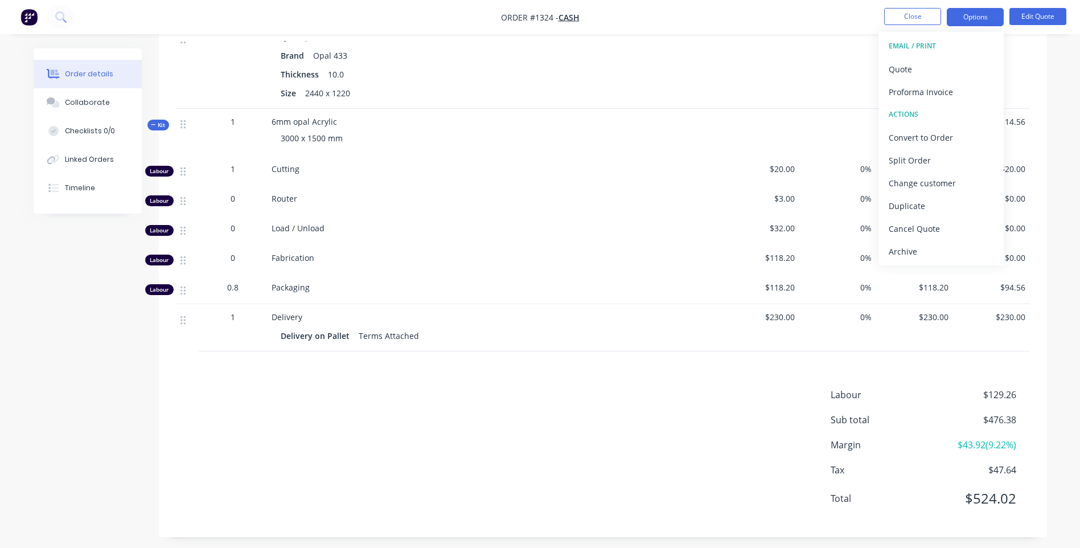
scroll to position [643, 0]
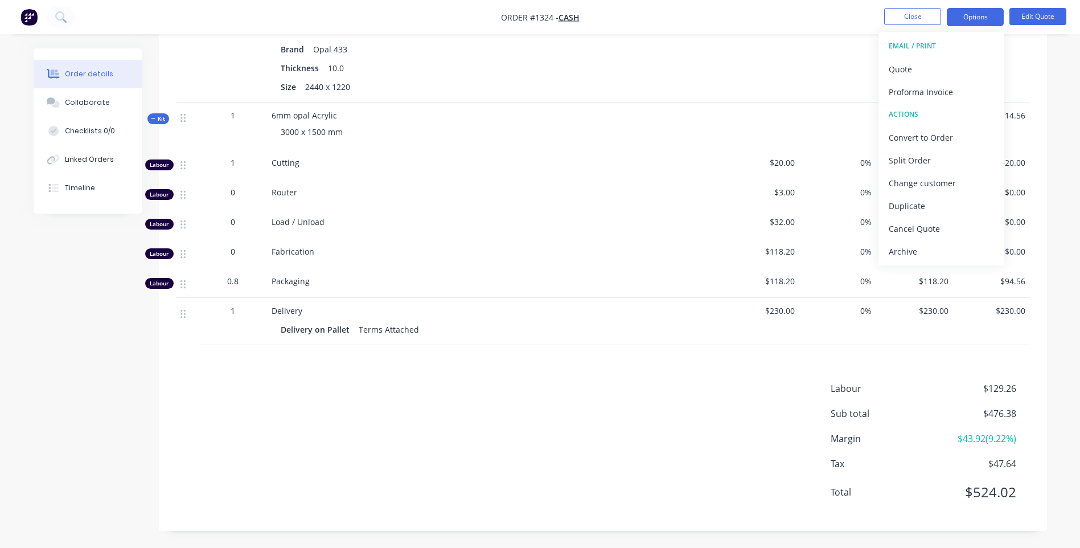
click at [502, 400] on div "Labour $129.26 Sub total $476.38 Margin $43.92 ( 9.22 %) Tax $47.64 Total $524.…" at bounding box center [603, 447] width 854 height 132
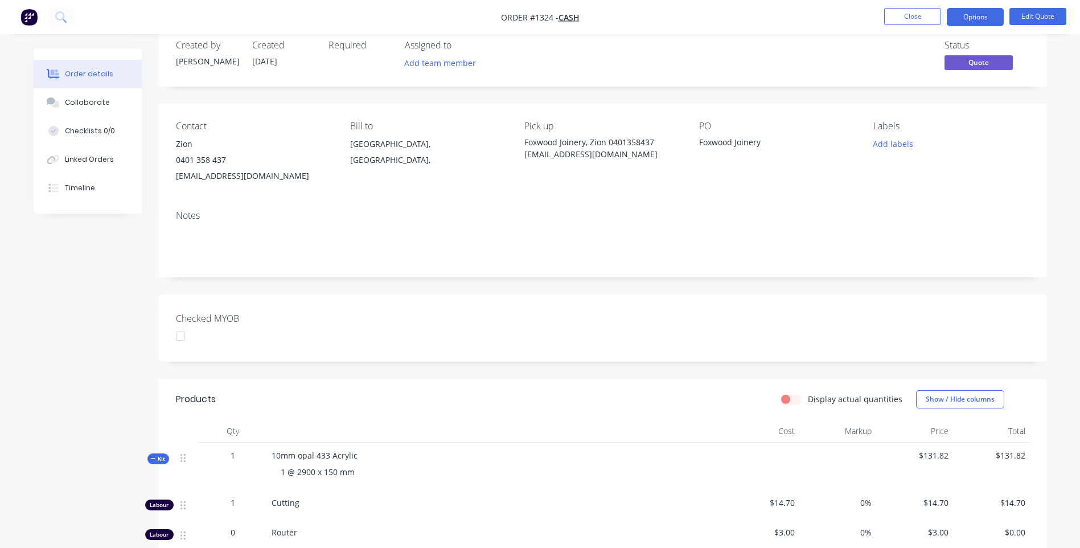
scroll to position [17, 0]
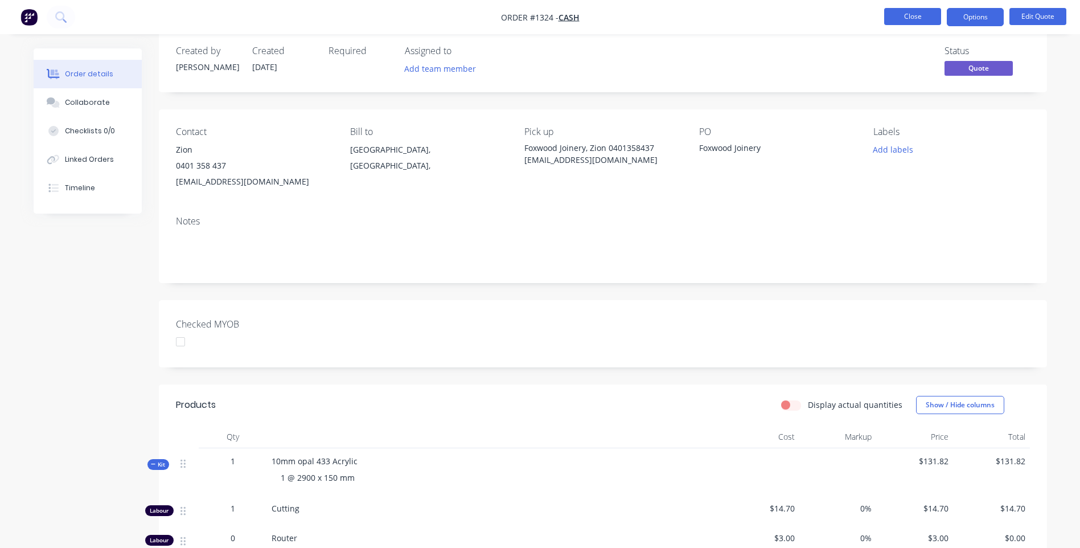
click at [903, 15] on button "Close" at bounding box center [912, 16] width 57 height 17
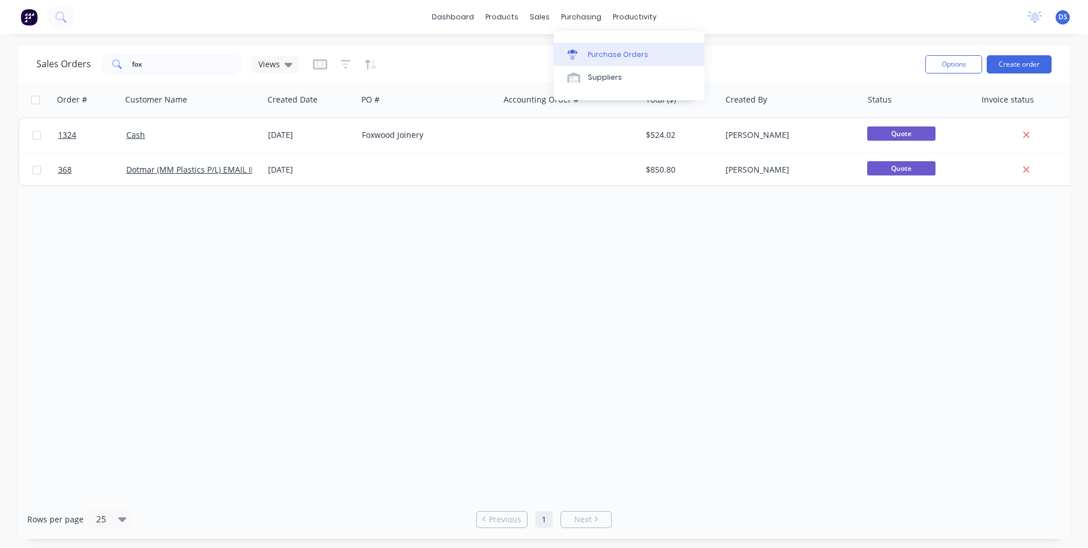
click at [614, 55] on div "Purchase Orders" at bounding box center [618, 55] width 60 height 10
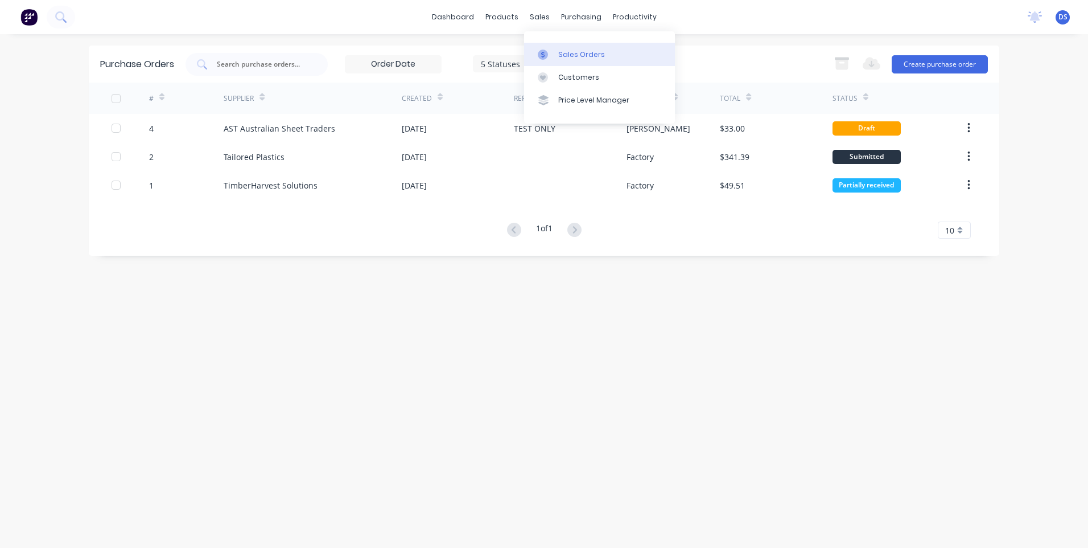
click at [570, 57] on div "Sales Orders" at bounding box center [581, 55] width 47 height 10
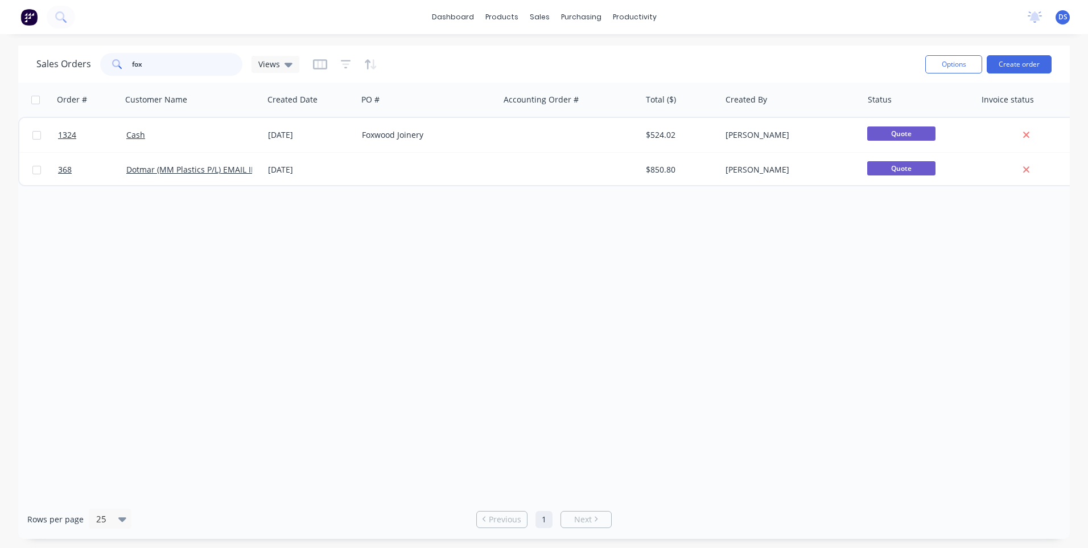
drag, startPoint x: 200, startPoint y: 65, endPoint x: 96, endPoint y: 65, distance: 104.2
click at [96, 65] on div "Sales Orders fox Views" at bounding box center [167, 64] width 263 height 23
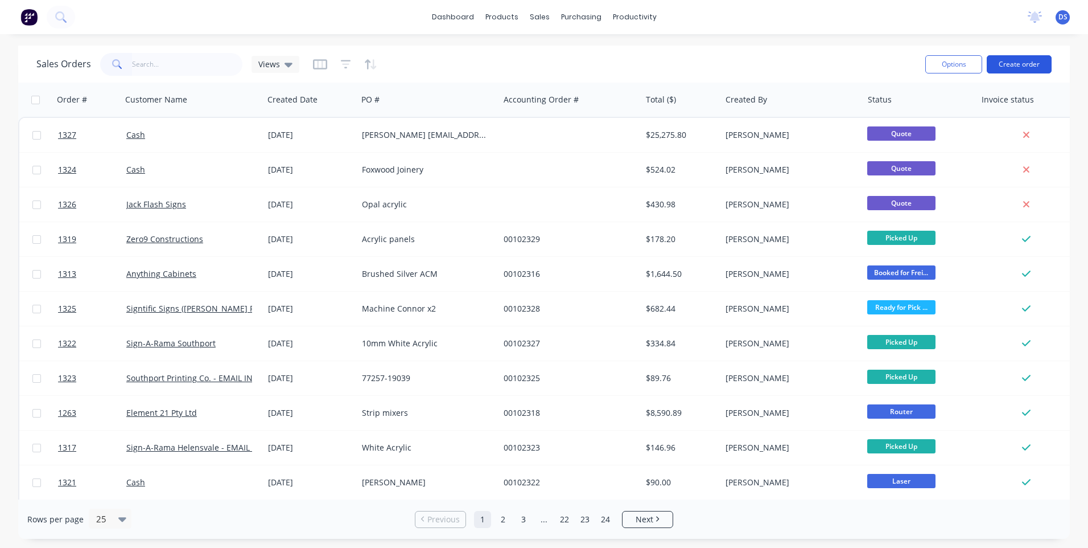
click at [1016, 67] on button "Create order" at bounding box center [1019, 64] width 65 height 18
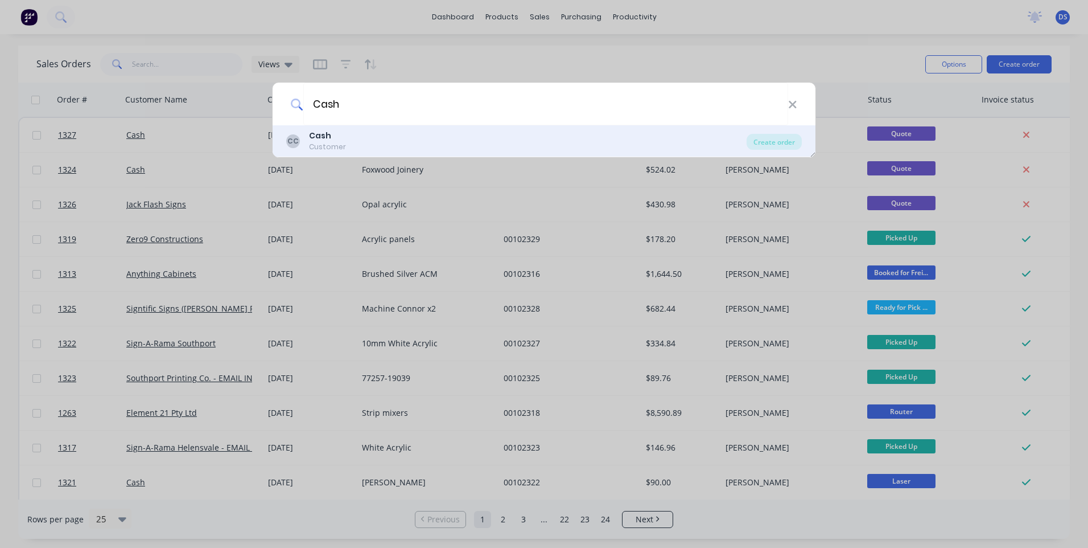
type input "Cash"
click at [320, 134] on b "Cash" at bounding box center [320, 135] width 22 height 11
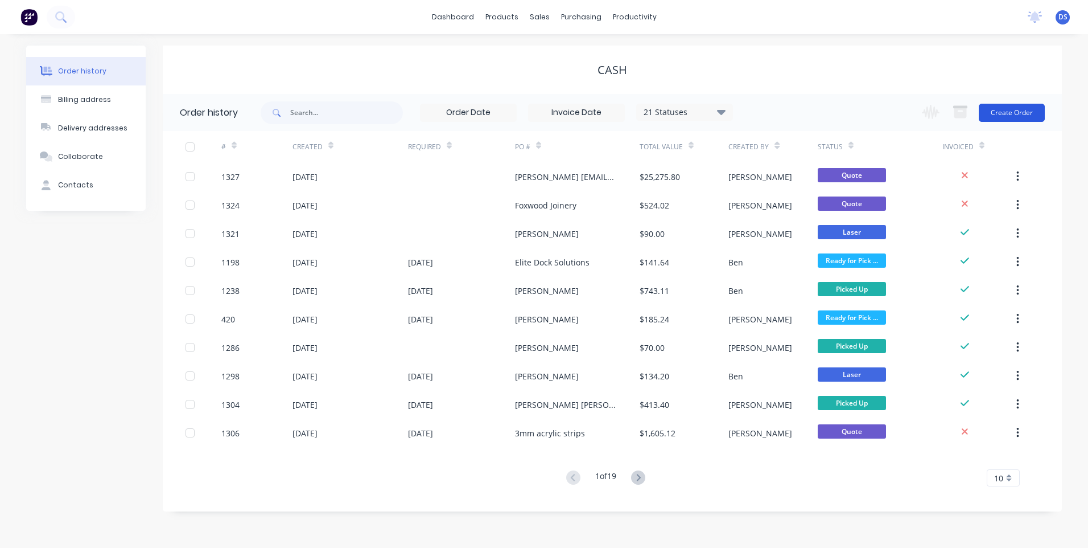
click at [1017, 114] on button "Create Order" at bounding box center [1012, 113] width 66 height 18
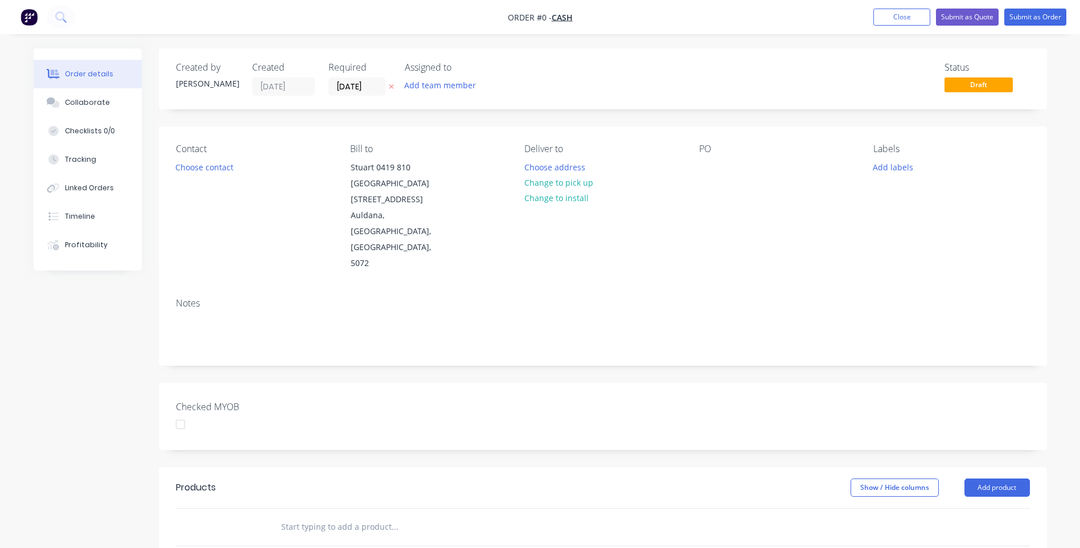
click at [389, 88] on icon at bounding box center [391, 86] width 5 height 7
click at [193, 167] on button "Choose contact" at bounding box center [204, 166] width 70 height 15
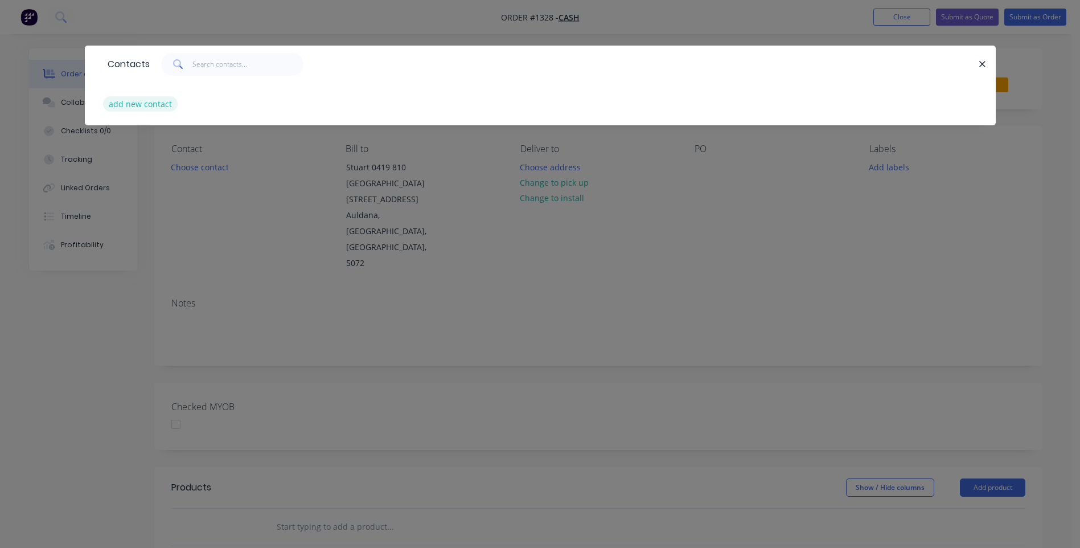
click at [146, 108] on button "add new contact" at bounding box center [140, 103] width 75 height 15
select select "AU"
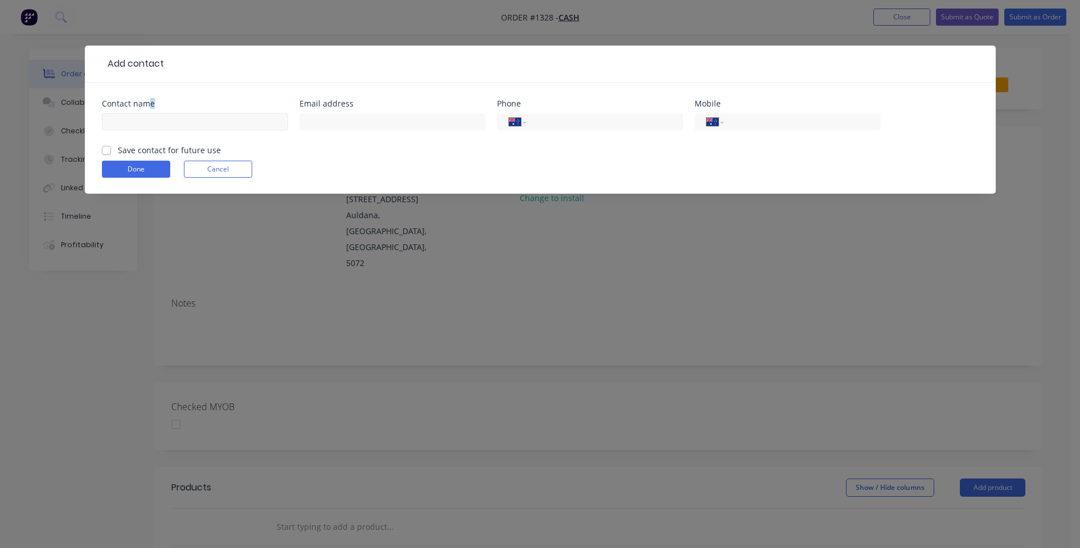
drag, startPoint x: 146, startPoint y: 108, endPoint x: 145, endPoint y: 121, distance: 13.8
click at [145, 121] on div "Contact name" at bounding box center [195, 122] width 186 height 44
click at [145, 121] on input "text" at bounding box center [195, 121] width 186 height 17
type input "[PERSON_NAME]"
click at [767, 127] on input "tel" at bounding box center [799, 122] width 137 height 13
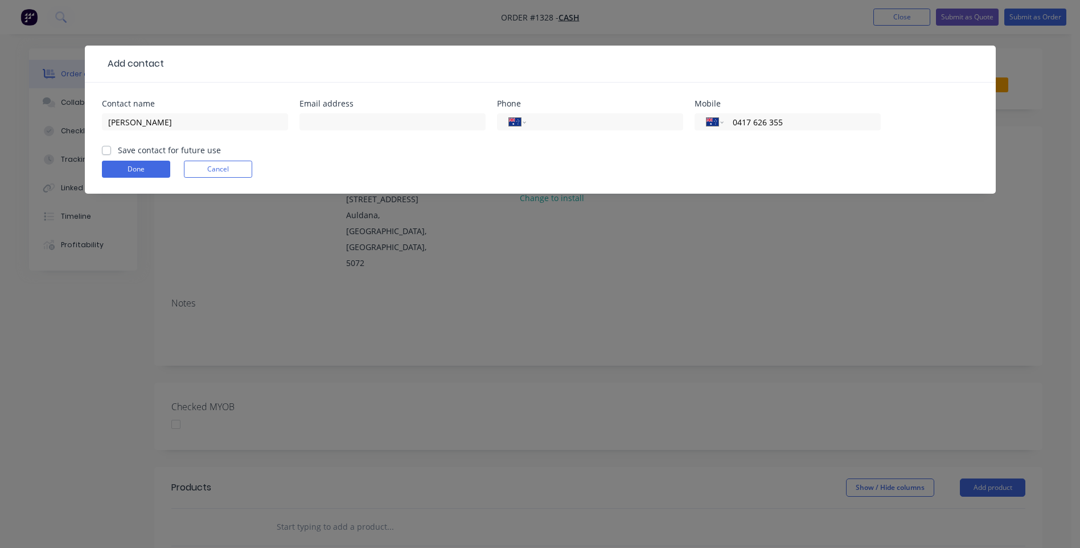
type input "0417 626 355"
click at [118, 149] on label "Save contact for future use" at bounding box center [169, 150] width 103 height 12
click at [105, 149] on input "Save contact for future use" at bounding box center [106, 149] width 9 height 11
checkbox input "true"
click at [121, 167] on button "Done" at bounding box center [136, 169] width 68 height 17
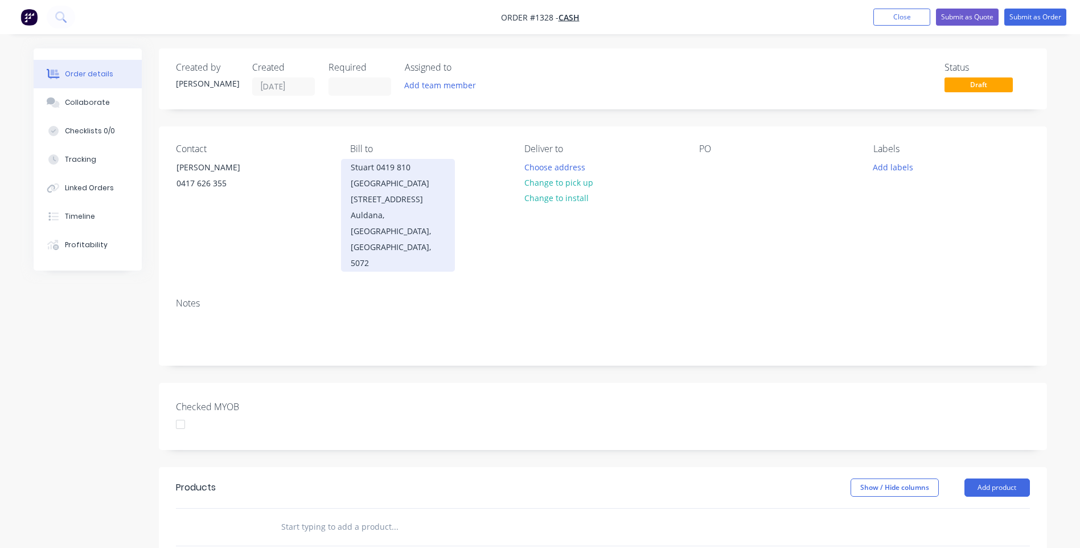
click at [360, 168] on div "Stuart 0419 810 [GEOGRAPHIC_DATA][STREET_ADDRESS]" at bounding box center [398, 183] width 94 height 48
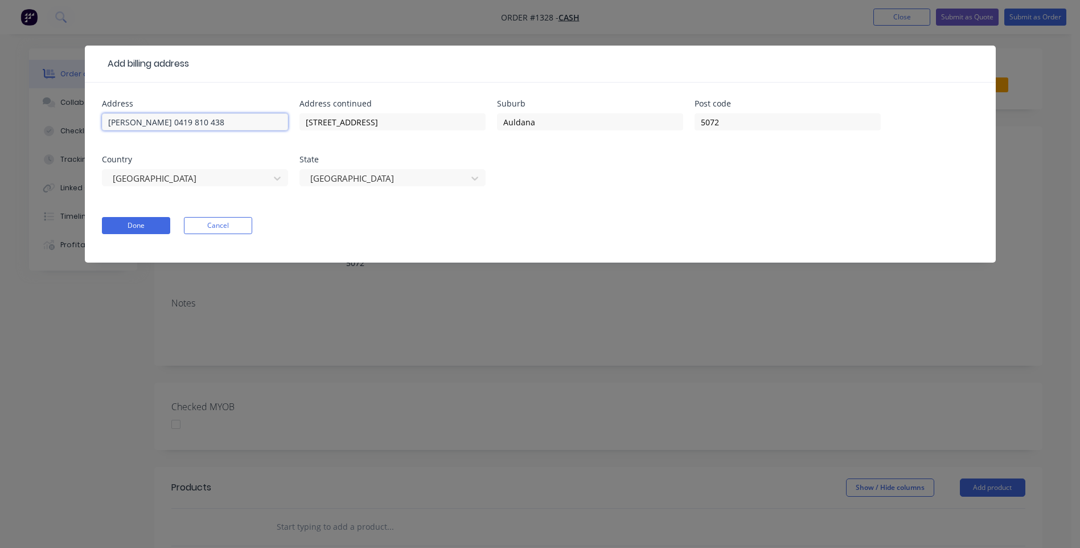
drag, startPoint x: 205, startPoint y: 126, endPoint x: 92, endPoint y: 127, distance: 112.7
click at [91, 128] on div "Address Stuart 0419 810 438 Address continued [STREET_ADDRESS] Done Cancel" at bounding box center [540, 173] width 911 height 180
drag, startPoint x: 376, startPoint y: 122, endPoint x: 217, endPoint y: 112, distance: 159.8
click at [217, 112] on div "Address Address continued [STREET_ADDRESS]" at bounding box center [540, 150] width 877 height 100
drag, startPoint x: 566, startPoint y: 120, endPoint x: 495, endPoint y: 125, distance: 70.7
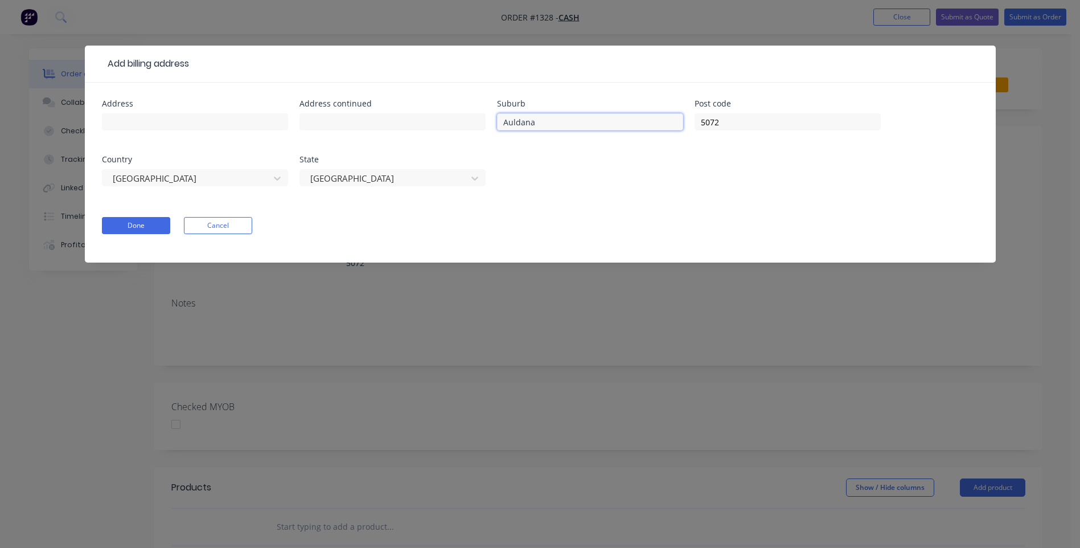
click at [495, 125] on div "Address Address continued Suburb Auldana Post code 5072 Country [GEOGRAPHIC_DAT…" at bounding box center [540, 150] width 877 height 100
drag, startPoint x: 742, startPoint y: 120, endPoint x: 693, endPoint y: 129, distance: 49.8
click at [693, 129] on div "Address Address continued Suburb Post code 5072 Country [GEOGRAPHIC_DATA] [GEOG…" at bounding box center [540, 150] width 877 height 100
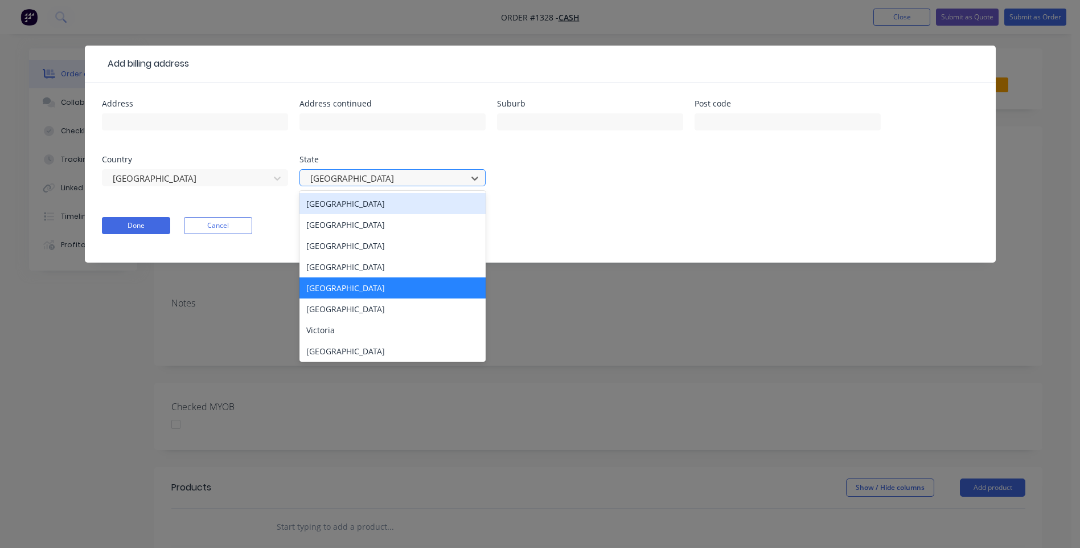
click at [382, 182] on div at bounding box center [385, 178] width 152 height 14
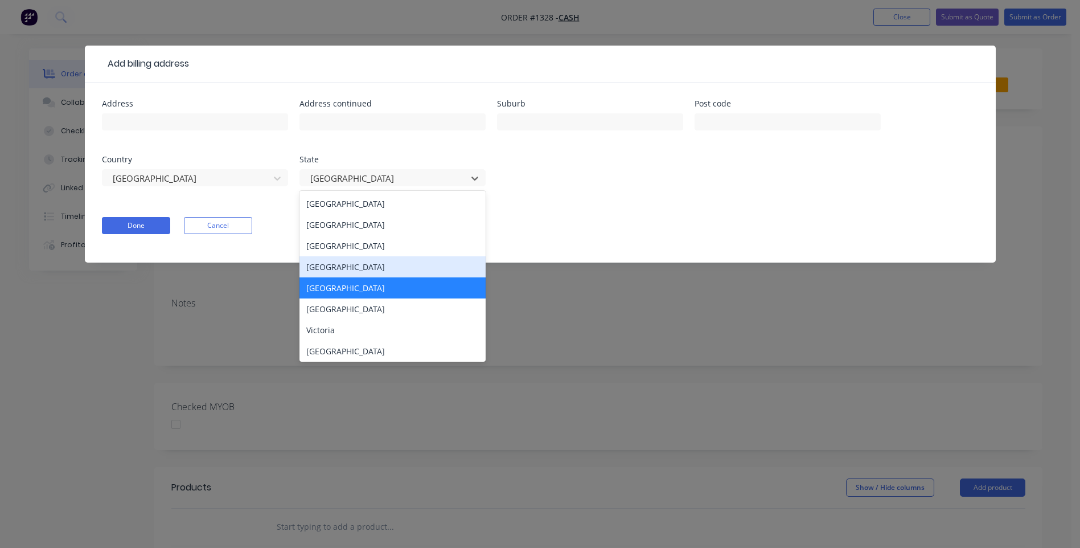
drag, startPoint x: 342, startPoint y: 269, endPoint x: 308, endPoint y: 230, distance: 51.2
click at [340, 269] on div "[GEOGRAPHIC_DATA]" at bounding box center [392, 266] width 186 height 21
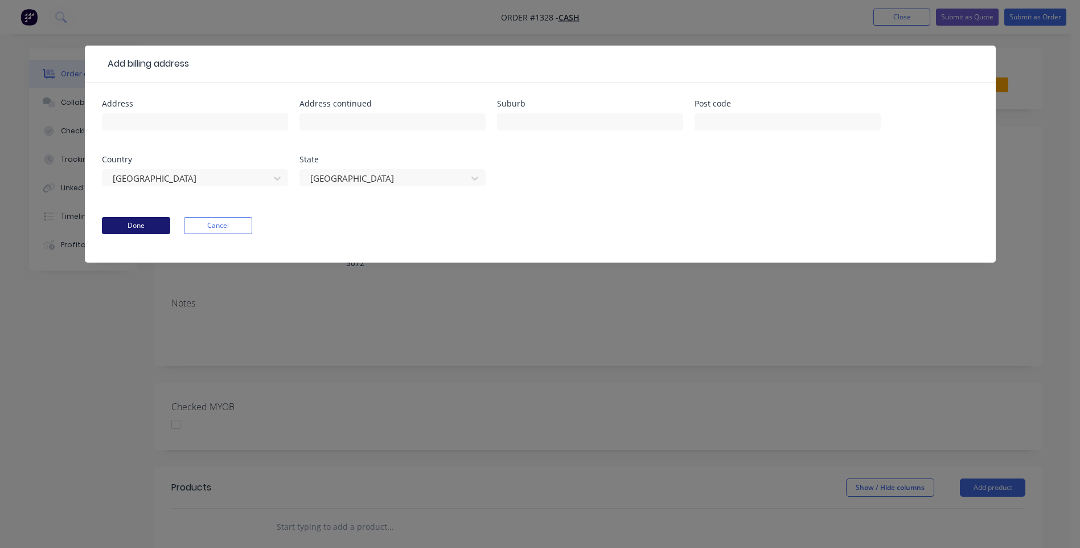
click at [155, 223] on button "Done" at bounding box center [136, 225] width 68 height 17
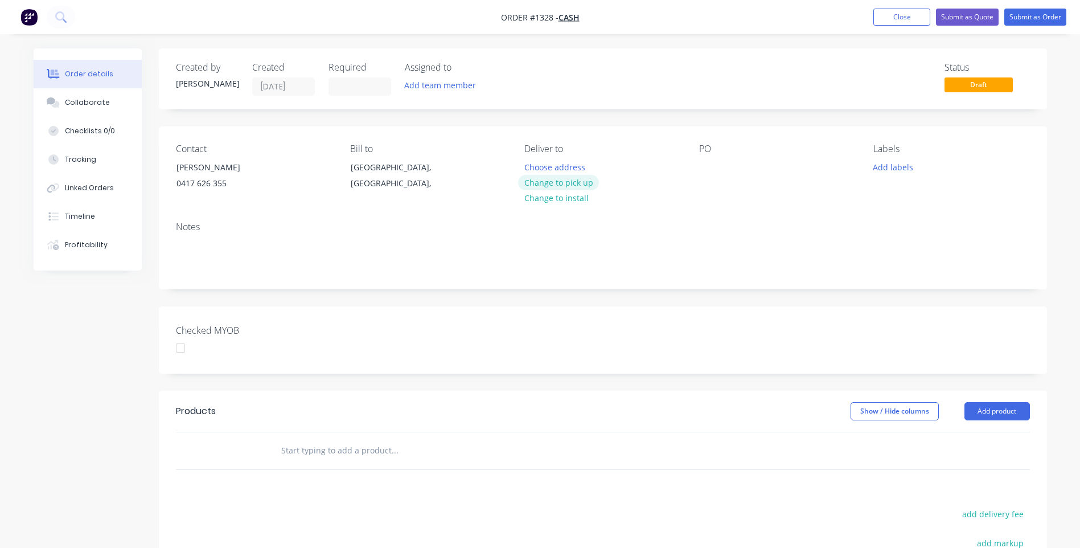
click at [566, 183] on button "Change to pick up" at bounding box center [558, 182] width 81 height 15
click at [538, 163] on div at bounding box center [533, 167] width 18 height 17
click at [568, 170] on div "[PERSON_NAME]" at bounding box center [565, 167] width 82 height 17
click at [598, 168] on div "[PERSON_NAME]" at bounding box center [565, 167] width 82 height 17
click at [704, 165] on div at bounding box center [708, 167] width 18 height 17
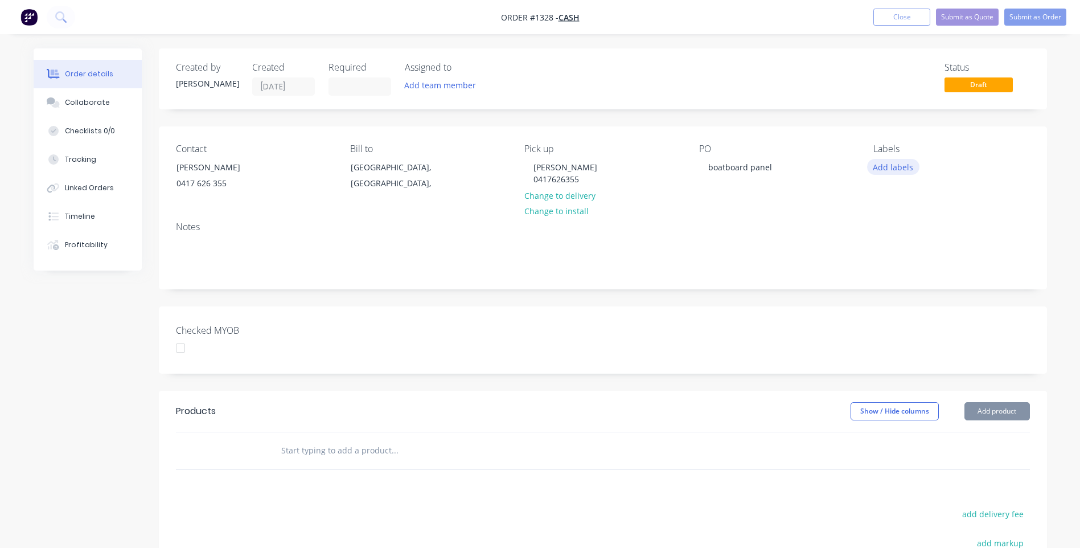
click at [901, 171] on button "Add labels" at bounding box center [893, 166] width 52 height 15
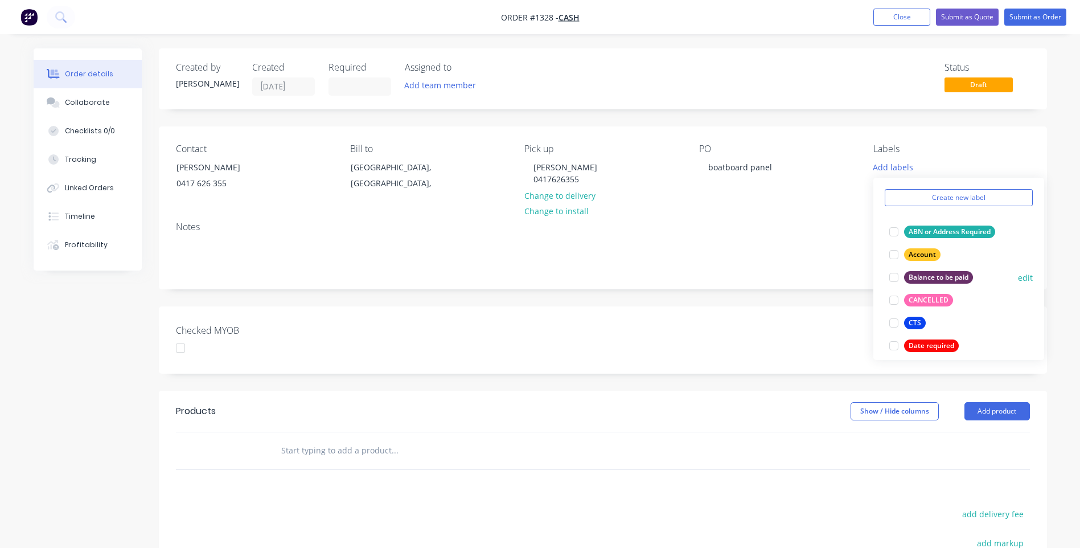
scroll to position [57, 0]
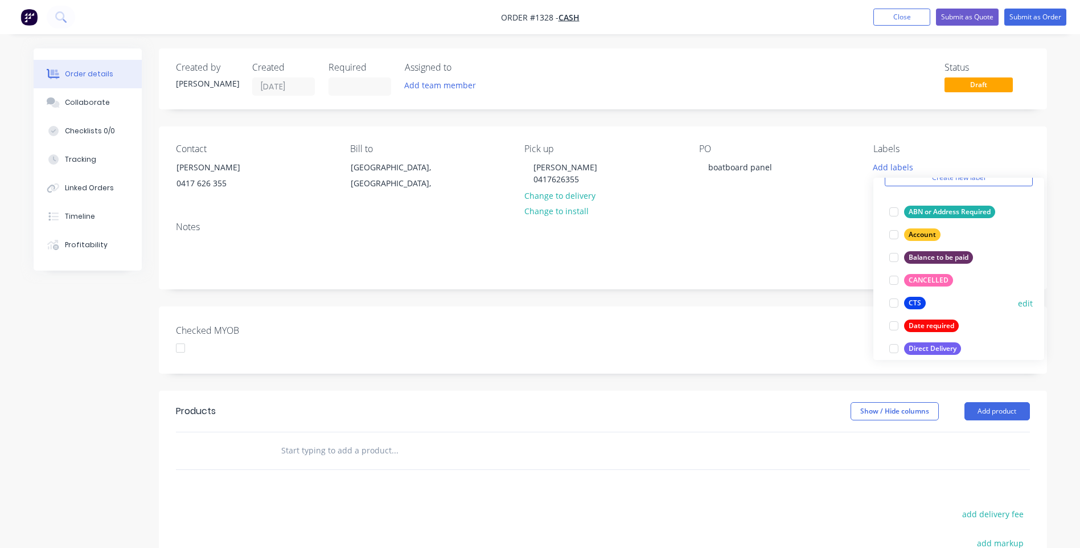
click at [895, 307] on div at bounding box center [893, 302] width 23 height 23
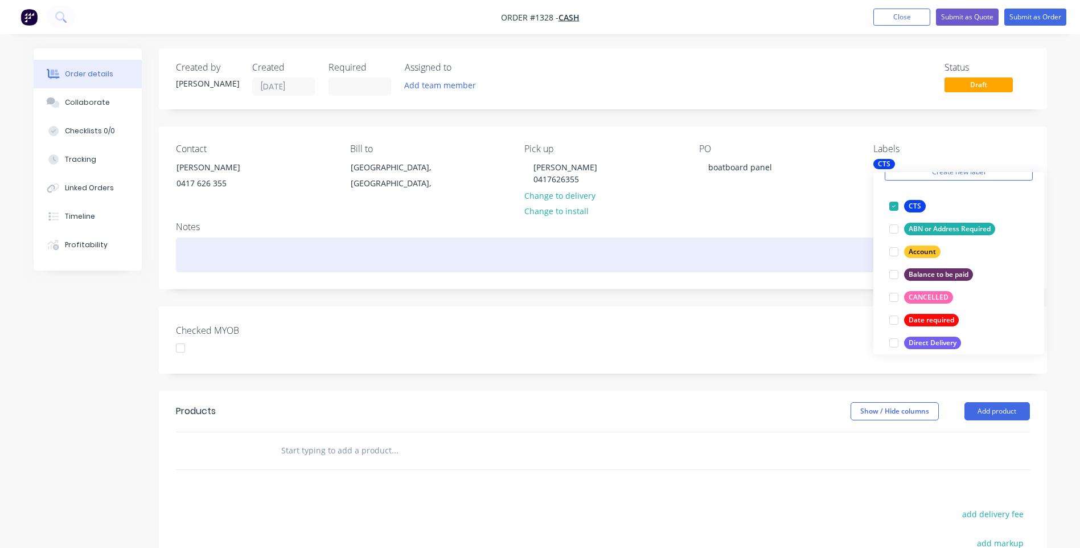
click at [718, 258] on div at bounding box center [603, 254] width 854 height 35
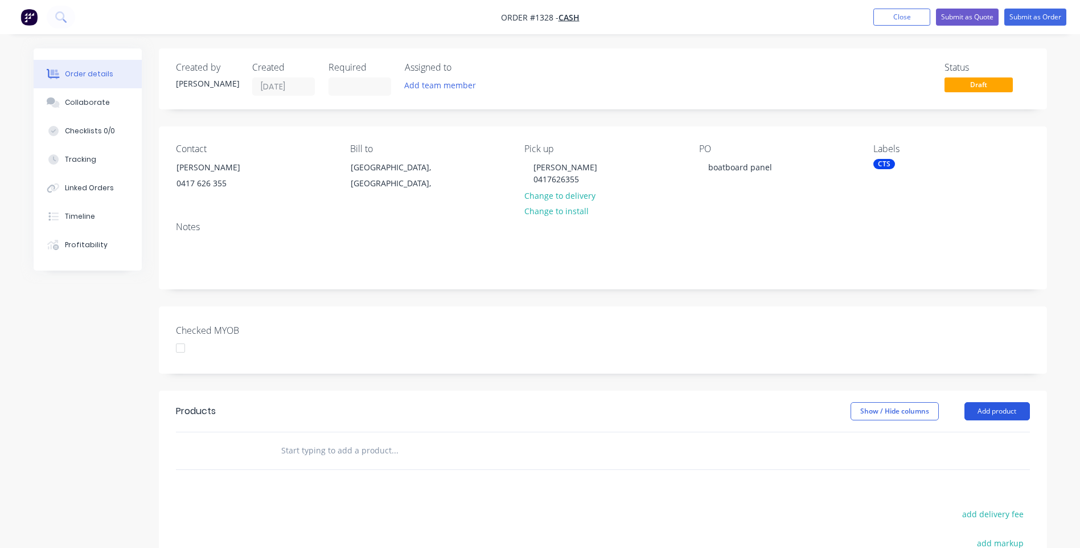
click at [1002, 416] on button "Add product" at bounding box center [996, 411] width 65 height 18
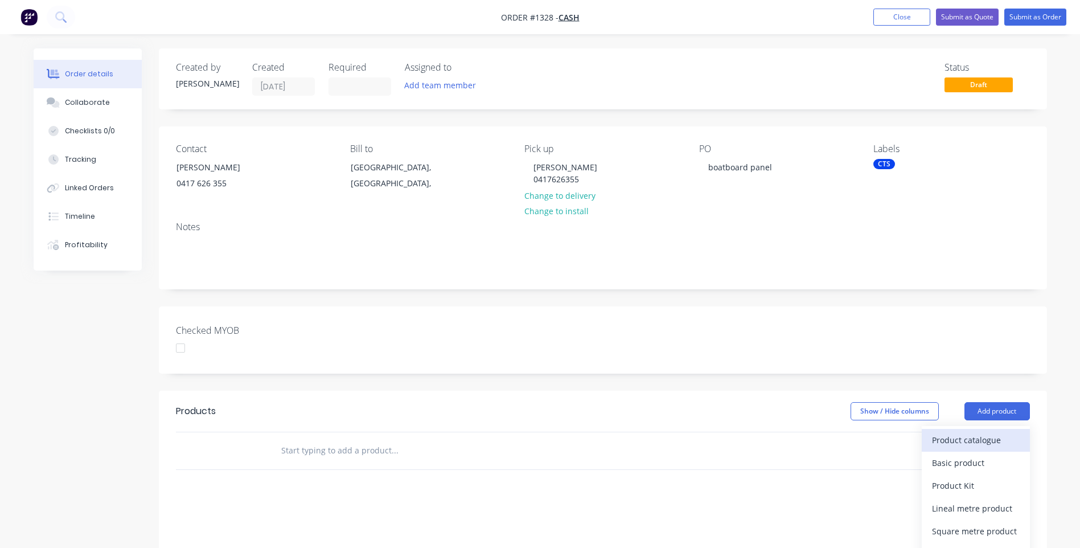
click at [1001, 442] on div "Product catalogue" at bounding box center [976, 439] width 88 height 17
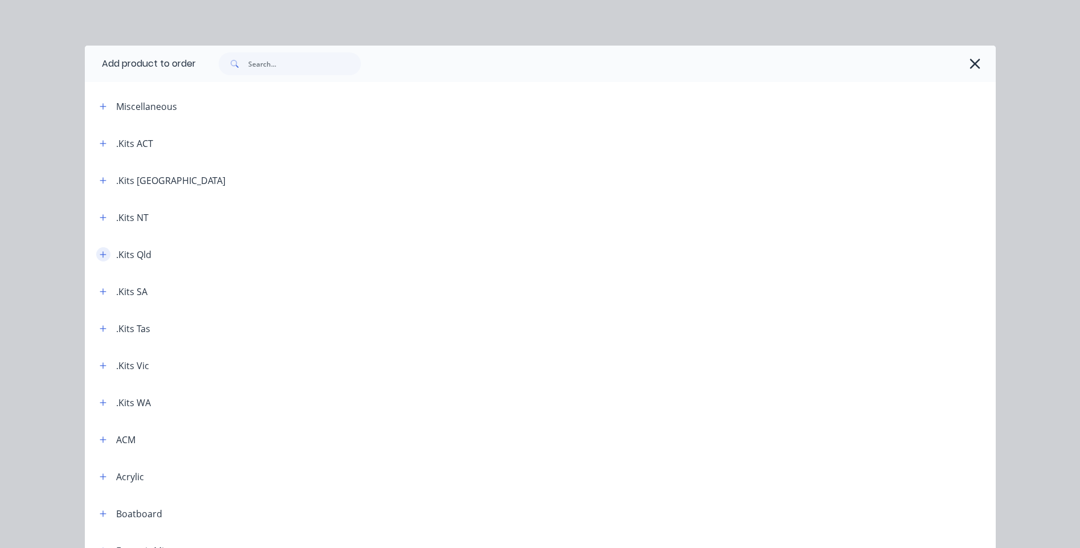
click at [100, 256] on icon "button" at bounding box center [103, 254] width 7 height 8
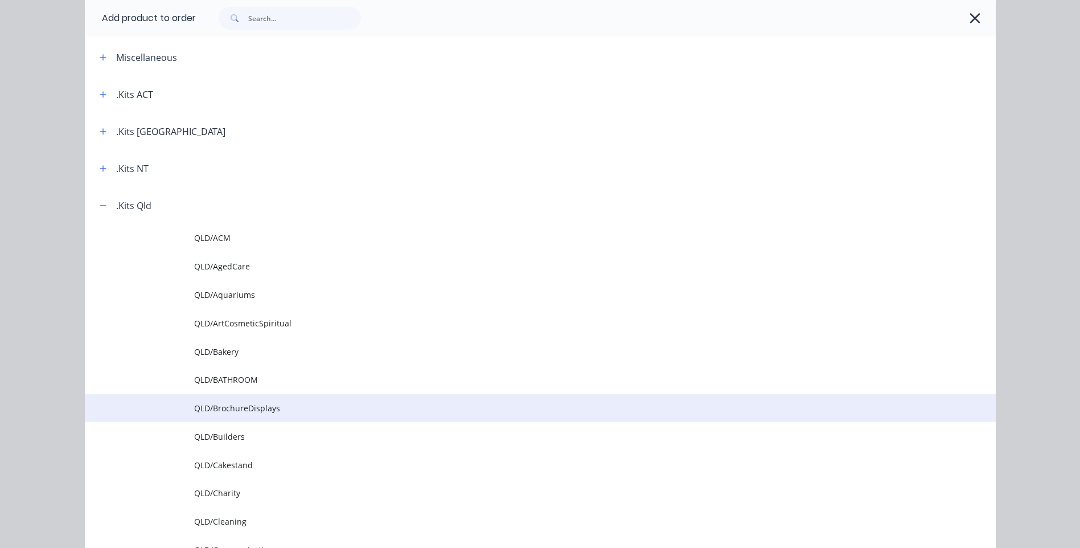
scroll to position [114, 0]
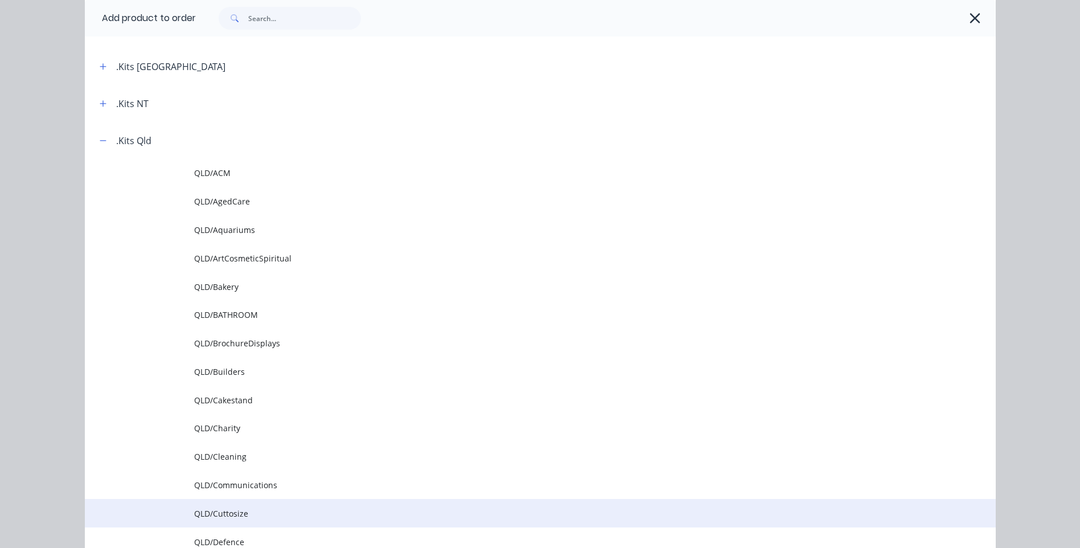
click at [241, 516] on span "QLD/Cuttosize" at bounding box center [514, 513] width 641 height 12
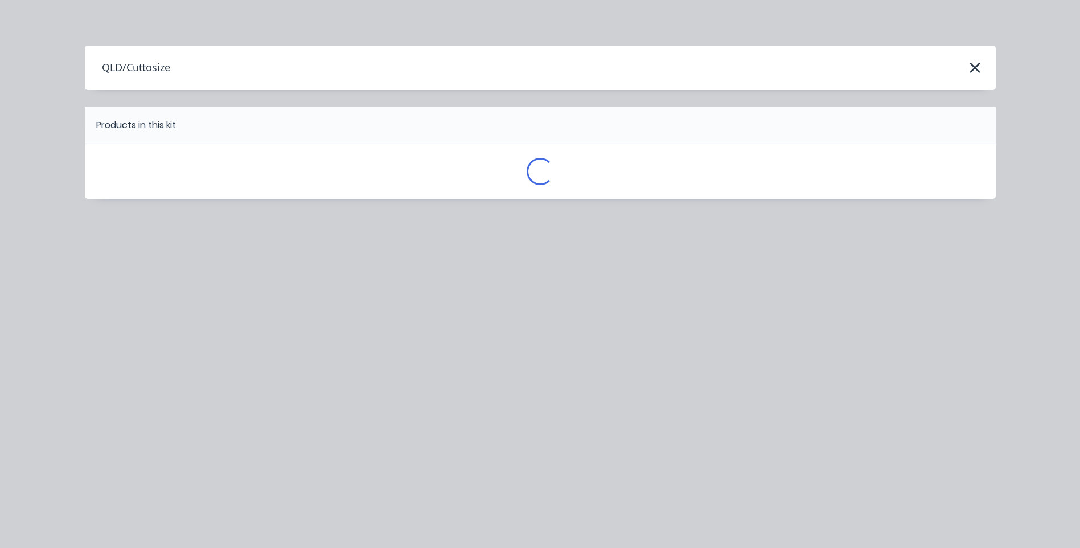
scroll to position [0, 0]
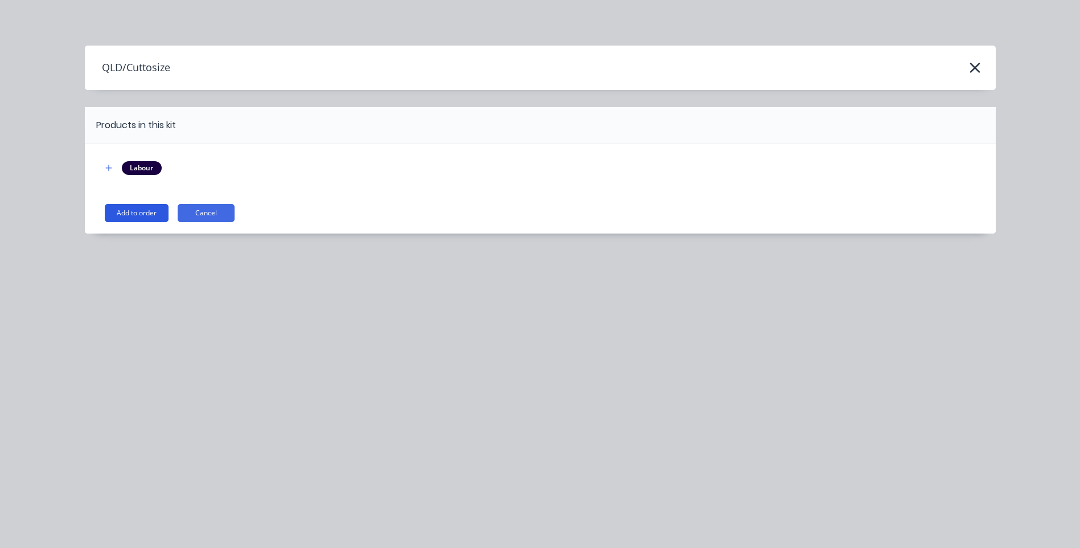
click at [158, 212] on button "Add to order" at bounding box center [137, 213] width 64 height 18
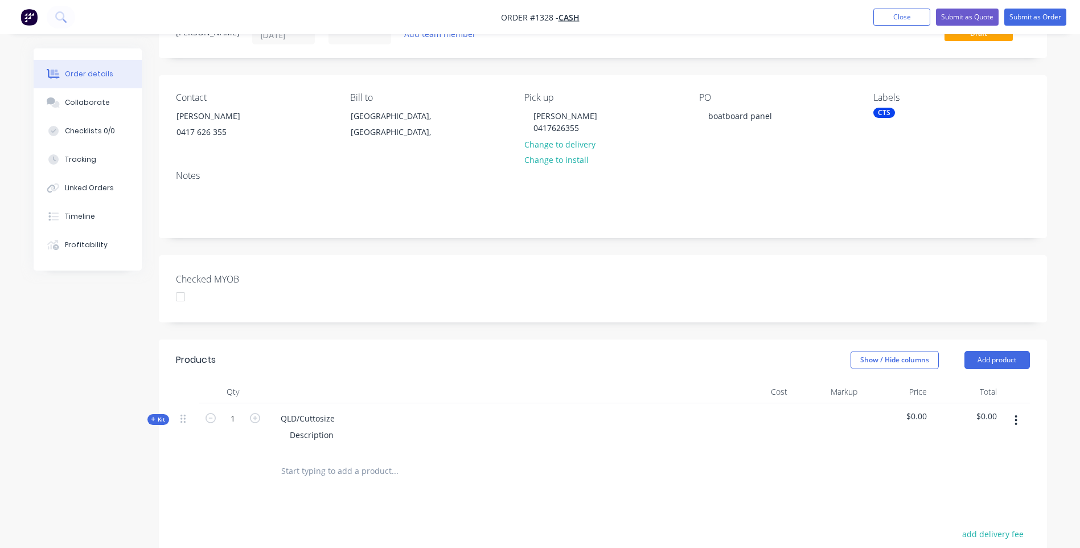
scroll to position [228, 0]
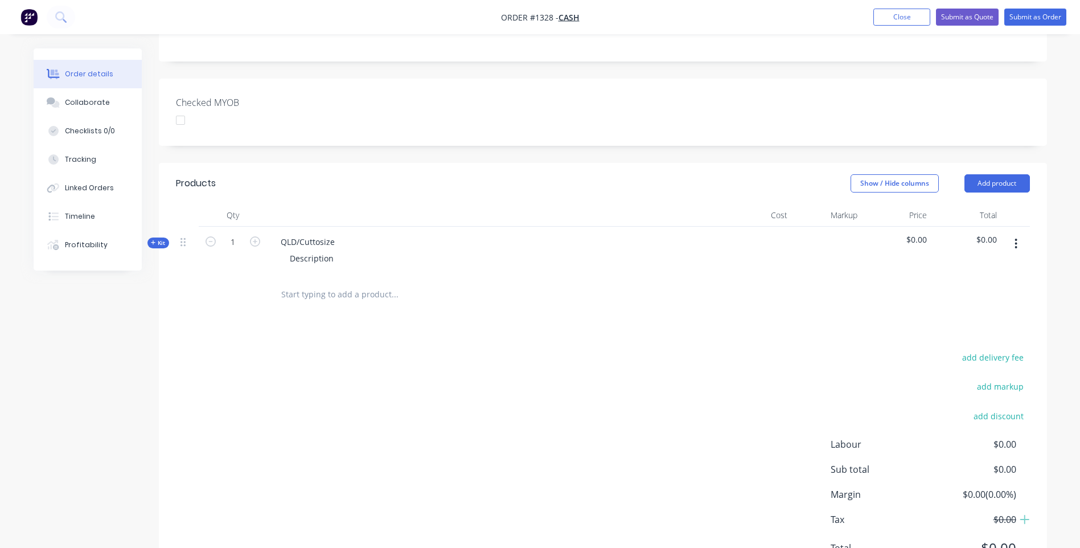
click at [152, 243] on icon at bounding box center [153, 242] width 5 height 5
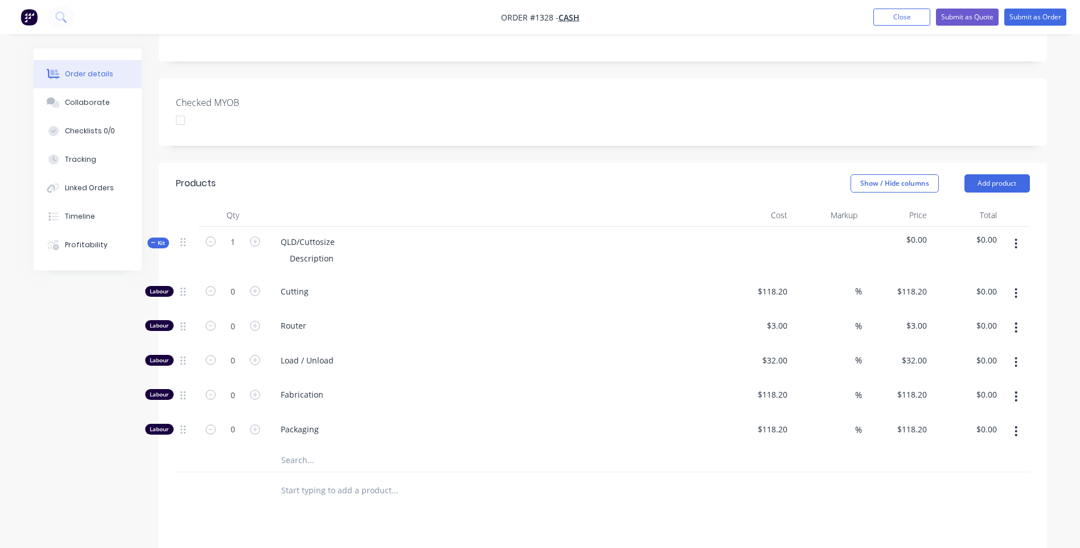
click at [299, 461] on input "text" at bounding box center [395, 460] width 228 height 23
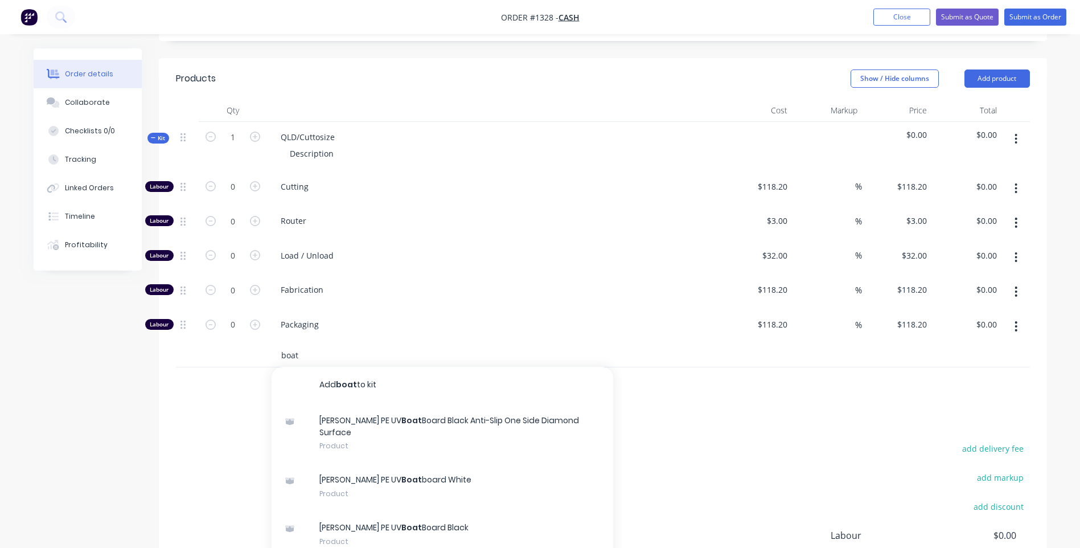
scroll to position [342, 0]
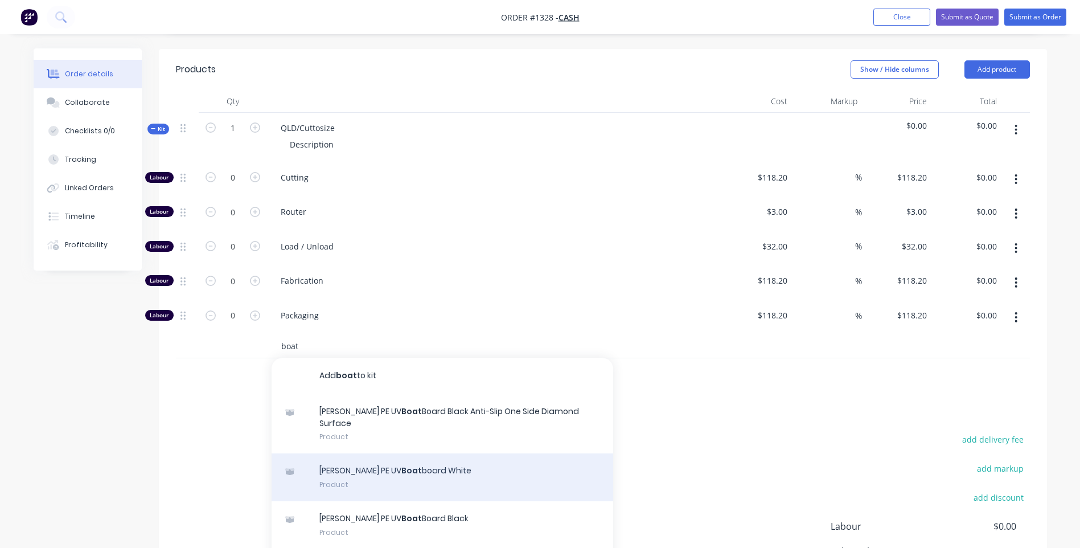
type input "boat"
click at [419, 461] on div "[PERSON_NAME] PE UV Boat board White Product" at bounding box center [443, 477] width 342 height 48
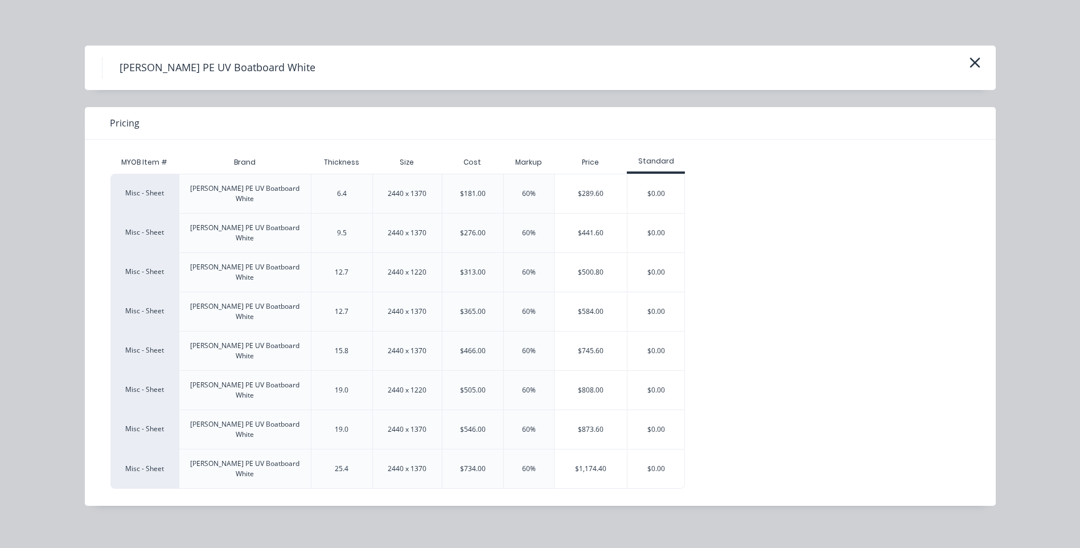
click at [343, 188] on div "6.4" at bounding box center [342, 193] width 10 height 10
click at [617, 191] on div "$289.60" at bounding box center [590, 193] width 72 height 39
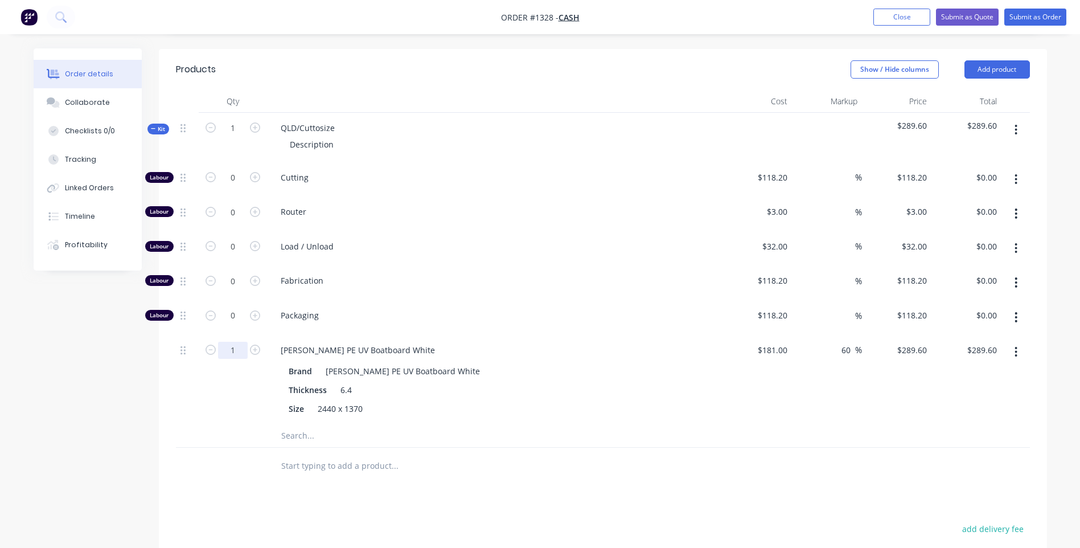
click at [233, 186] on input "1" at bounding box center [233, 177] width 30 height 17
type input "0.1"
type input "$28.96"
click at [470, 314] on span "Packaging" at bounding box center [499, 315] width 437 height 12
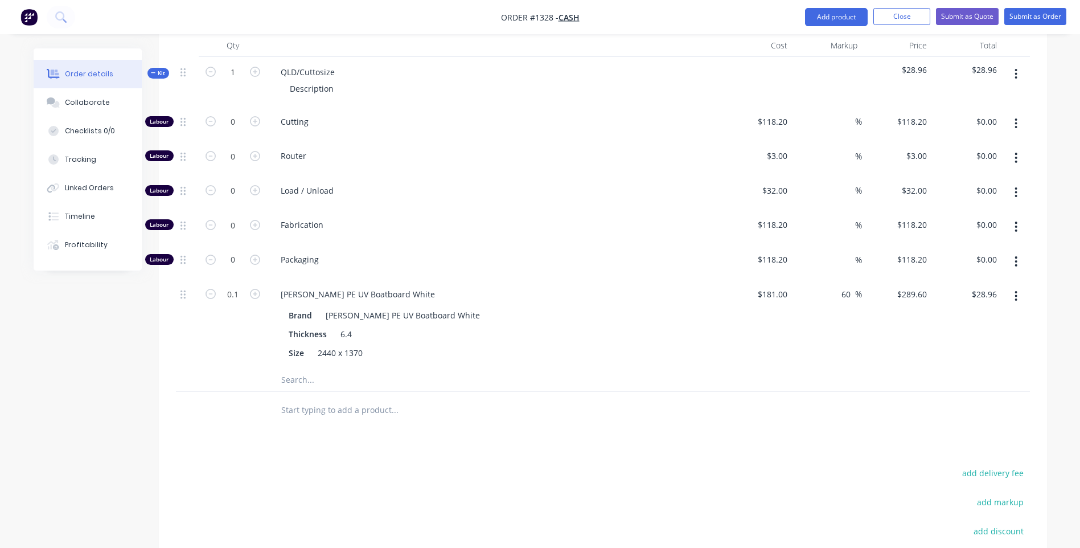
scroll to position [398, 0]
click at [776, 122] on input "118.2" at bounding box center [774, 120] width 35 height 17
type input "$32.63"
click at [652, 191] on span "Load / Unload" at bounding box center [499, 189] width 437 height 12
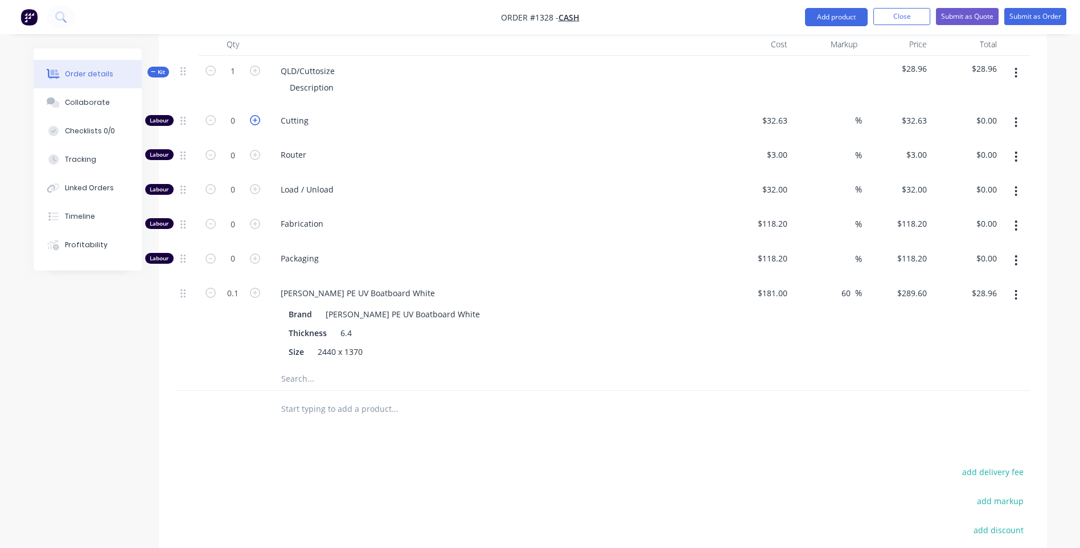
click at [256, 124] on icon "button" at bounding box center [255, 120] width 10 height 10
type input "1"
type input "$32.63"
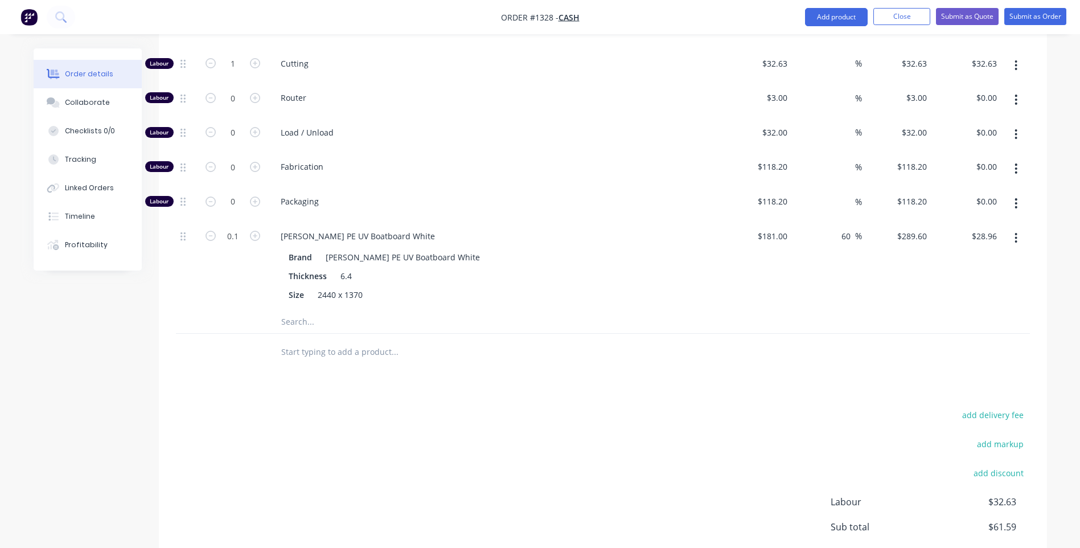
scroll to position [455, 0]
click at [783, 65] on input "32.63" at bounding box center [776, 64] width 31 height 17
type input "$30.00"
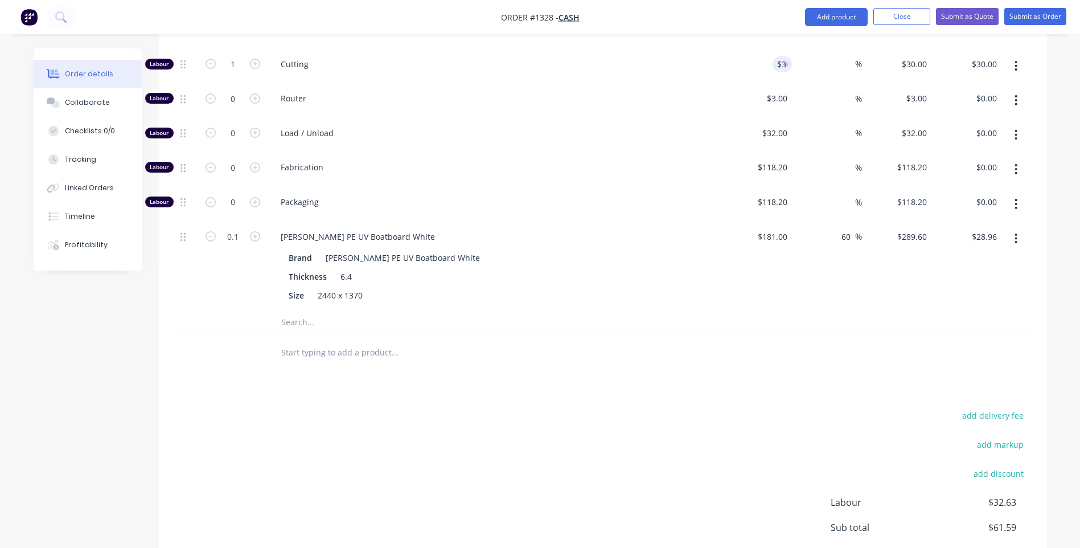
click at [659, 116] on div "Router" at bounding box center [494, 100] width 455 height 35
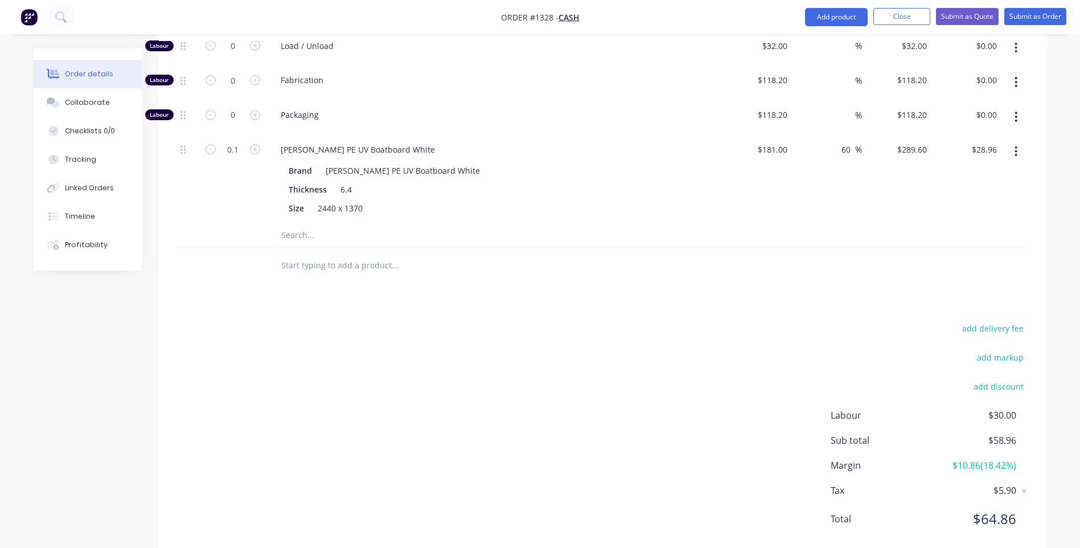
scroll to position [569, 0]
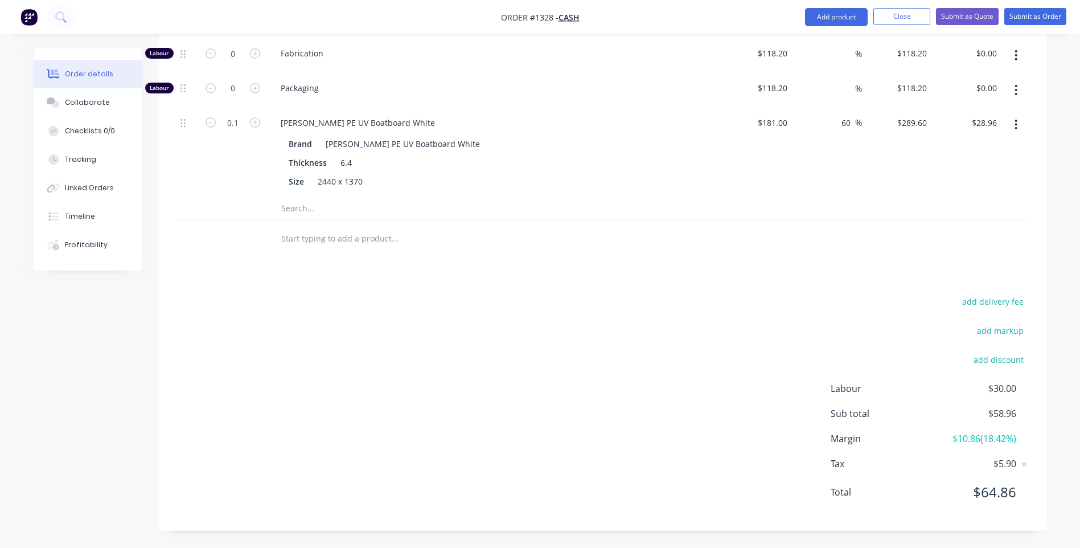
click at [798, 357] on div "add delivery fee add markup add discount Labour $30.00 Sub total $58.96 Margin …" at bounding box center [603, 404] width 854 height 220
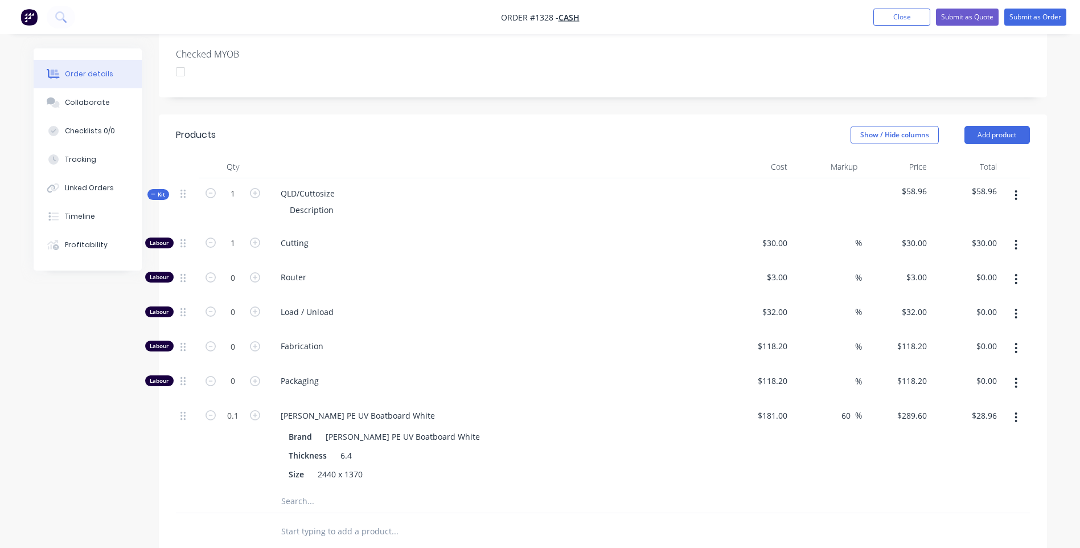
scroll to position [227, 0]
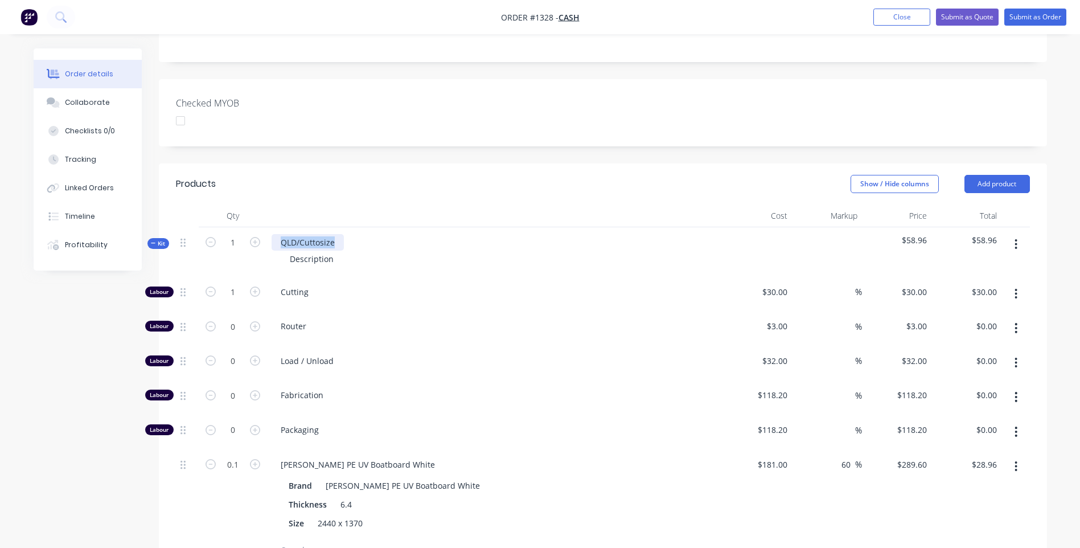
drag, startPoint x: 338, startPoint y: 241, endPoint x: 274, endPoint y: 236, distance: 64.0
click at [274, 236] on div "QLD/Cuttosize" at bounding box center [308, 242] width 72 height 17
drag, startPoint x: 331, startPoint y: 260, endPoint x: 273, endPoint y: 253, distance: 58.5
click at [273, 253] on div "Description" at bounding box center [495, 258] width 446 height 17
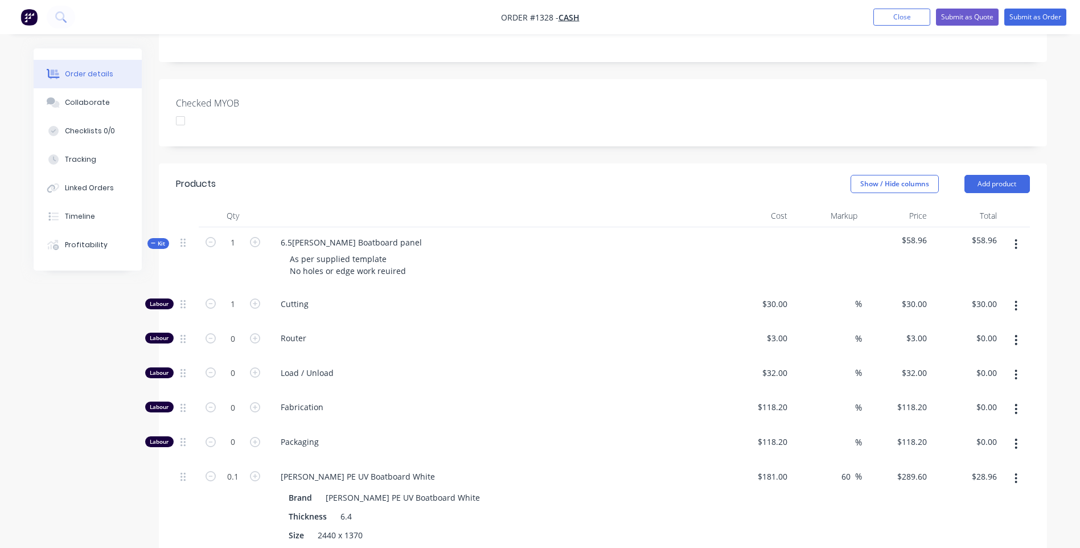
click at [593, 356] on div "Router" at bounding box center [494, 340] width 455 height 35
click at [396, 273] on div "As per supplied template No holes or edge work reuired" at bounding box center [348, 264] width 134 height 28
drag, startPoint x: 396, startPoint y: 271, endPoint x: 376, endPoint y: 273, distance: 20.1
click at [376, 273] on div "As per supplied template No holes or edge work reuired" at bounding box center [348, 264] width 134 height 28
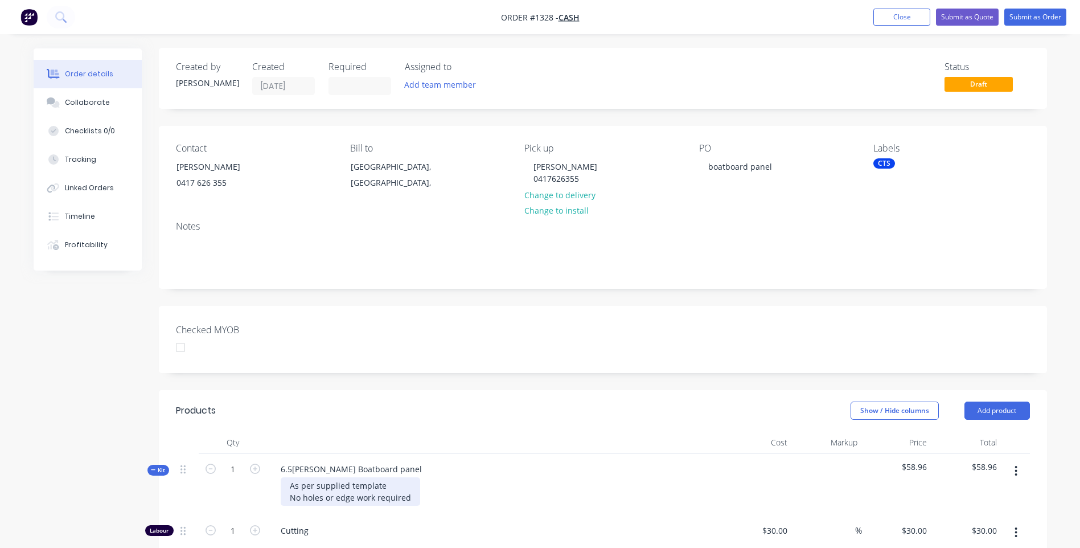
scroll to position [0, 0]
drag, startPoint x: 770, startPoint y: 169, endPoint x: 706, endPoint y: 170, distance: 64.3
click at [706, 170] on div "boatboard panel" at bounding box center [740, 167] width 82 height 17
click at [966, 18] on button "Submit as Quote" at bounding box center [967, 17] width 63 height 17
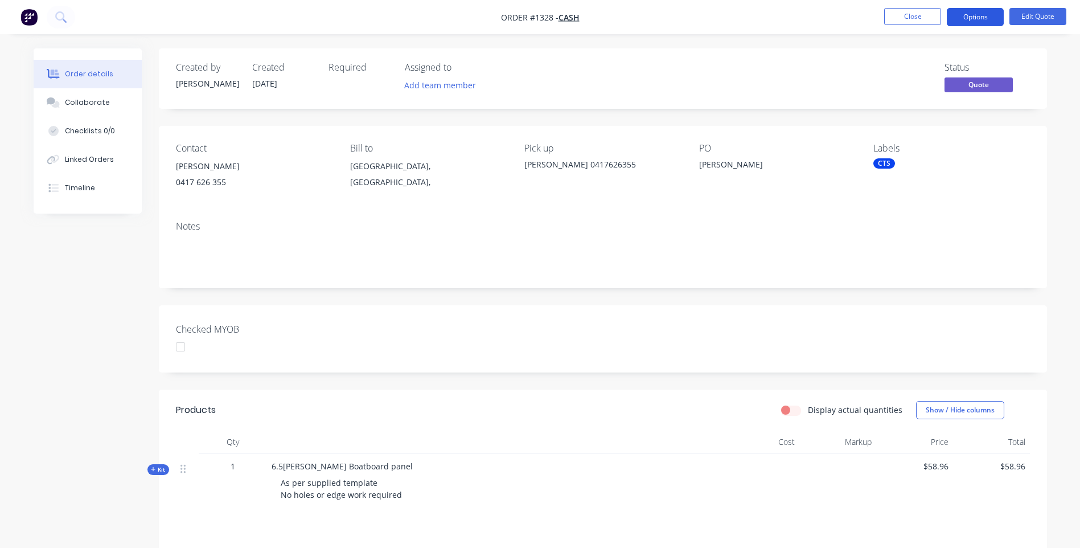
click at [978, 20] on button "Options" at bounding box center [975, 17] width 57 height 18
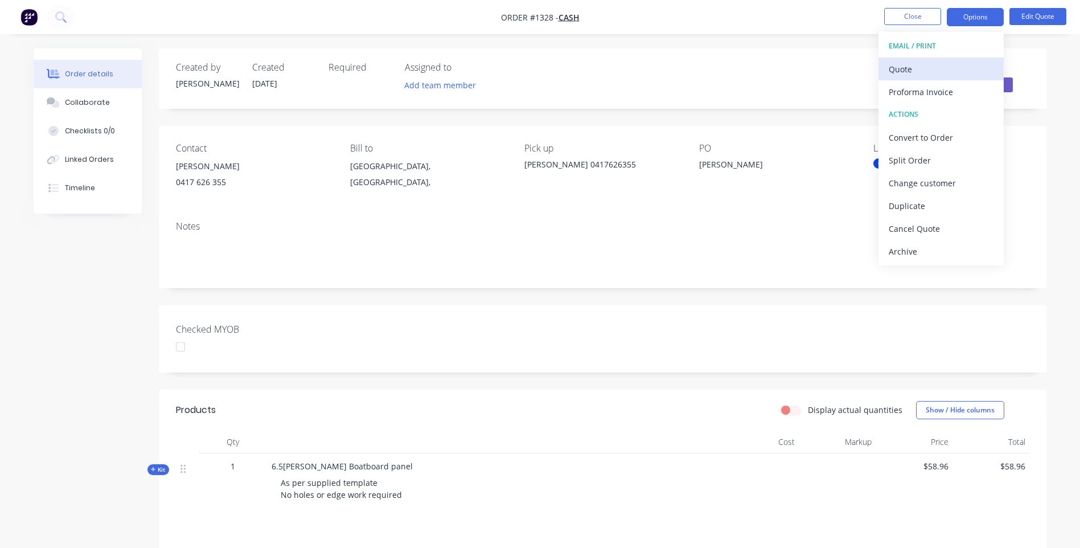
click at [910, 73] on div "Quote" at bounding box center [941, 69] width 105 height 17
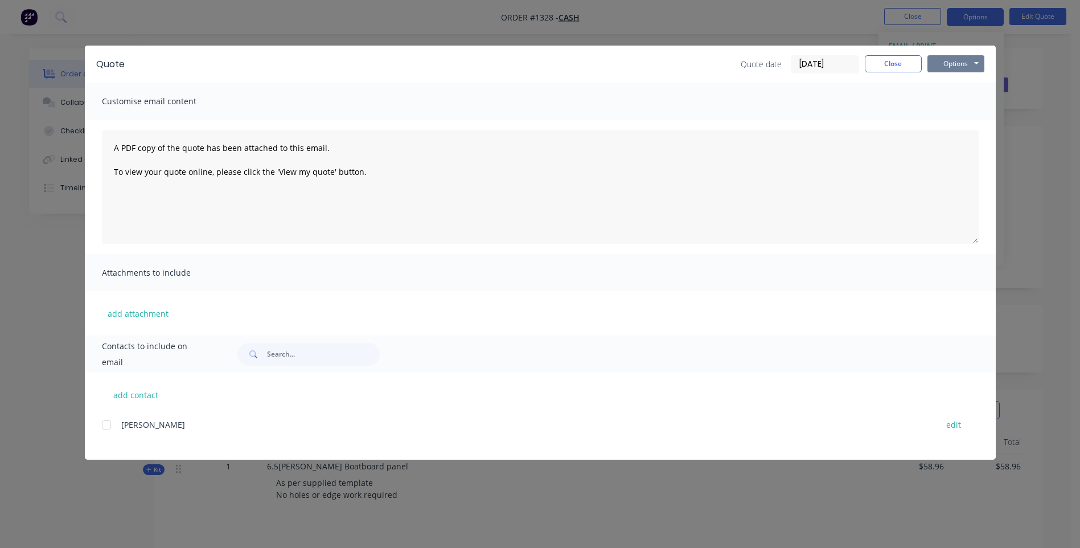
click at [947, 65] on button "Options" at bounding box center [955, 63] width 57 height 17
click at [959, 85] on button "Preview" at bounding box center [963, 84] width 73 height 19
click at [901, 65] on button "Close" at bounding box center [893, 63] width 57 height 17
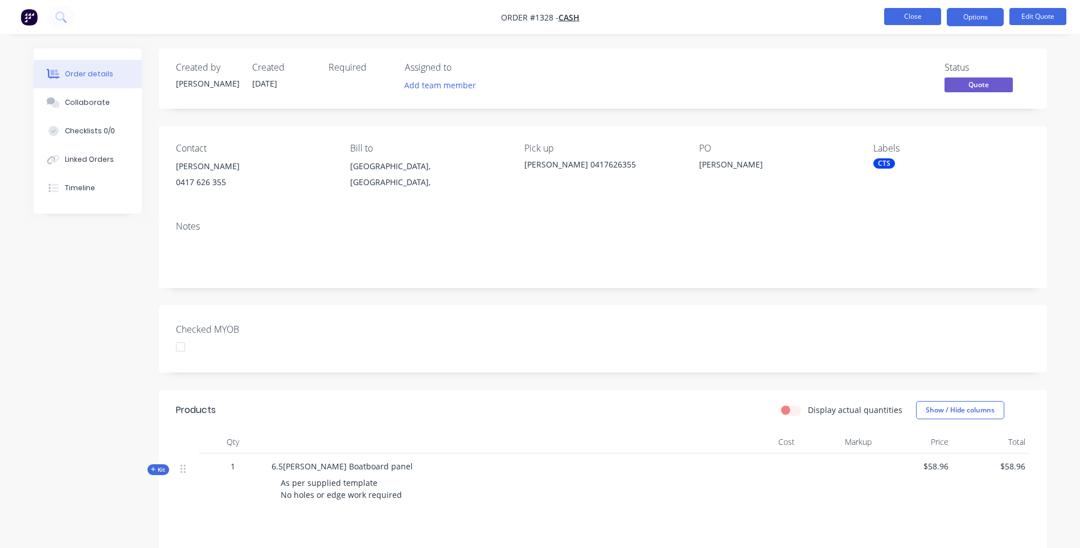
click at [914, 17] on button "Close" at bounding box center [912, 16] width 57 height 17
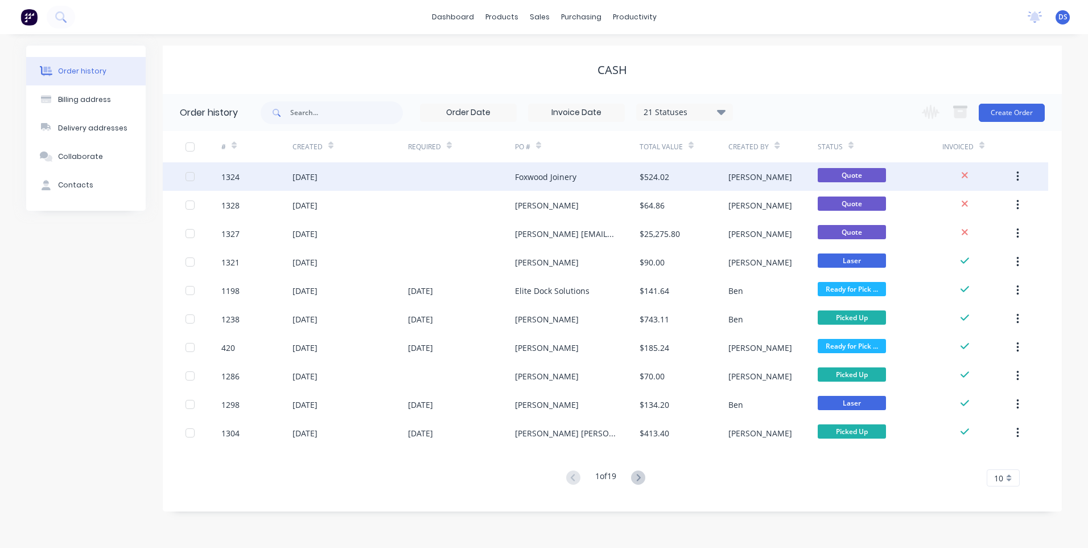
click at [546, 177] on div "Foxwood Joinery" at bounding box center [545, 177] width 61 height 12
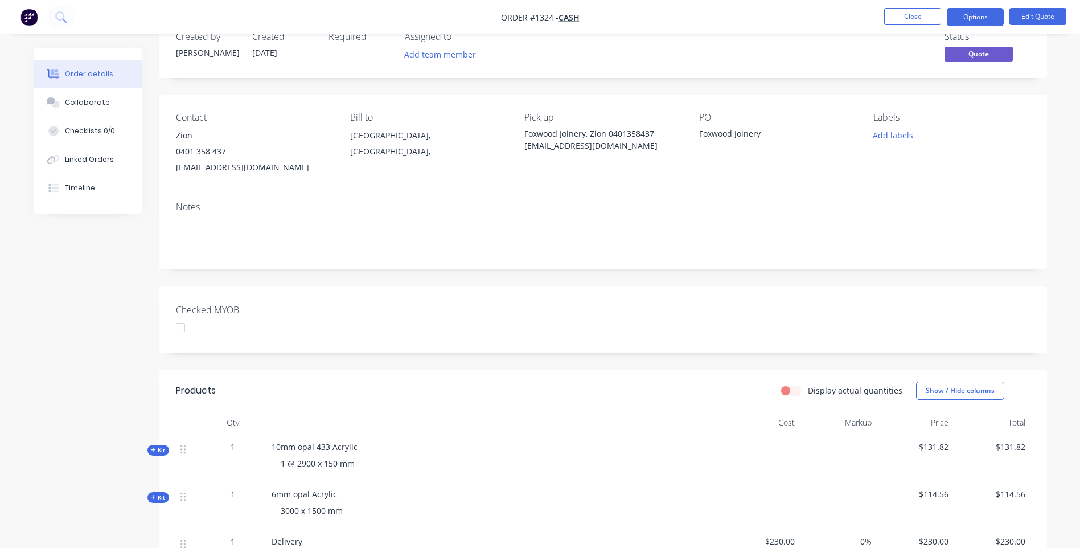
scroll to position [57, 0]
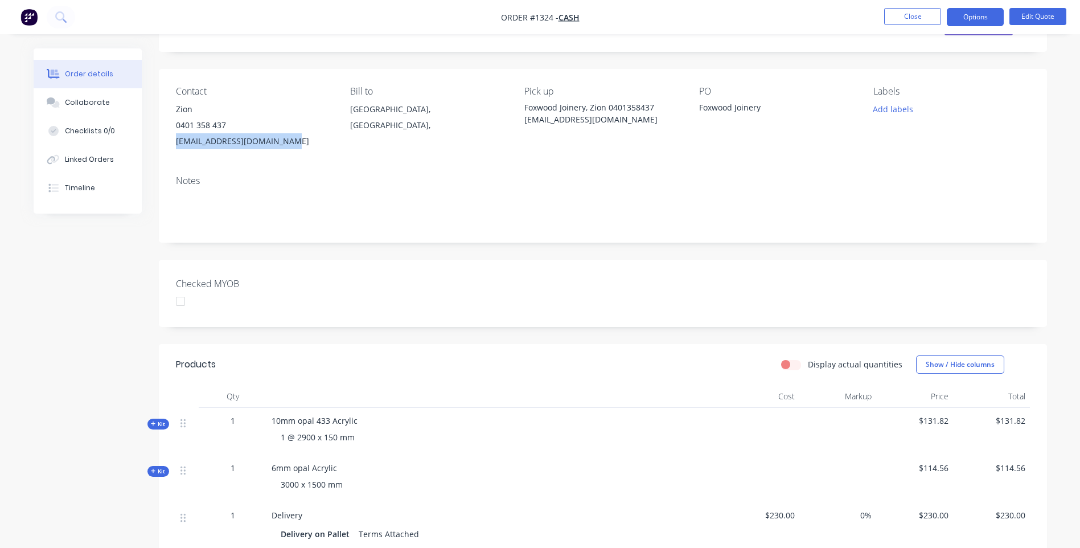
drag, startPoint x: 288, startPoint y: 142, endPoint x: 176, endPoint y: 145, distance: 112.2
click at [176, 145] on div "[EMAIL_ADDRESS][DOMAIN_NAME]" at bounding box center [254, 141] width 156 height 16
copy div "[EMAIL_ADDRESS][DOMAIN_NAME]"
